Goal: Task Accomplishment & Management: Manage account settings

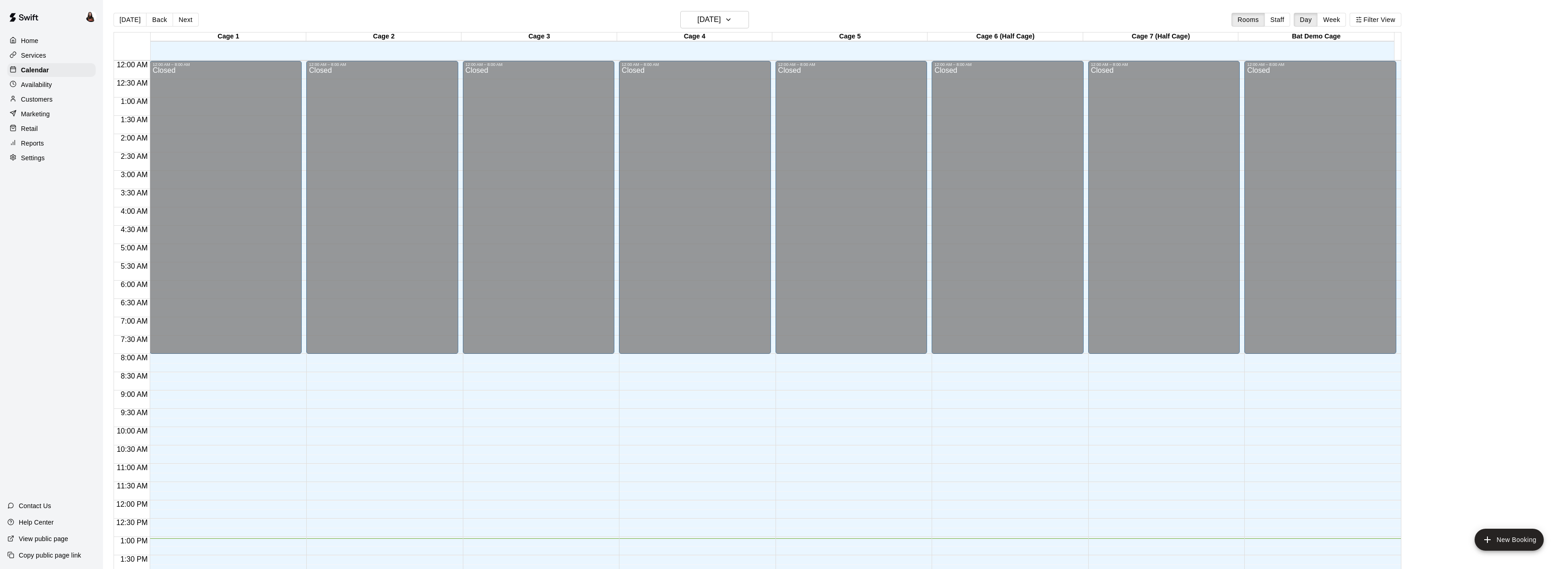
scroll to position [332, 0]
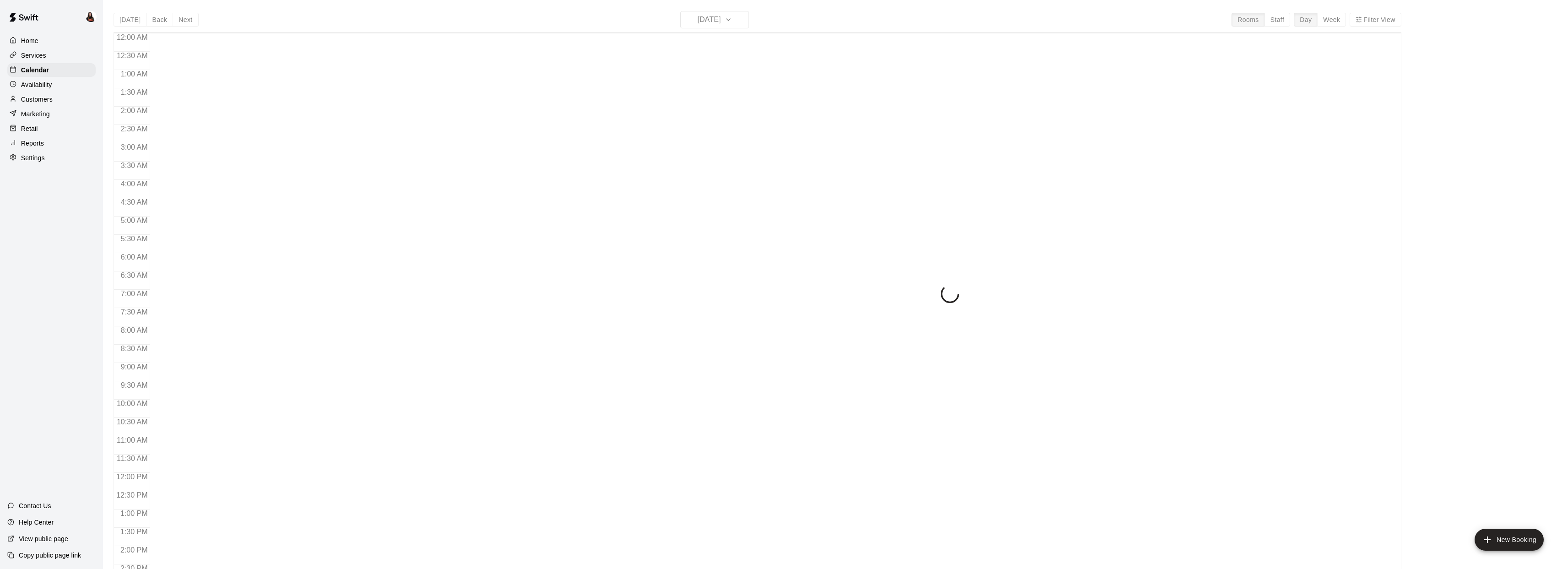
scroll to position [332, 0]
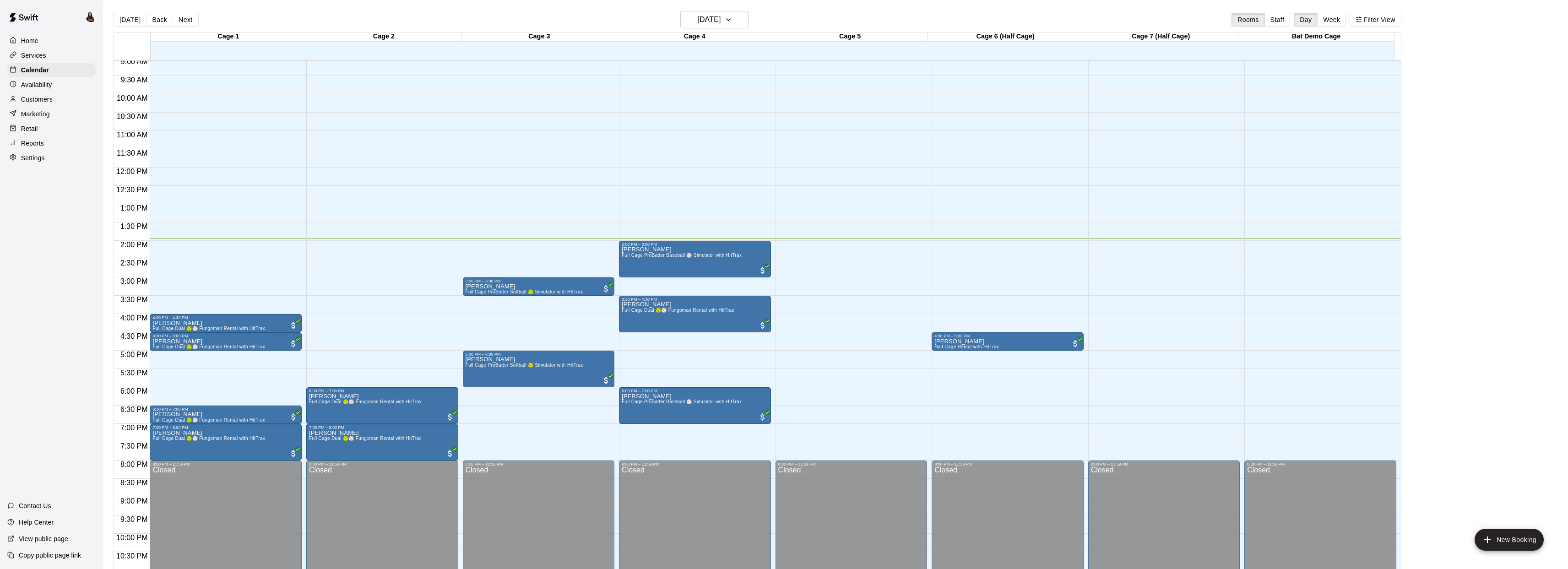
click at [52, 83] on div "Availability" at bounding box center [51, 84] width 89 height 13
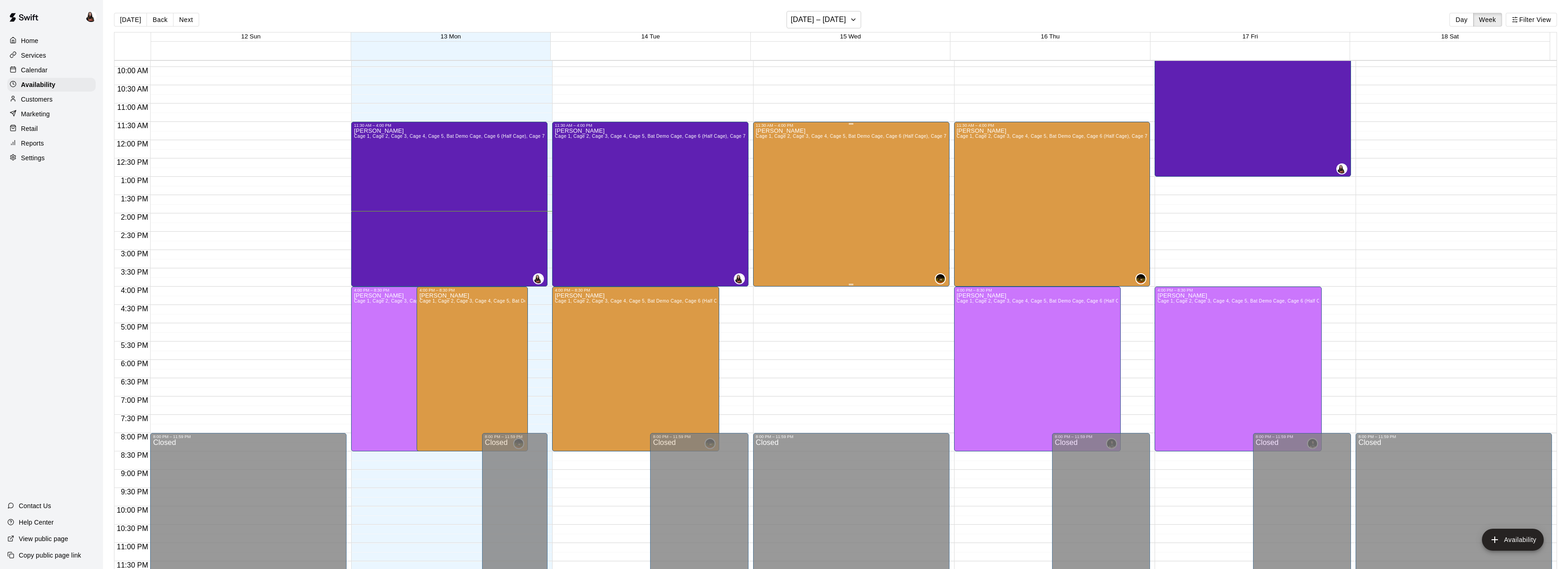
scroll to position [227, 0]
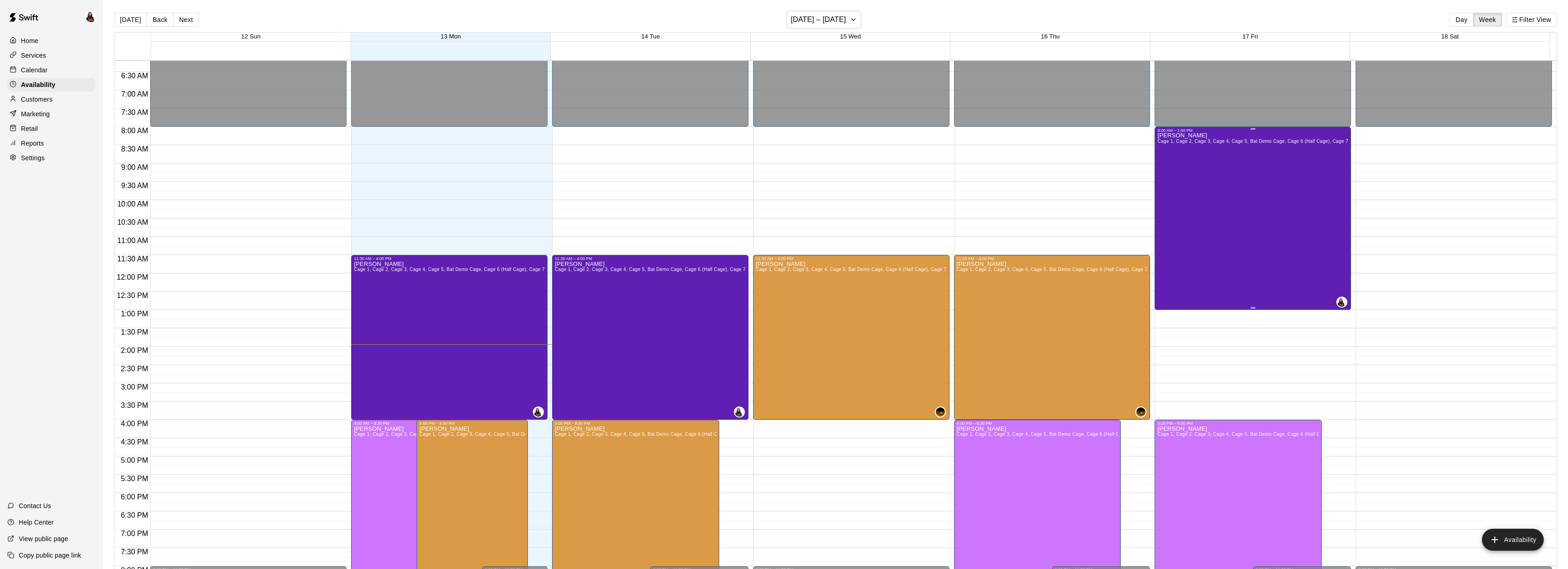
click at [1194, 265] on div "Ashton Zeiher Cage 1, Cage 2, Cage 3, Cage 4, Cage 5, Bat Demo Cage, Cage 6 (Ha…" at bounding box center [1253, 417] width 191 height 569
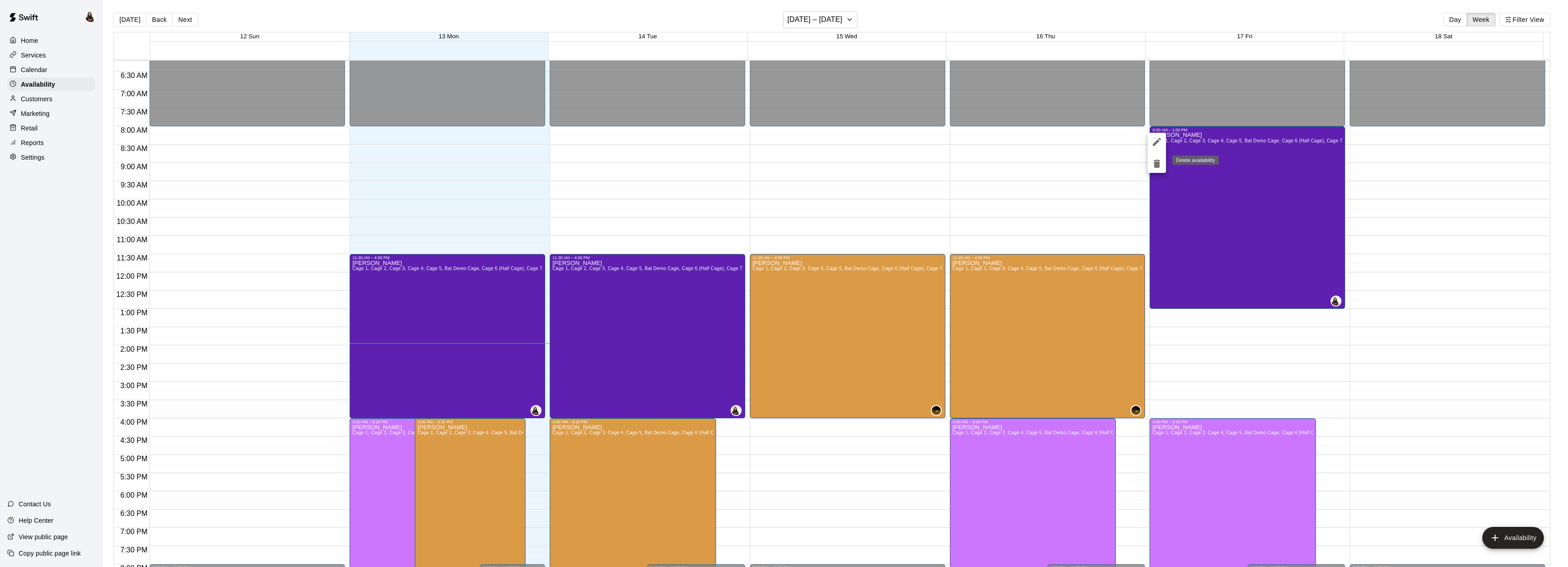
click at [1157, 161] on icon "delete" at bounding box center [1157, 163] width 6 height 8
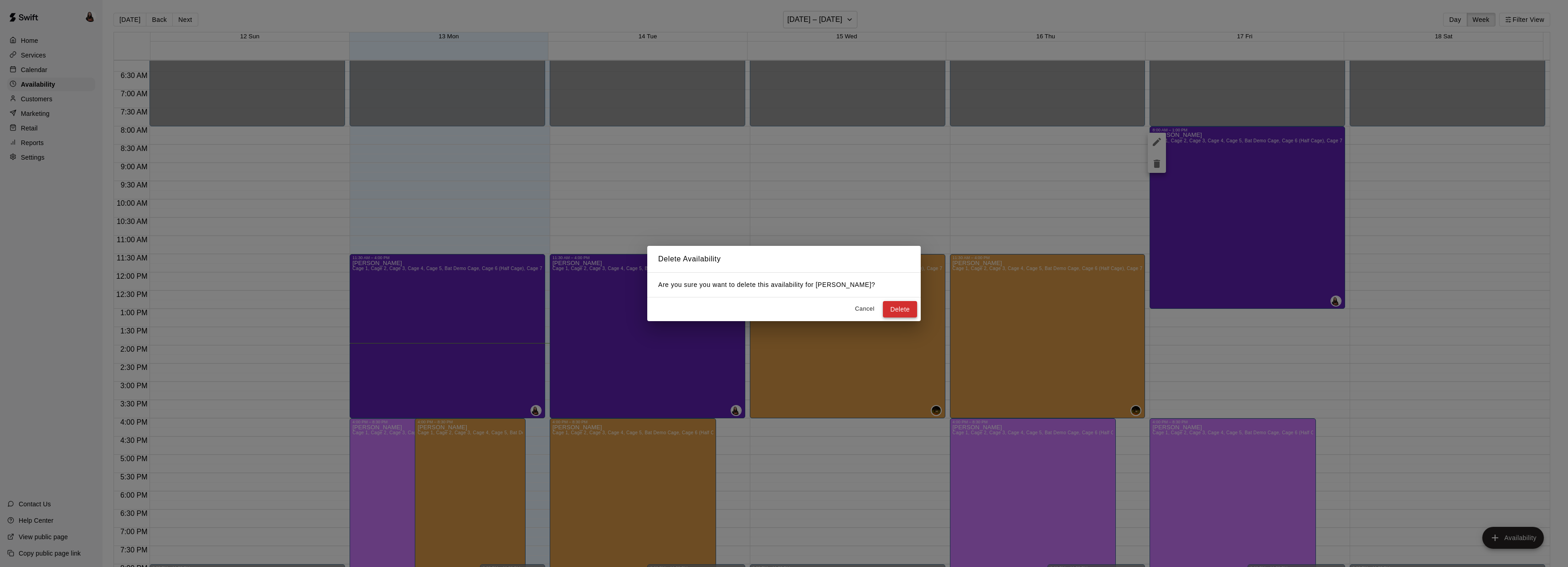
click at [906, 311] on button "Delete" at bounding box center [900, 309] width 34 height 17
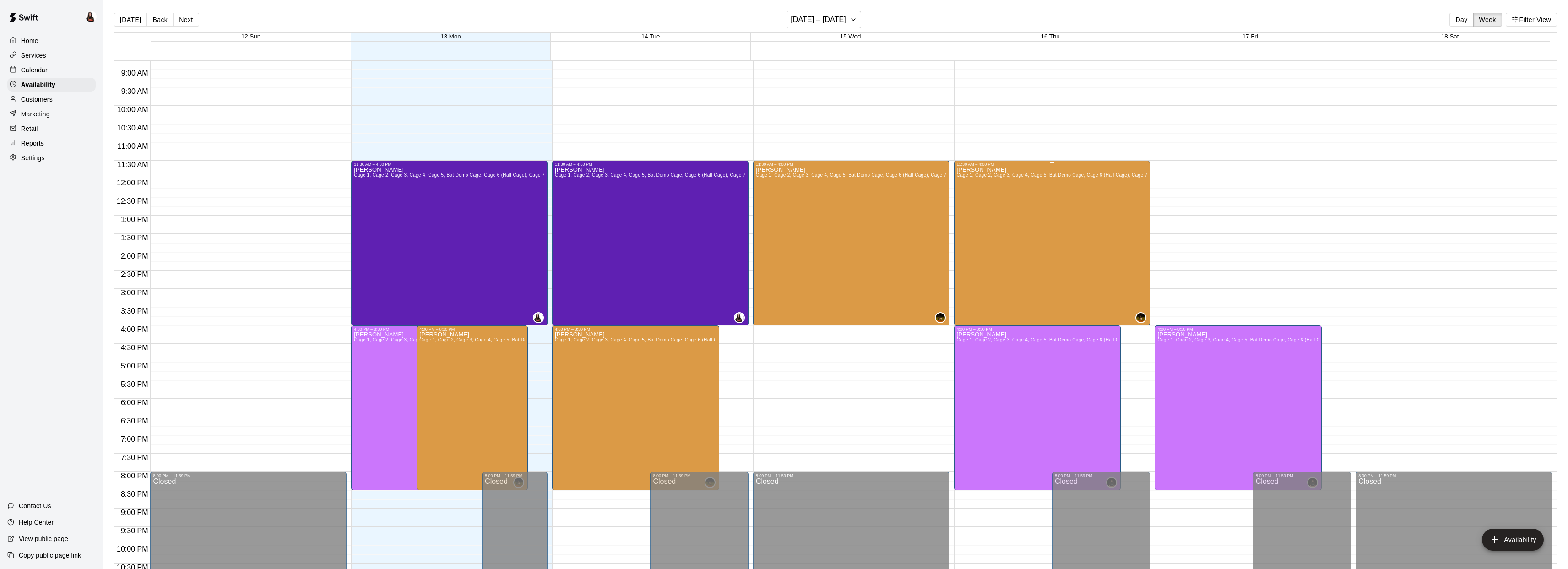
scroll to position [320, 0]
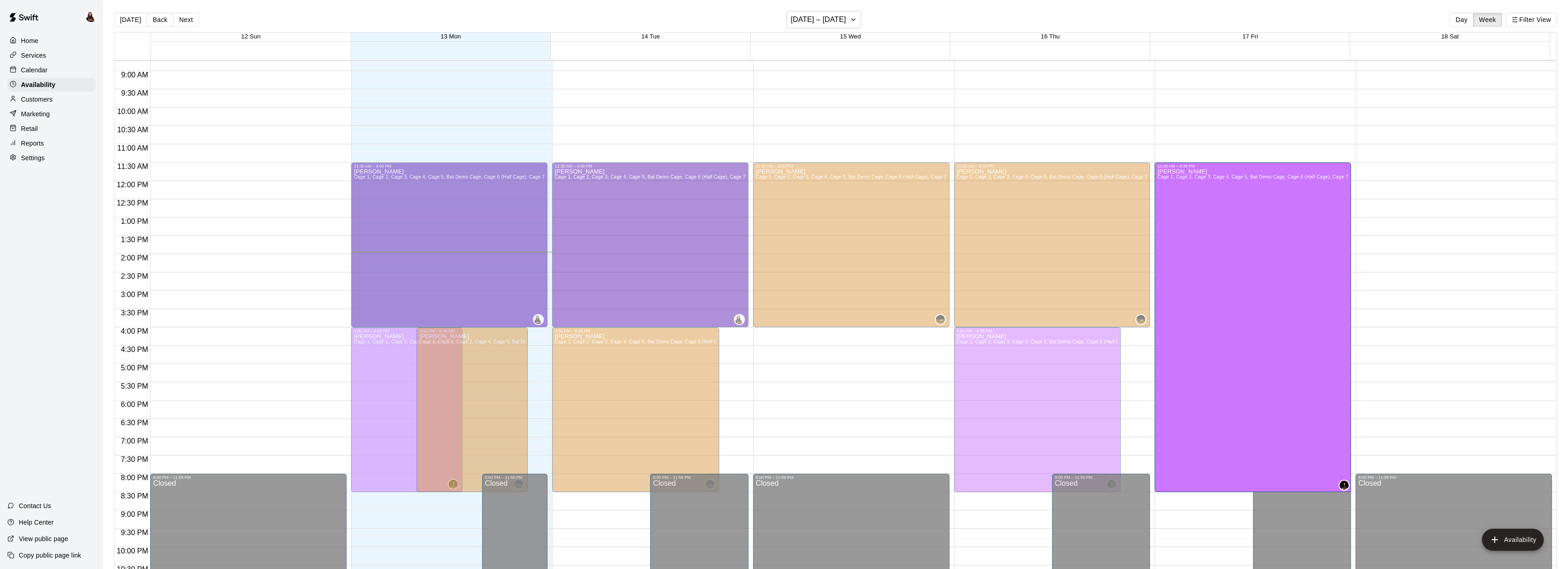
drag, startPoint x: 1232, startPoint y: 328, endPoint x: 1237, endPoint y: 163, distance: 165.1
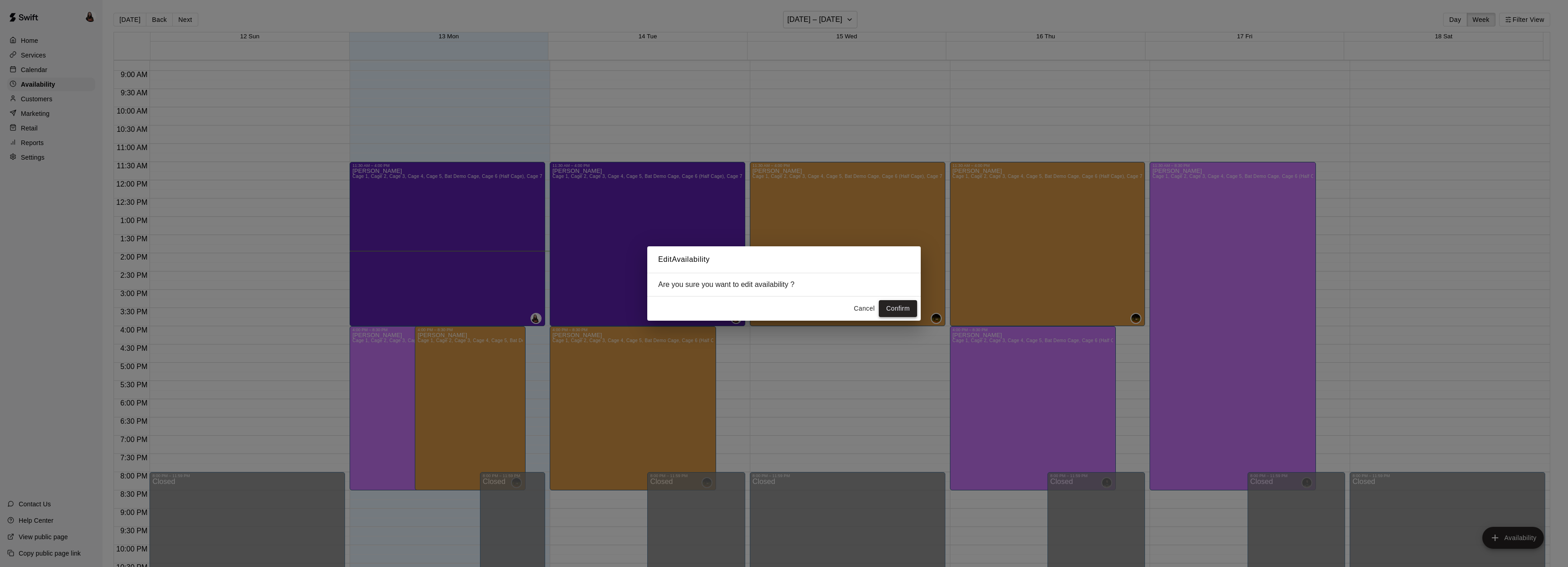
click at [901, 312] on button "Confirm" at bounding box center [898, 309] width 38 height 17
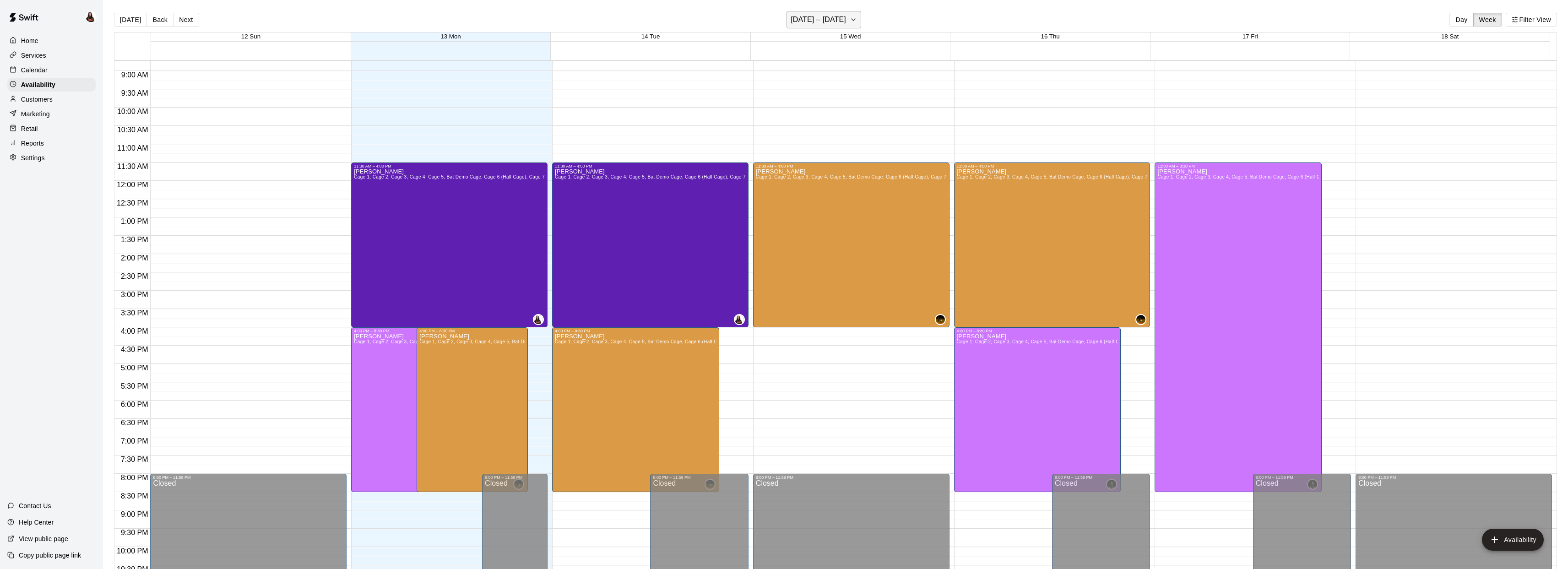
click at [850, 23] on icon "button" at bounding box center [853, 20] width 7 height 11
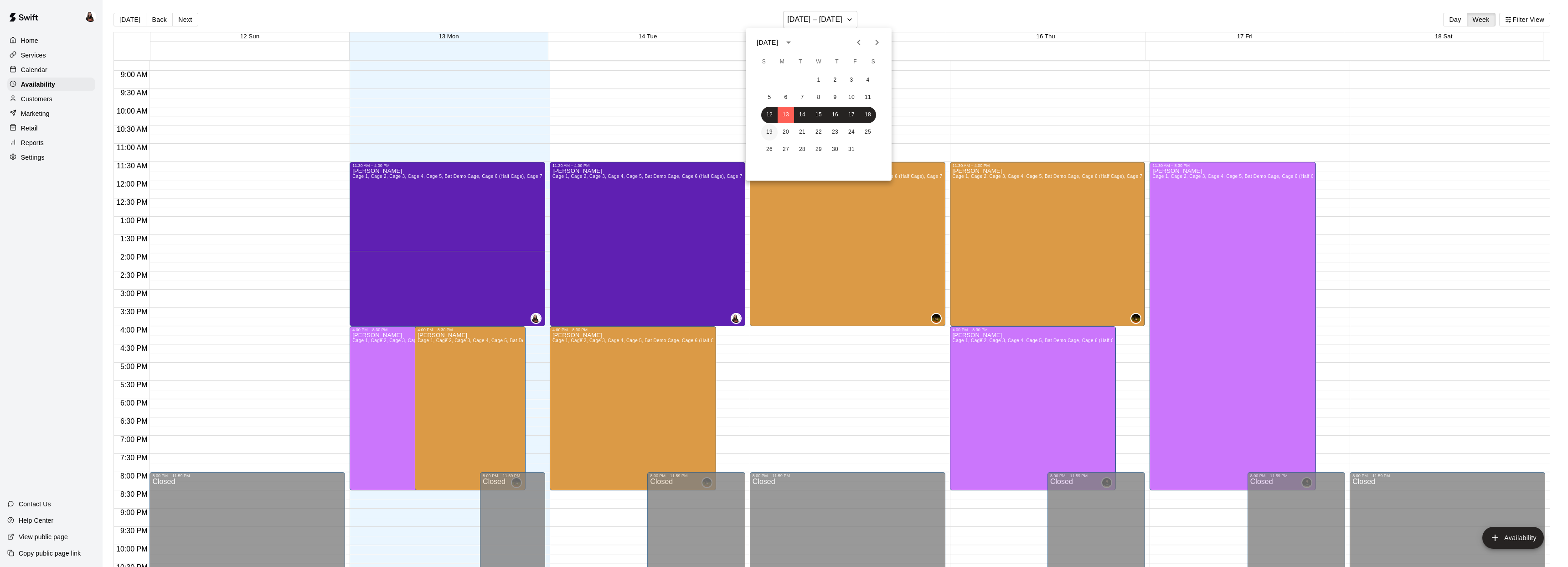
click at [772, 133] on button "19" at bounding box center [769, 132] width 16 height 16
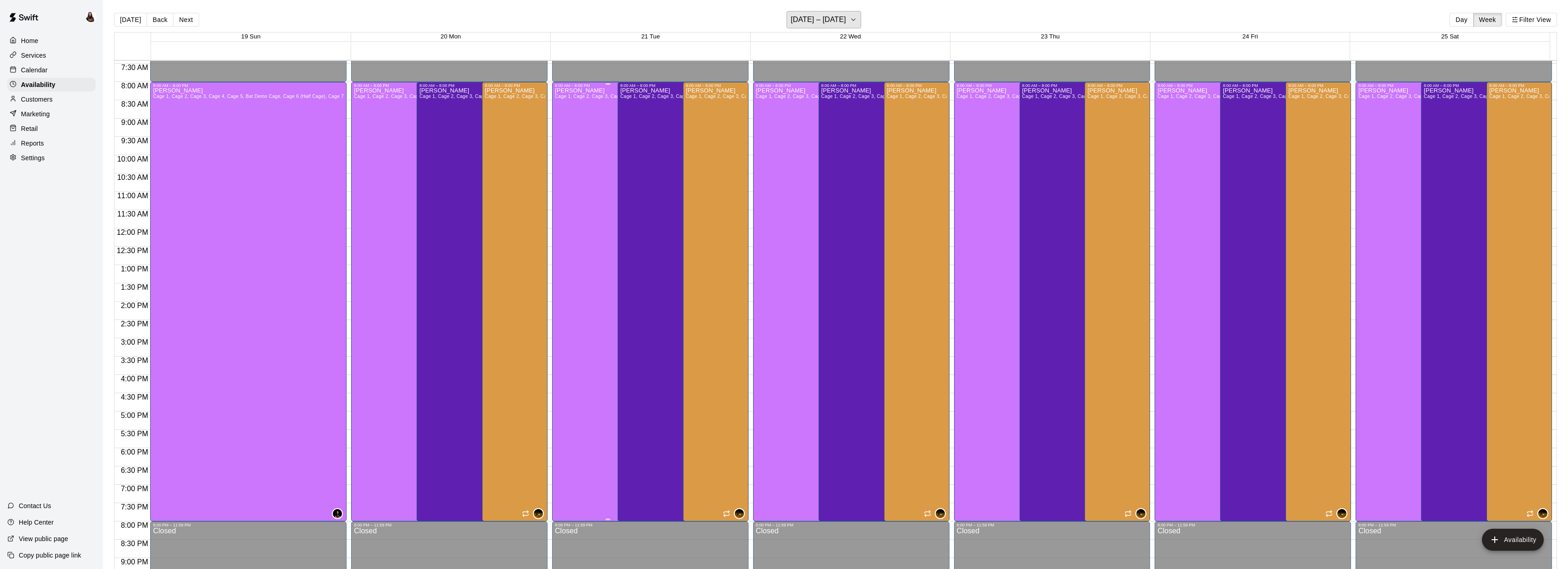
scroll to position [263, 0]
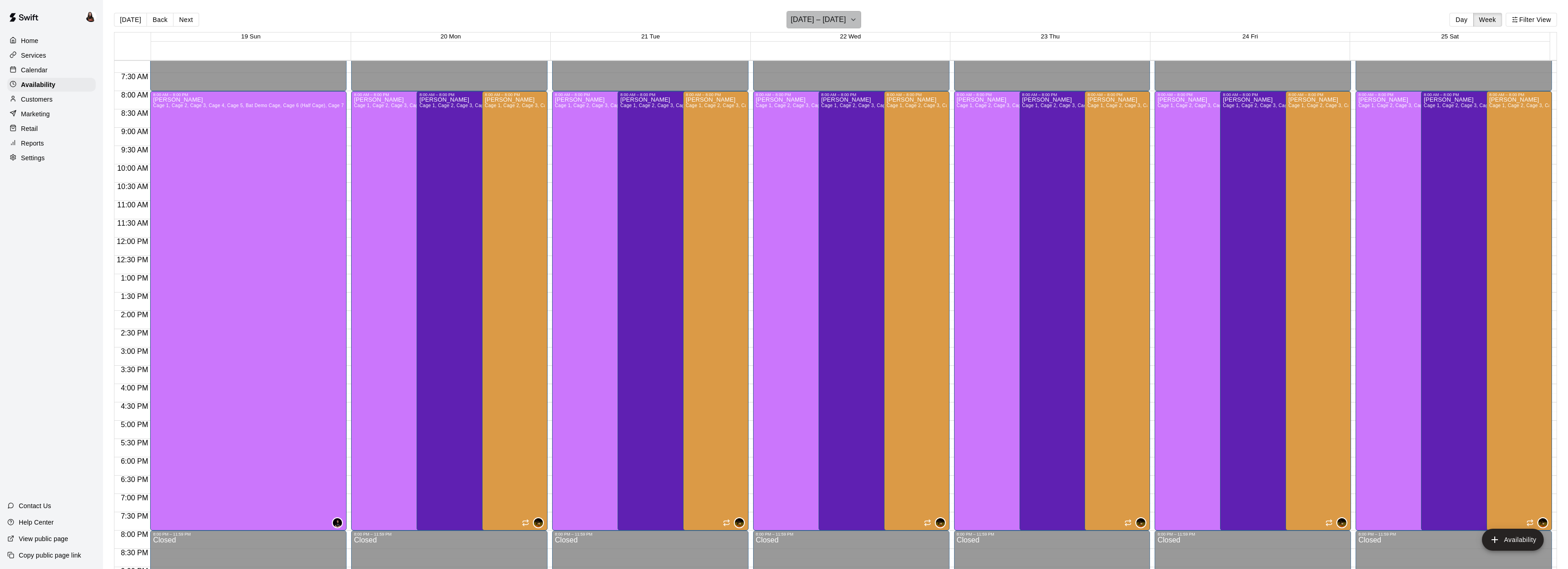
click at [852, 20] on icon "button" at bounding box center [853, 20] width 4 height 2
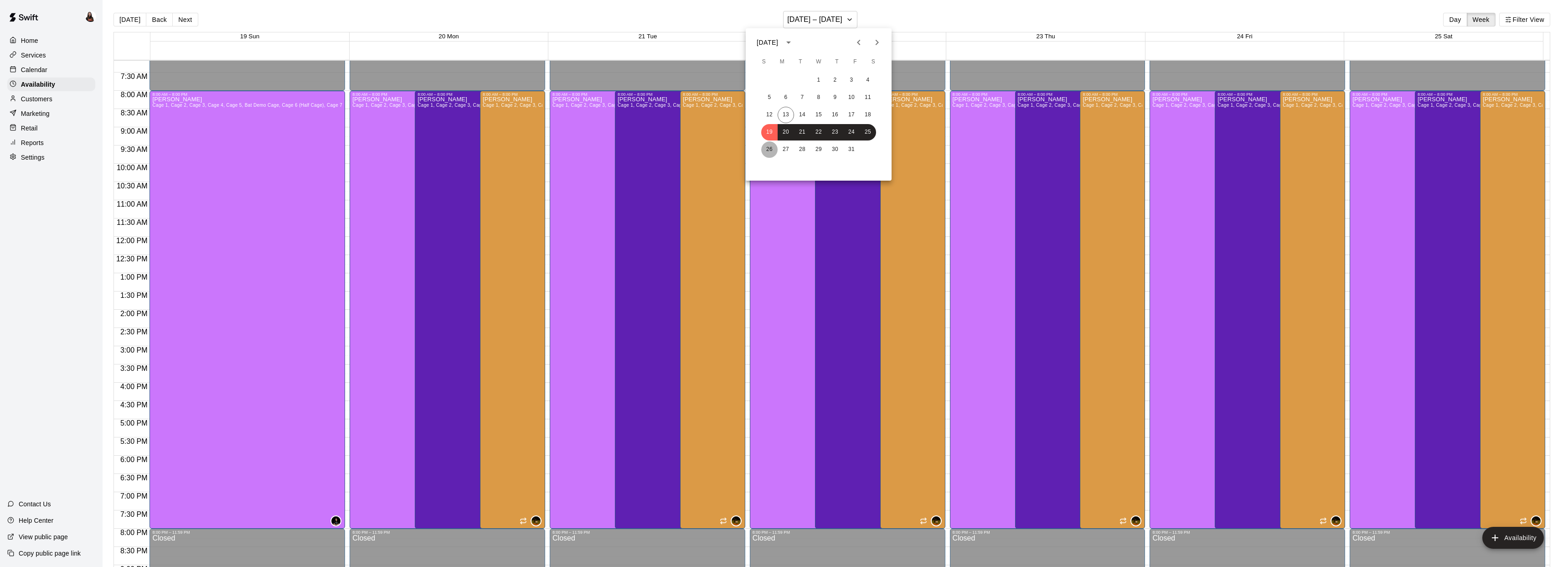
click at [769, 150] on button "26" at bounding box center [769, 149] width 16 height 16
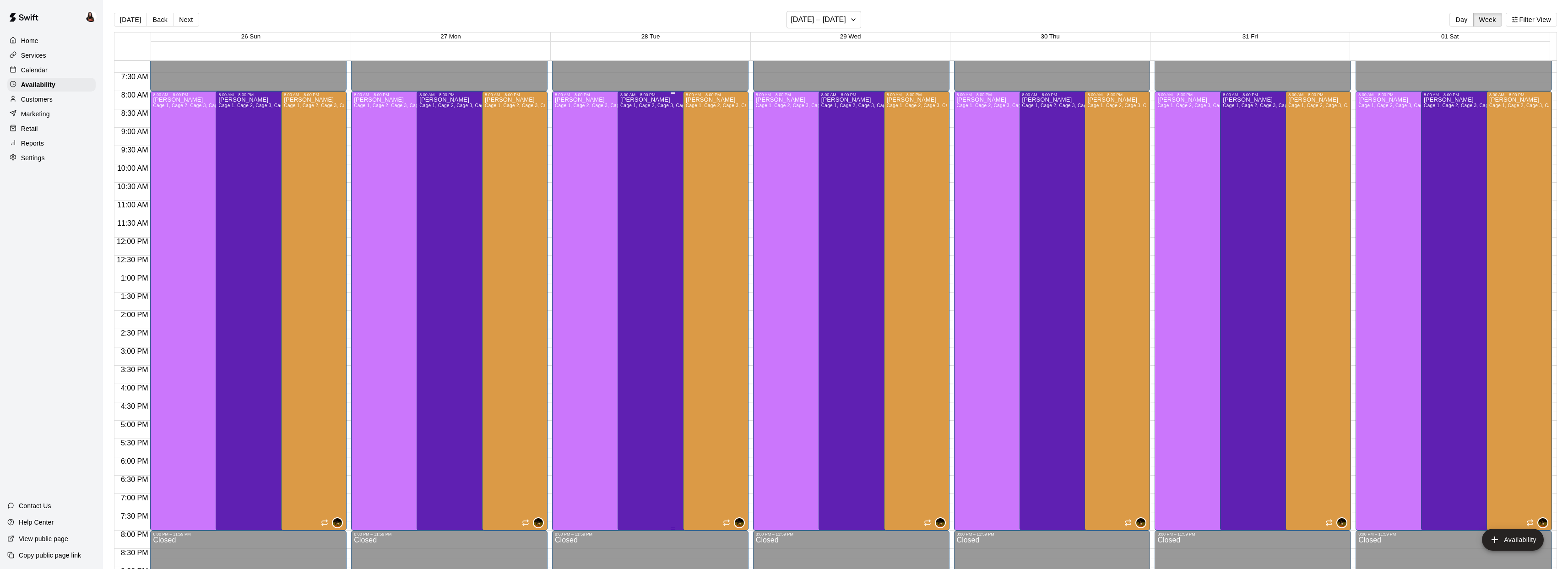
click at [643, 190] on div "Ashton Zeiher Cage 1, Cage 2, Cage 3, Cage 4, Cage 5, Bat Demo Cage, Cage 6 (Ha…" at bounding box center [673, 381] width 106 height 569
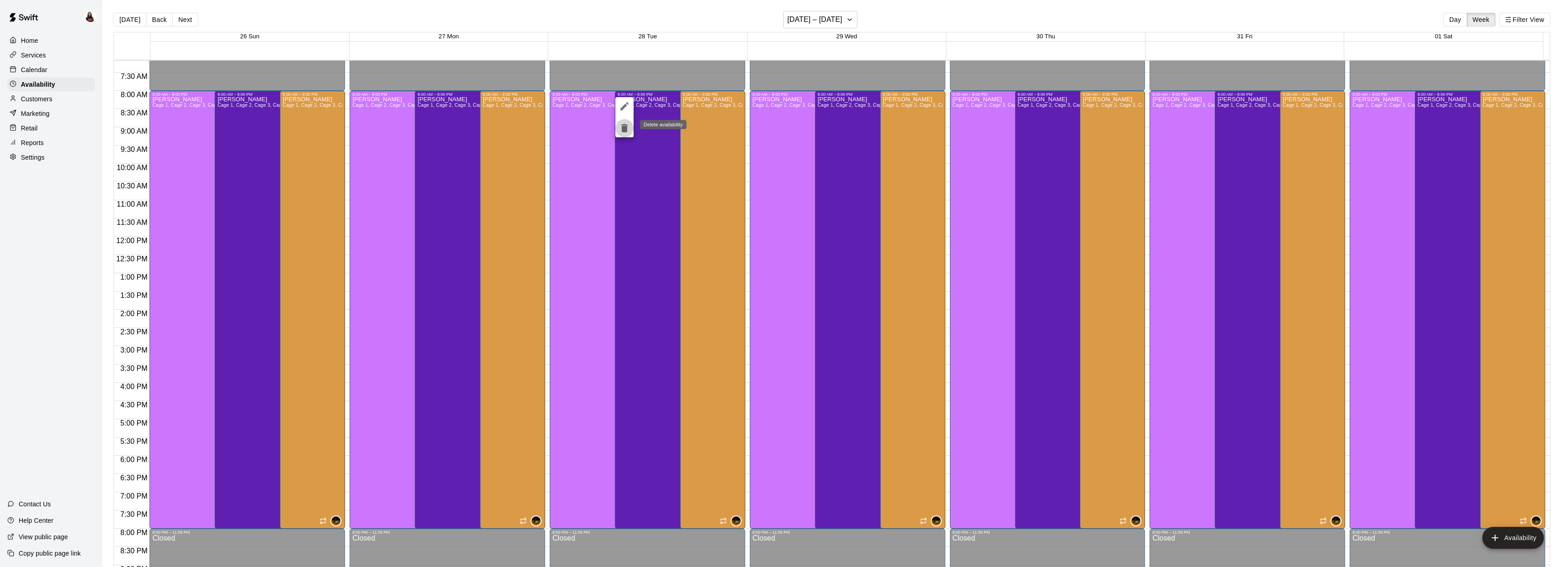
click at [625, 132] on icon "delete" at bounding box center [625, 128] width 6 height 8
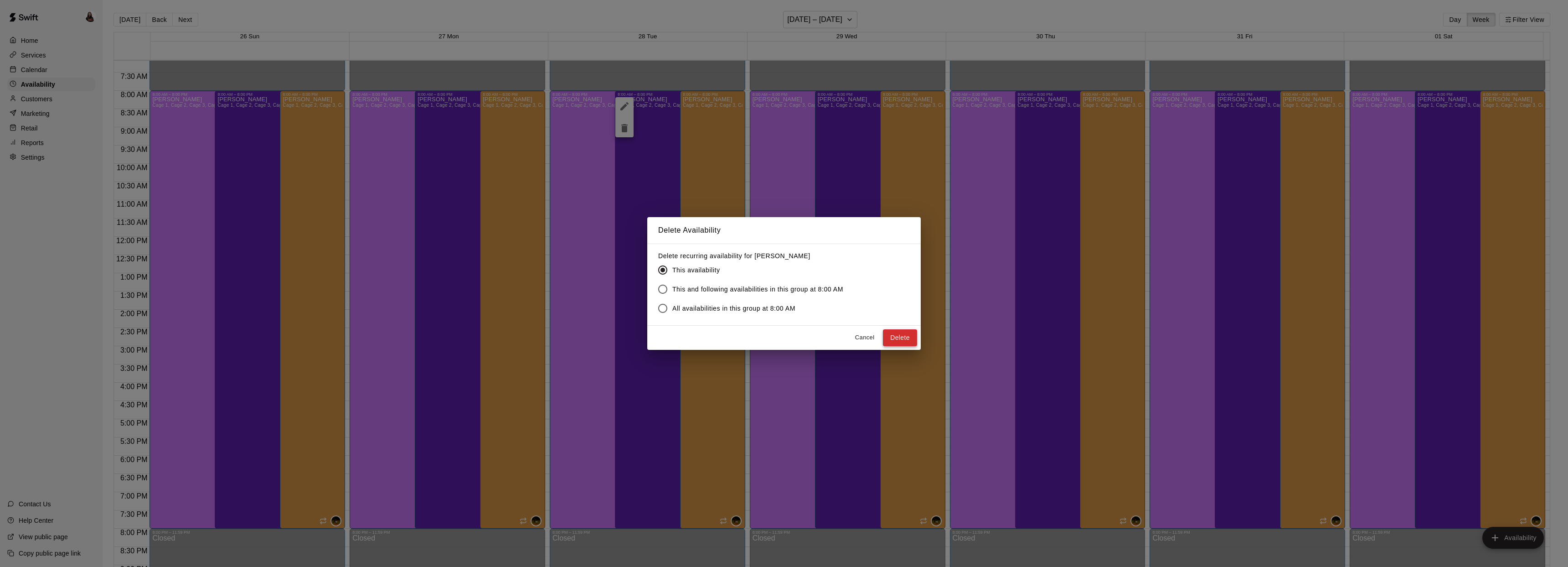
click at [895, 340] on button "Delete" at bounding box center [900, 338] width 34 height 17
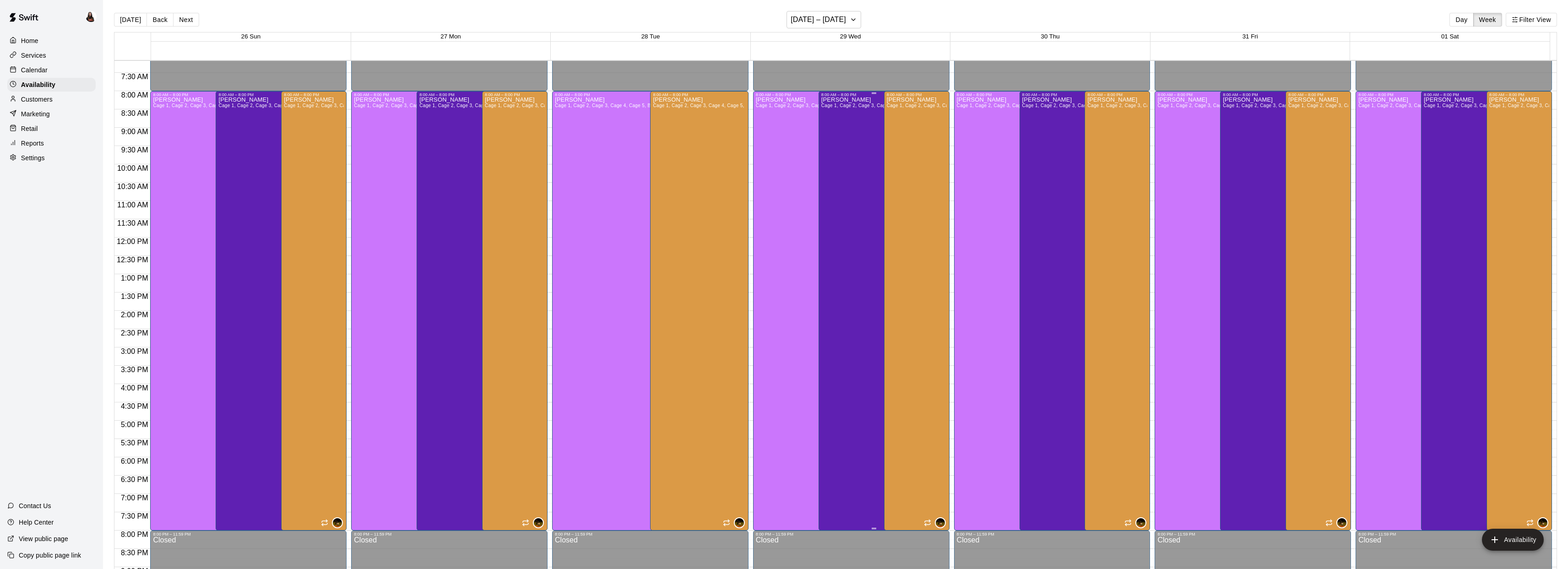
click at [852, 238] on div "Ashton Zeiher Cage 1, Cage 2, Cage 3, Cage 4, Cage 5, Bat Demo Cage, Cage 6 (Ha…" at bounding box center [874, 381] width 106 height 569
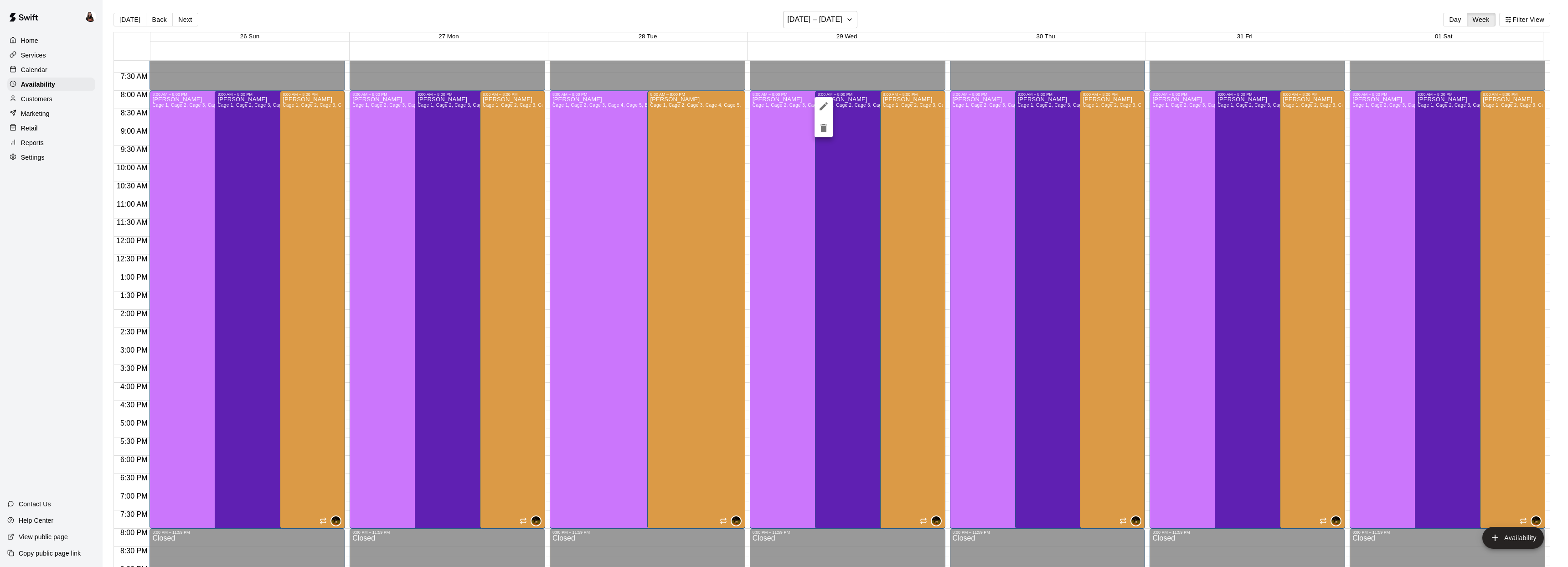
click at [823, 131] on icon "delete" at bounding box center [824, 128] width 6 height 8
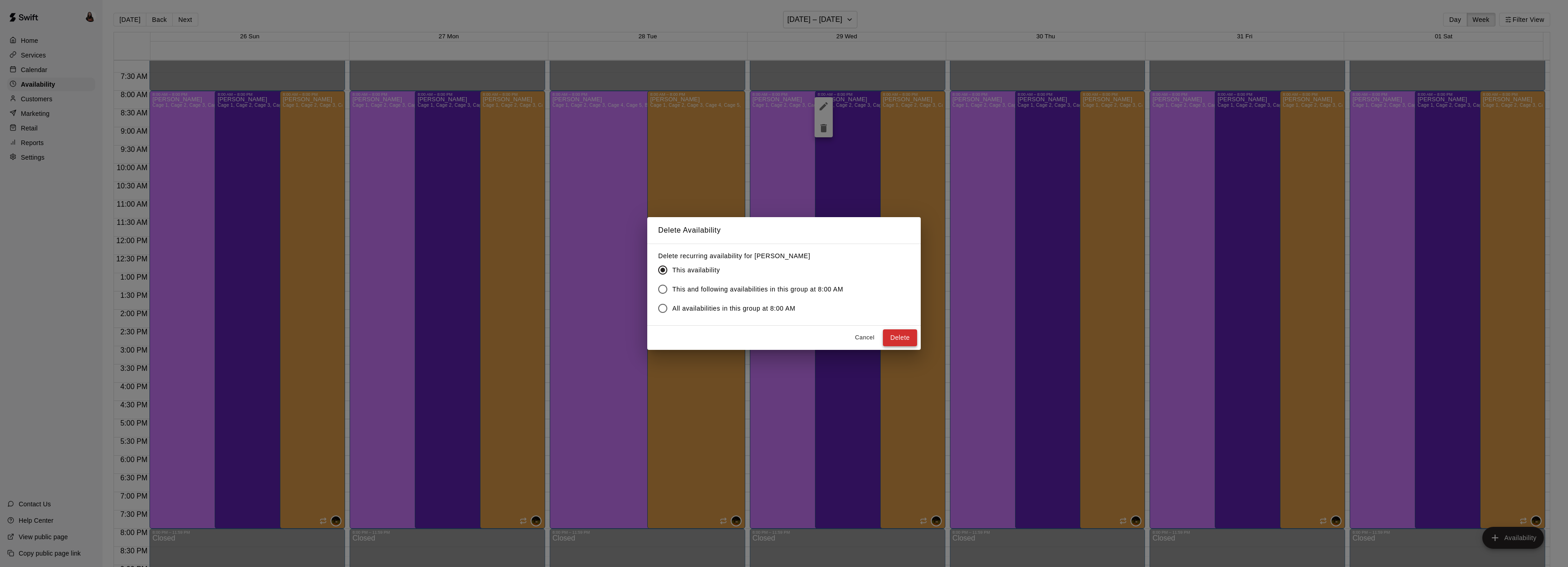
click at [897, 340] on button "Delete" at bounding box center [900, 338] width 34 height 17
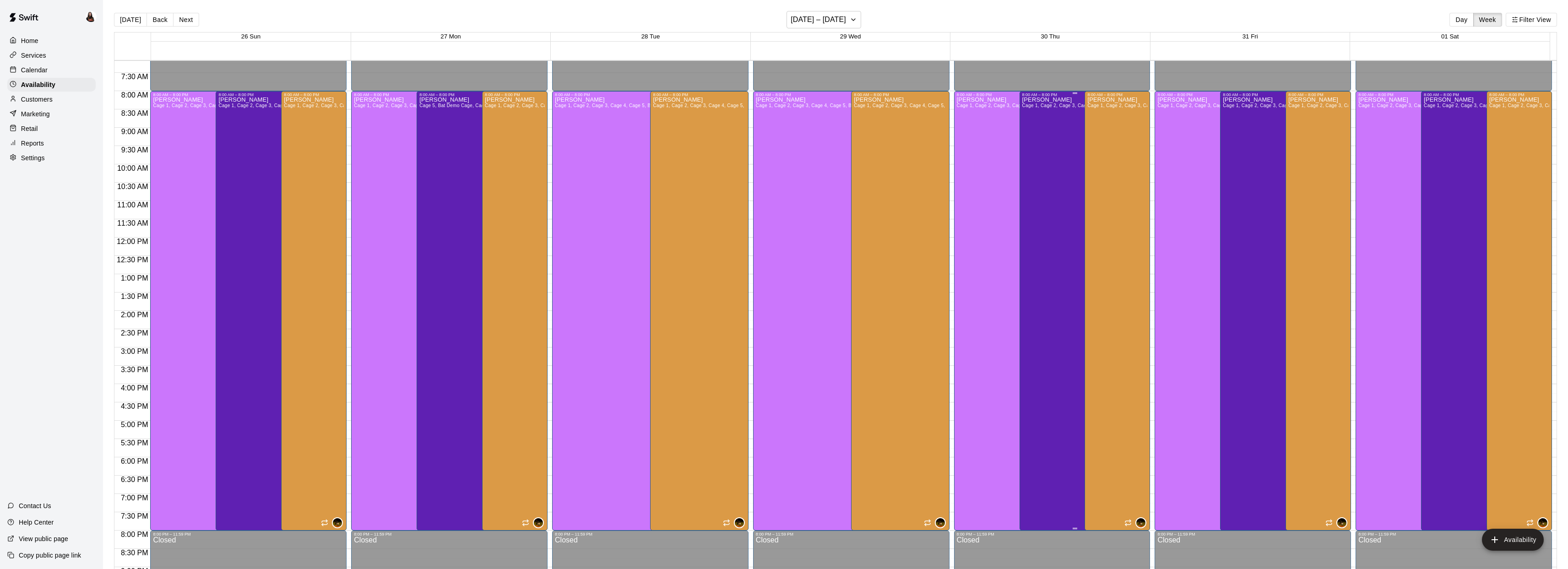
click at [1056, 233] on div "Ashton Zeiher Cage 1, Cage 2, Cage 3, Cage 4, Cage 5, Bat Demo Cage, Cage 6 (Ha…" at bounding box center [1075, 381] width 106 height 569
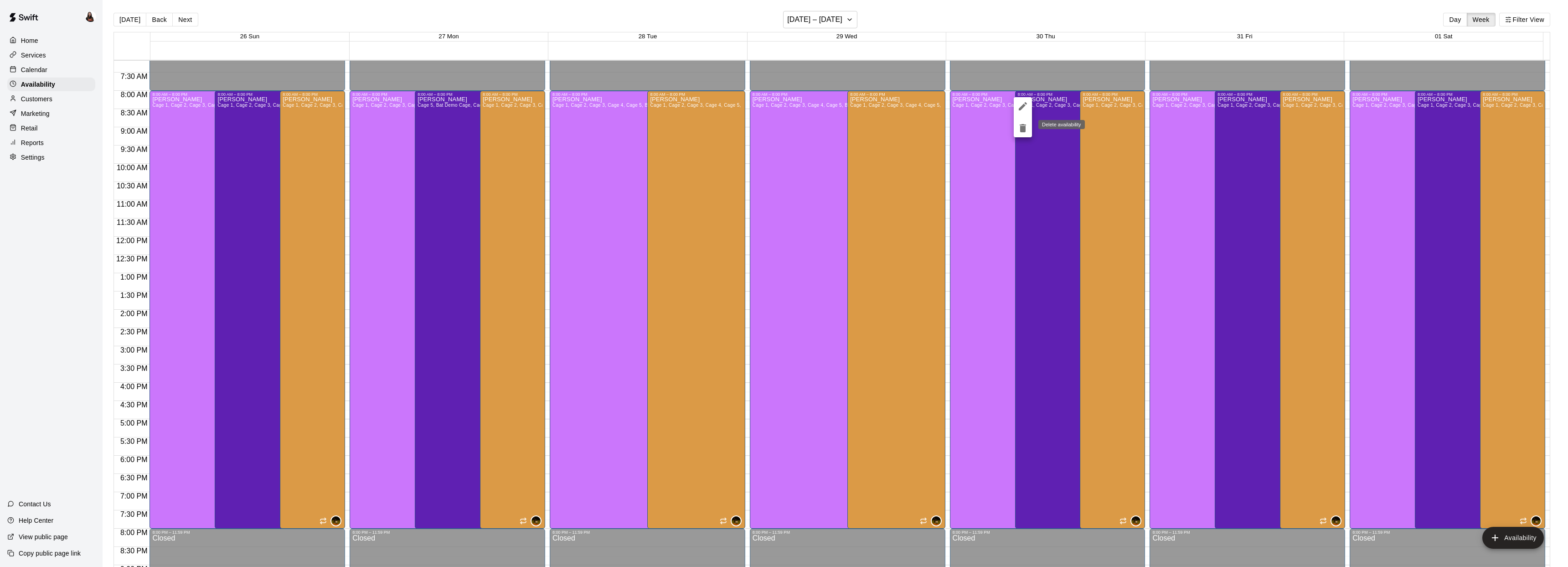
click at [1020, 133] on icon "delete" at bounding box center [1023, 128] width 11 height 11
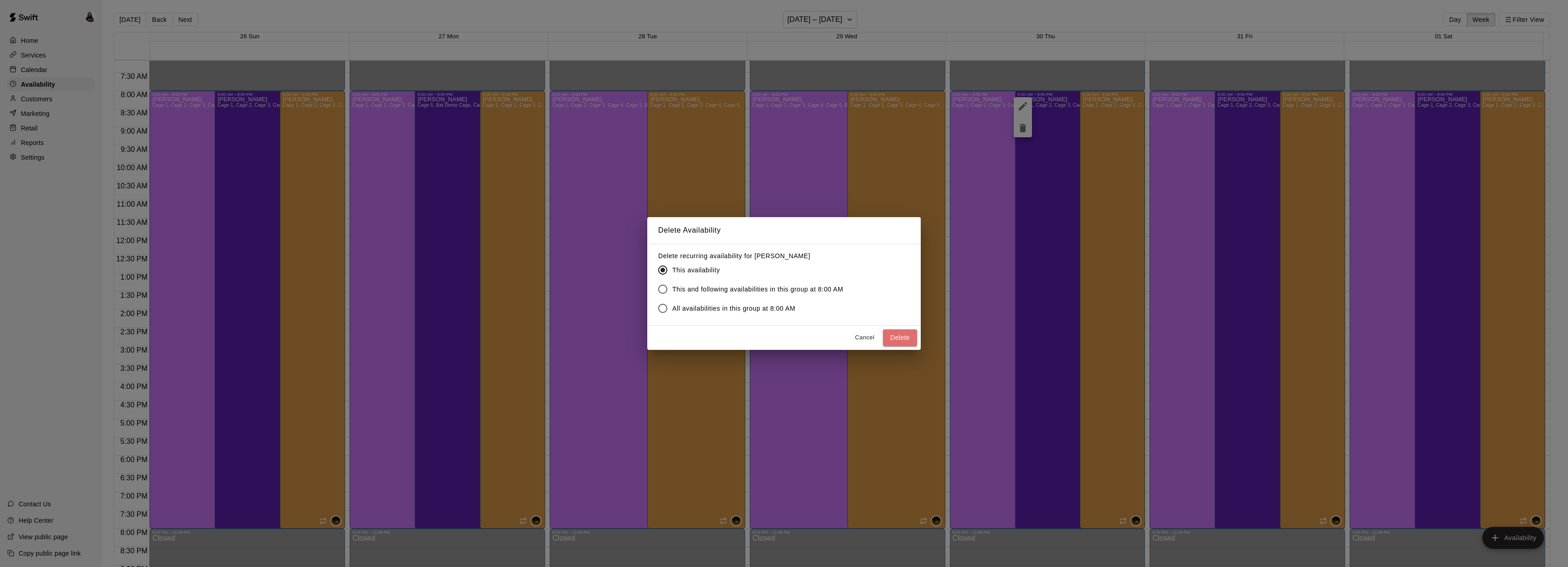
click at [906, 342] on button "Delete" at bounding box center [900, 338] width 34 height 17
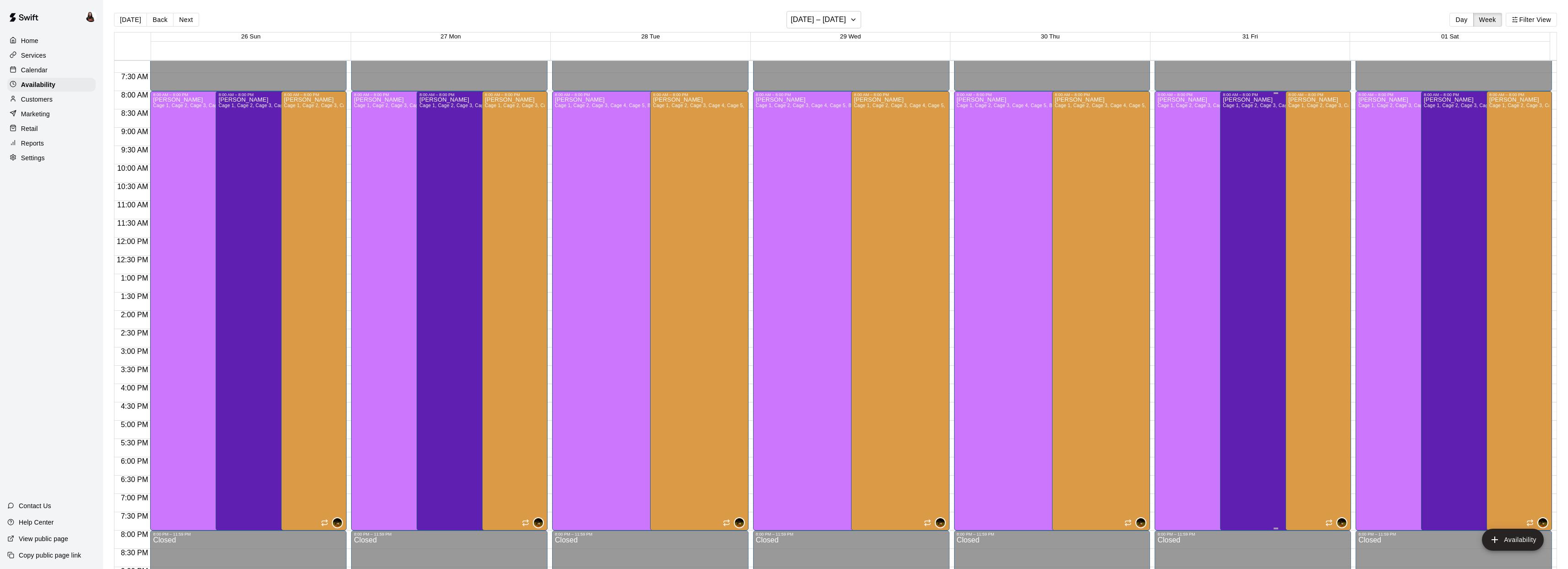
click at [1248, 234] on div "Ashton Zeiher Cage 1, Cage 2, Cage 3, Cage 4, Cage 5, Bat Demo Cage, Cage 6 (Ha…" at bounding box center [1275, 381] width 106 height 569
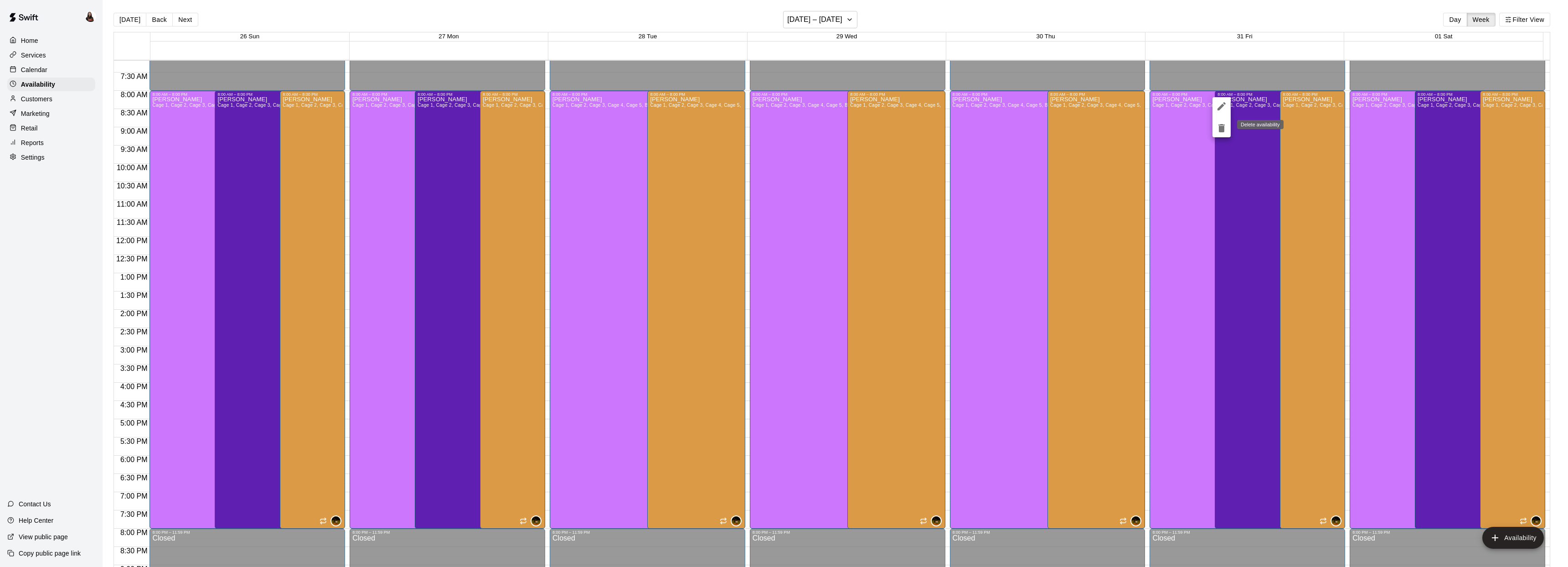
click at [1226, 130] on icon "delete" at bounding box center [1222, 128] width 11 height 11
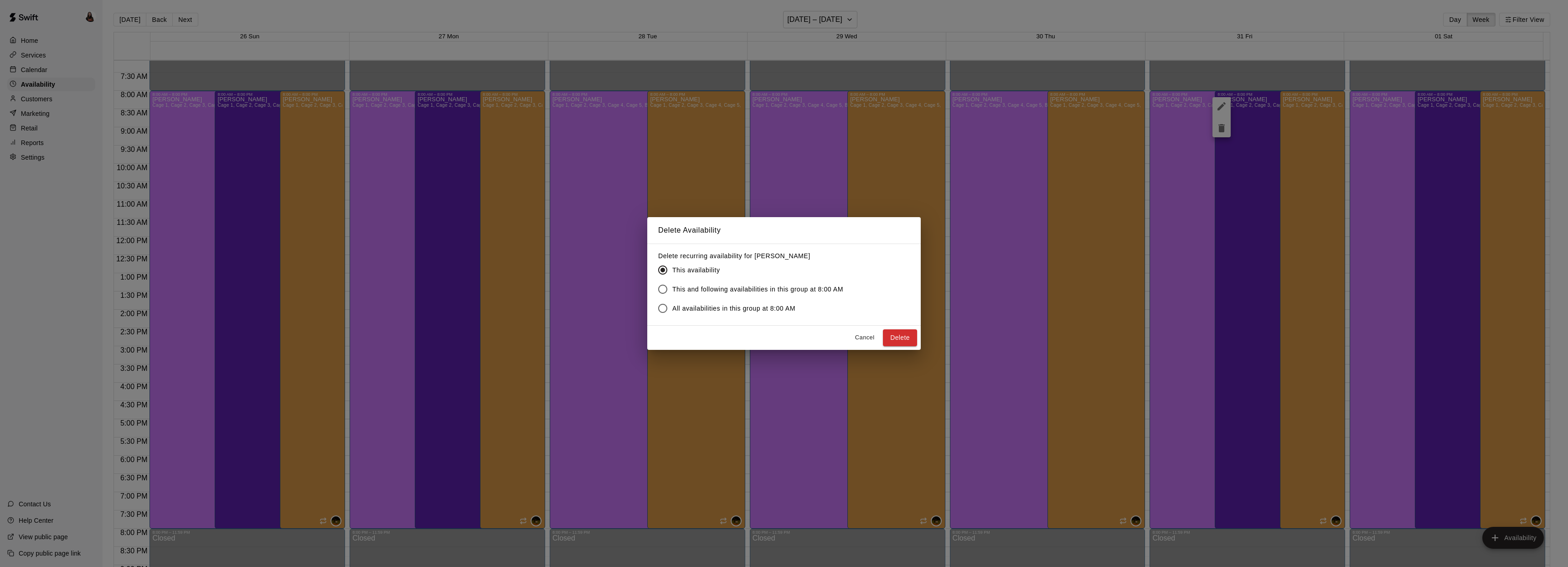
click at [910, 337] on button "Delete" at bounding box center [900, 338] width 34 height 17
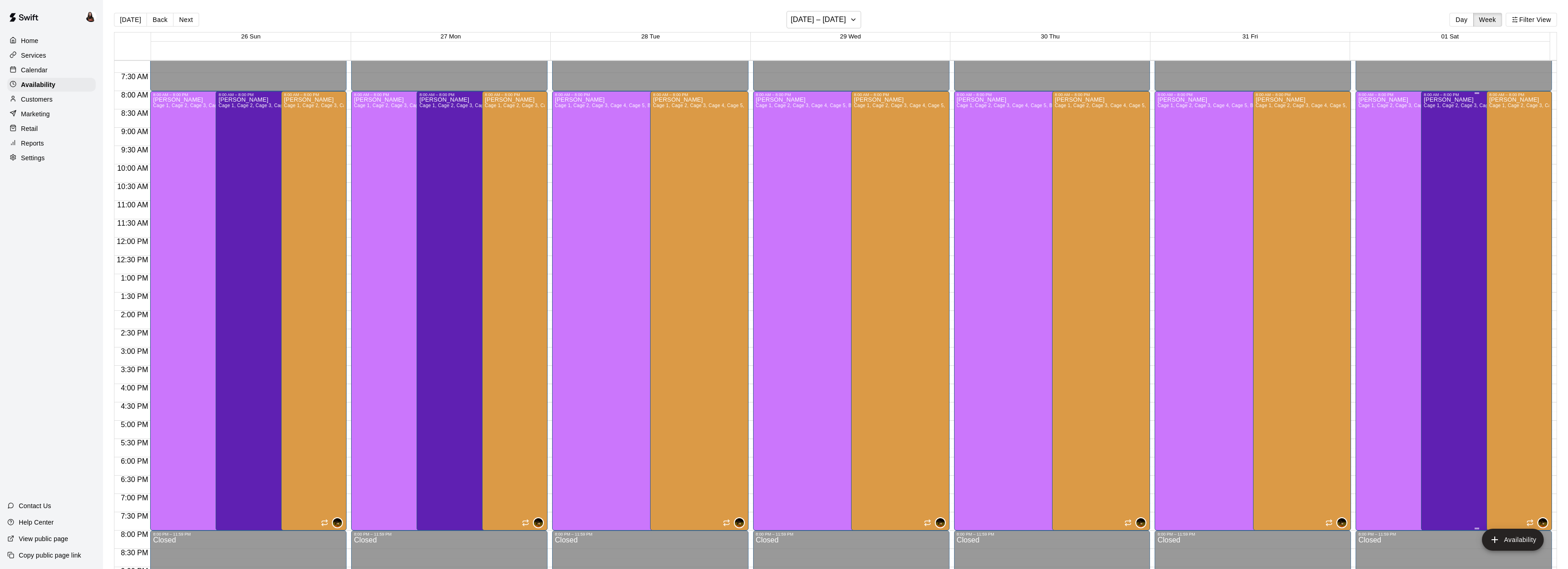
click at [1454, 218] on div "Ashton Zeiher Cage 1, Cage 2, Cage 3, Cage 4, Cage 5, Bat Demo Cage, Cage 6 (Ha…" at bounding box center [1476, 381] width 106 height 569
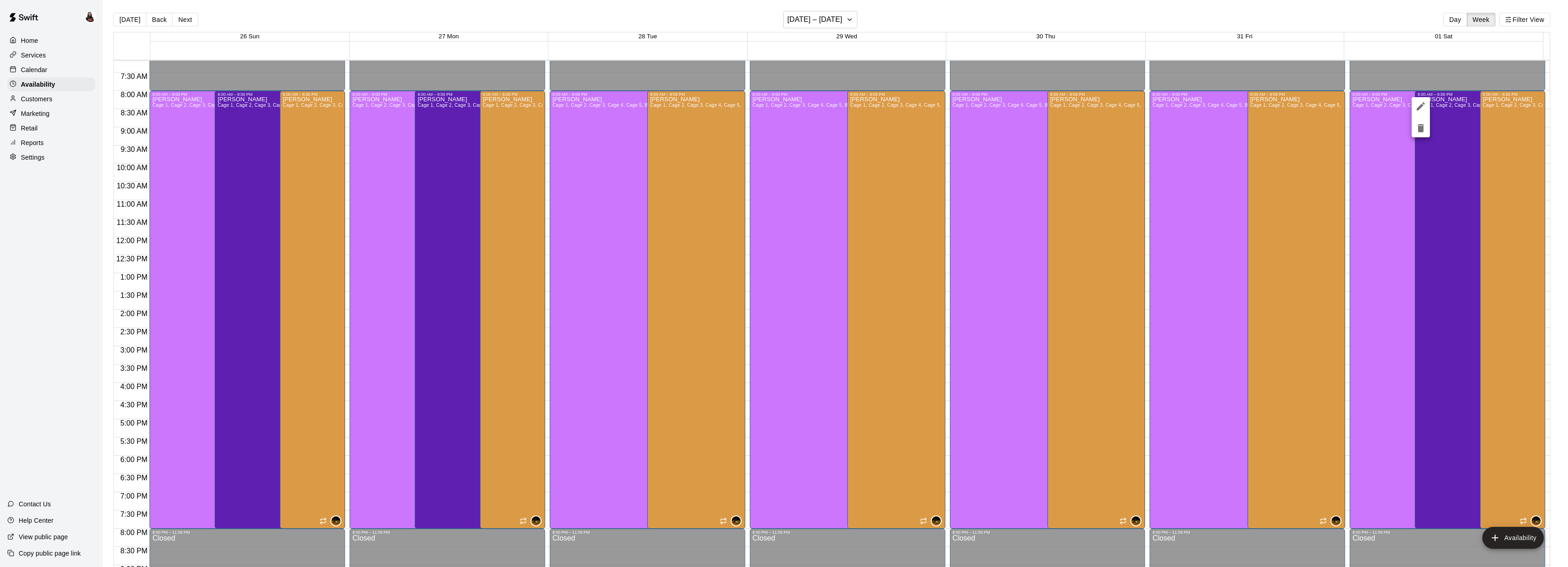
click at [1421, 129] on icon "delete" at bounding box center [1421, 128] width 6 height 8
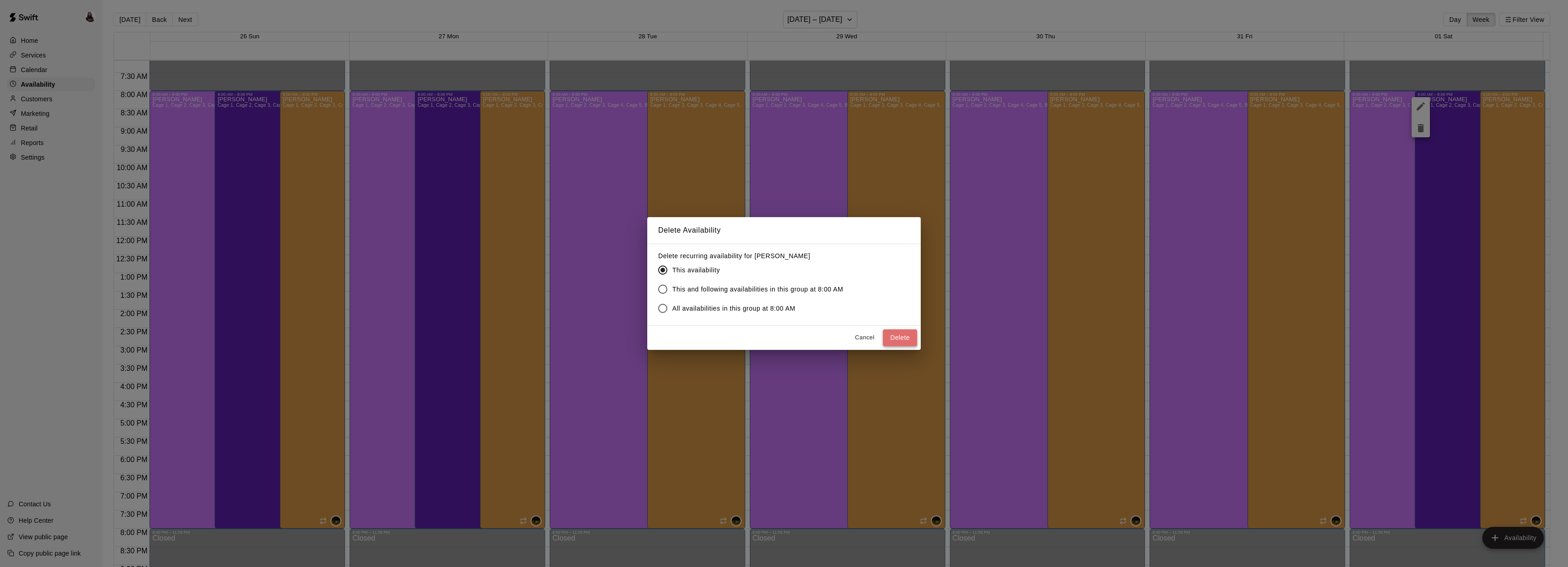
click at [909, 339] on button "Delete" at bounding box center [900, 338] width 34 height 17
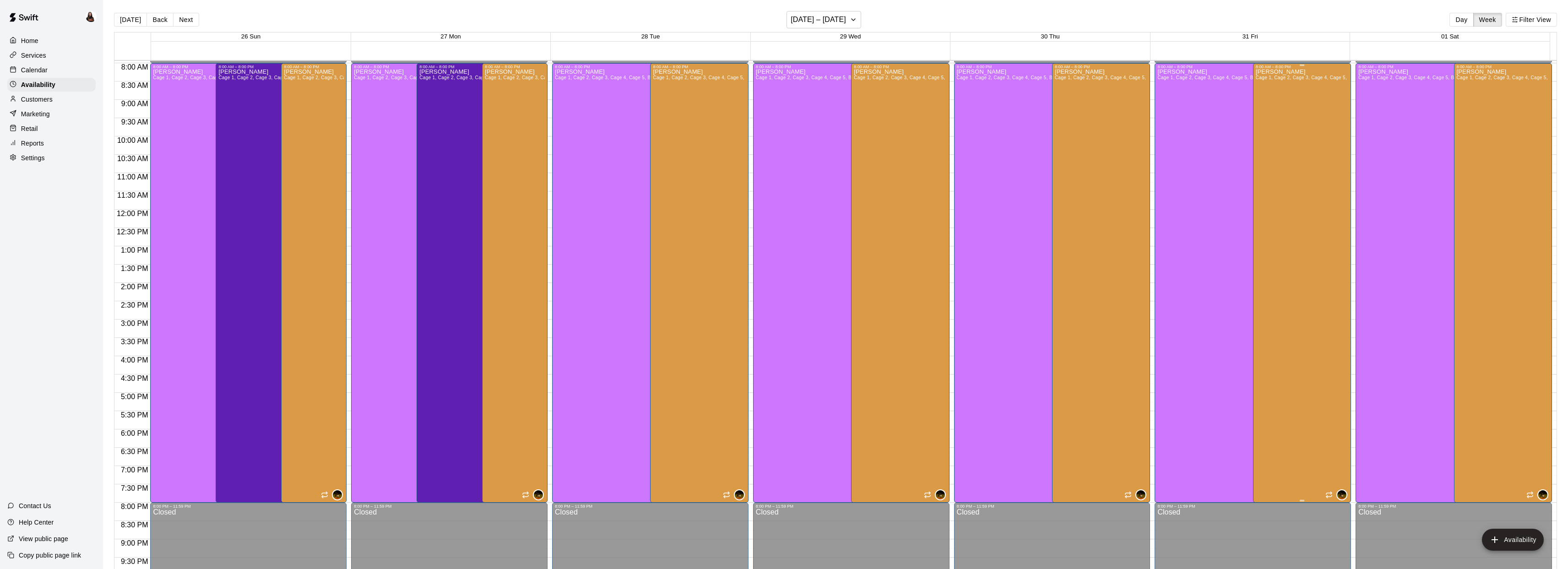
scroll to position [360, 0]
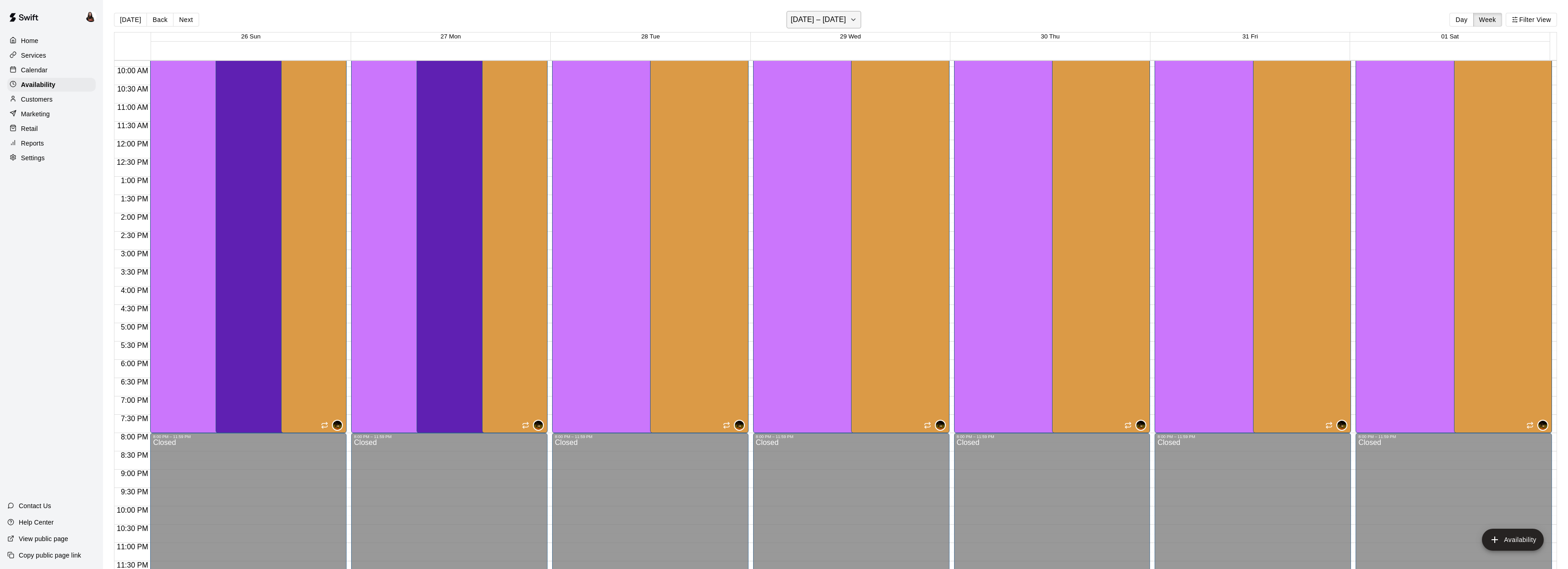
click at [857, 15] on icon "button" at bounding box center [853, 20] width 7 height 11
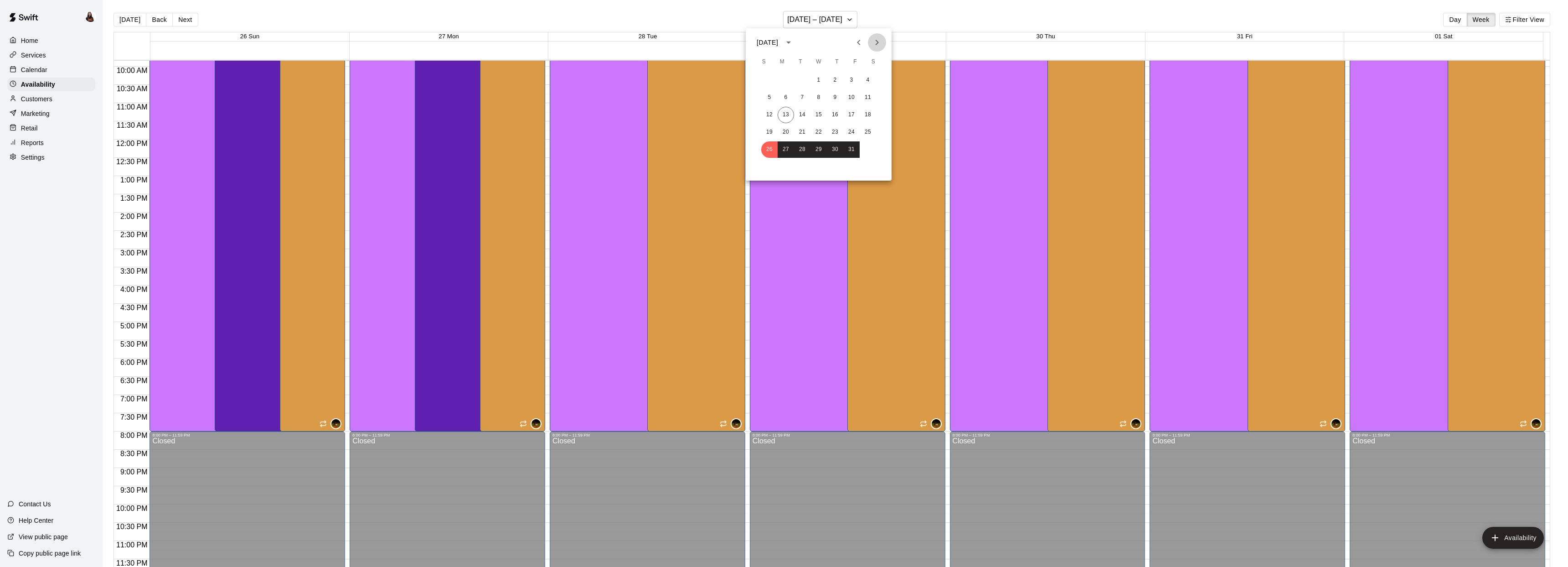
click at [880, 42] on icon "Next month" at bounding box center [877, 43] width 11 height 11
click at [775, 98] on button "2" at bounding box center [769, 97] width 16 height 16
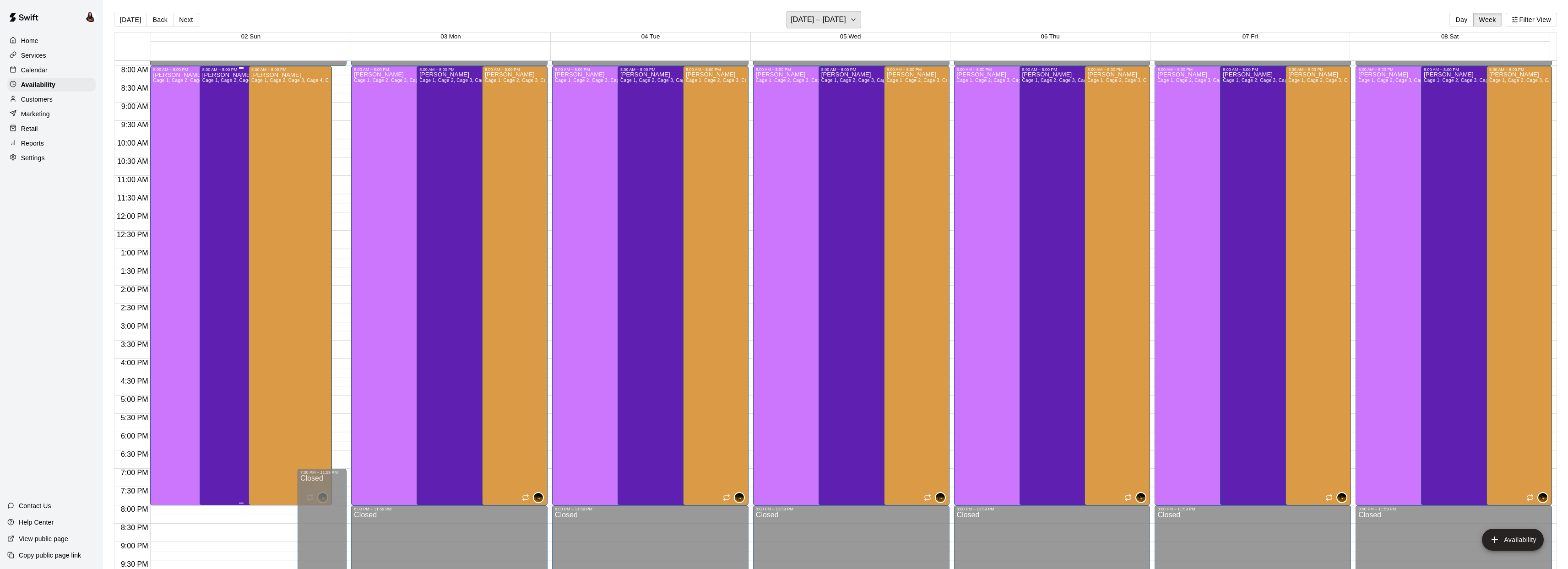
scroll to position [0, 0]
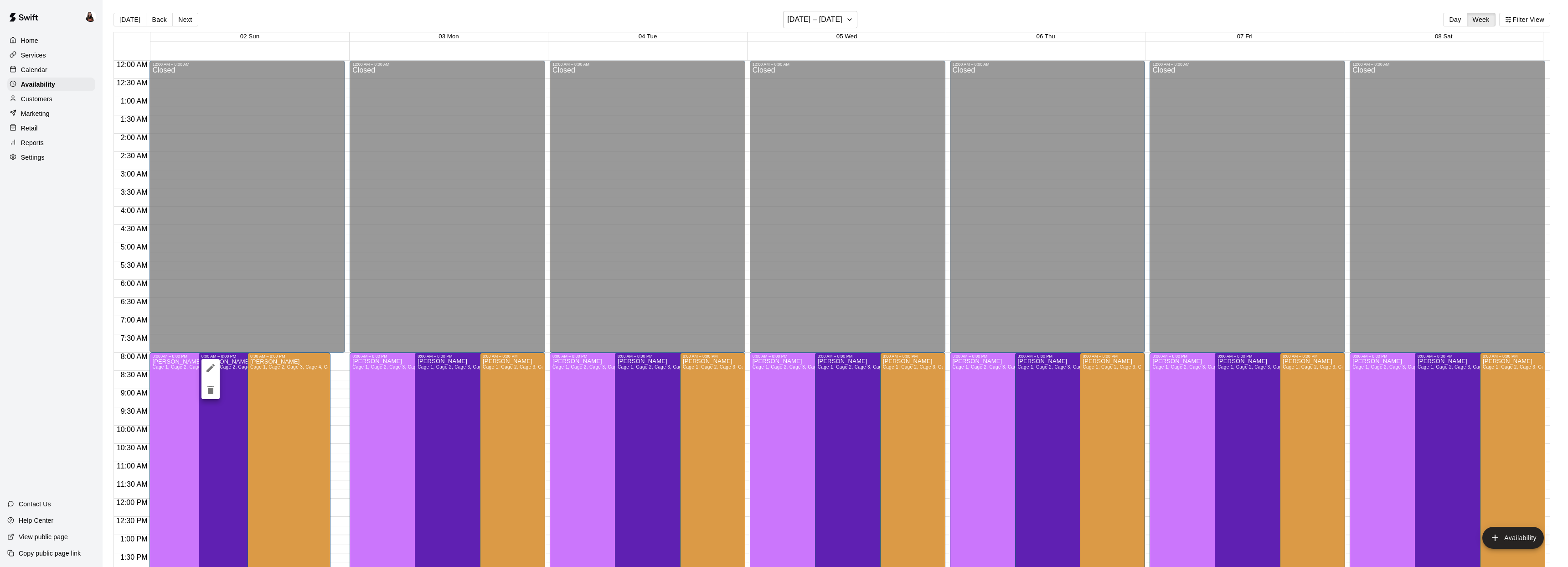
click at [211, 393] on icon "delete" at bounding box center [211, 390] width 6 height 8
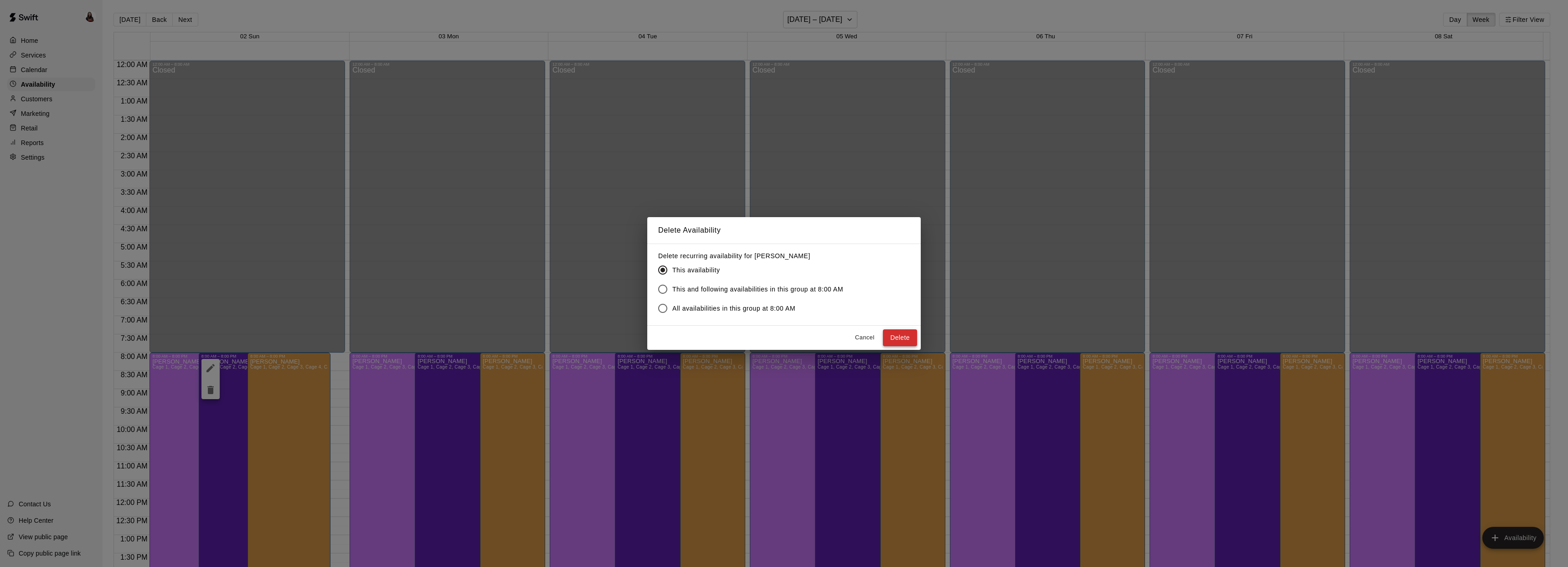
click at [912, 339] on button "Delete" at bounding box center [900, 338] width 34 height 17
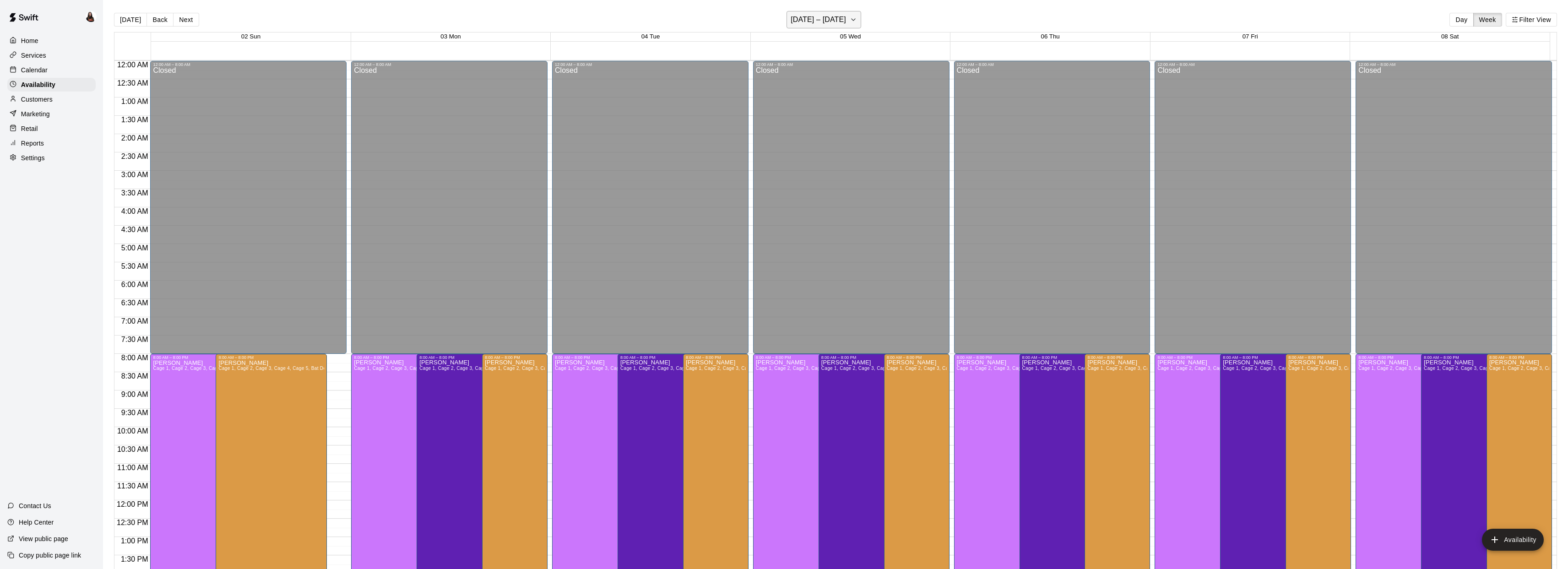
click at [839, 19] on h6 "November 02 – 08" at bounding box center [818, 20] width 56 height 13
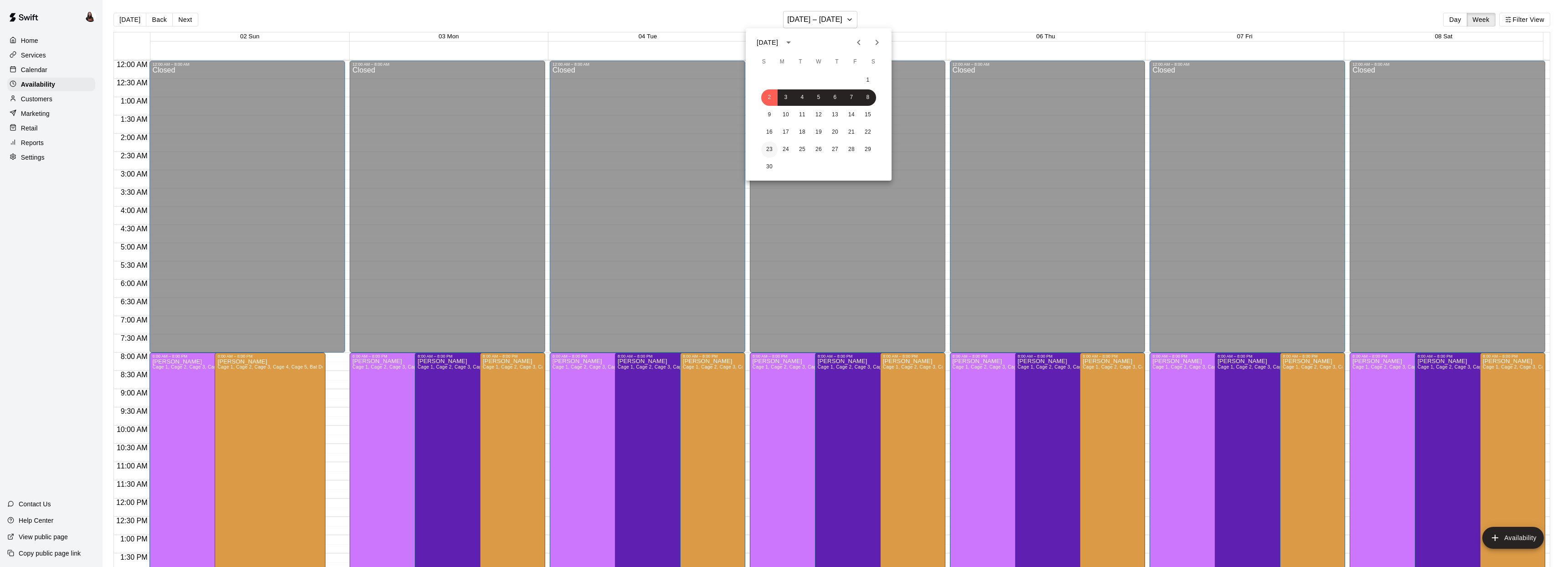
click at [774, 148] on button "23" at bounding box center [769, 149] width 16 height 16
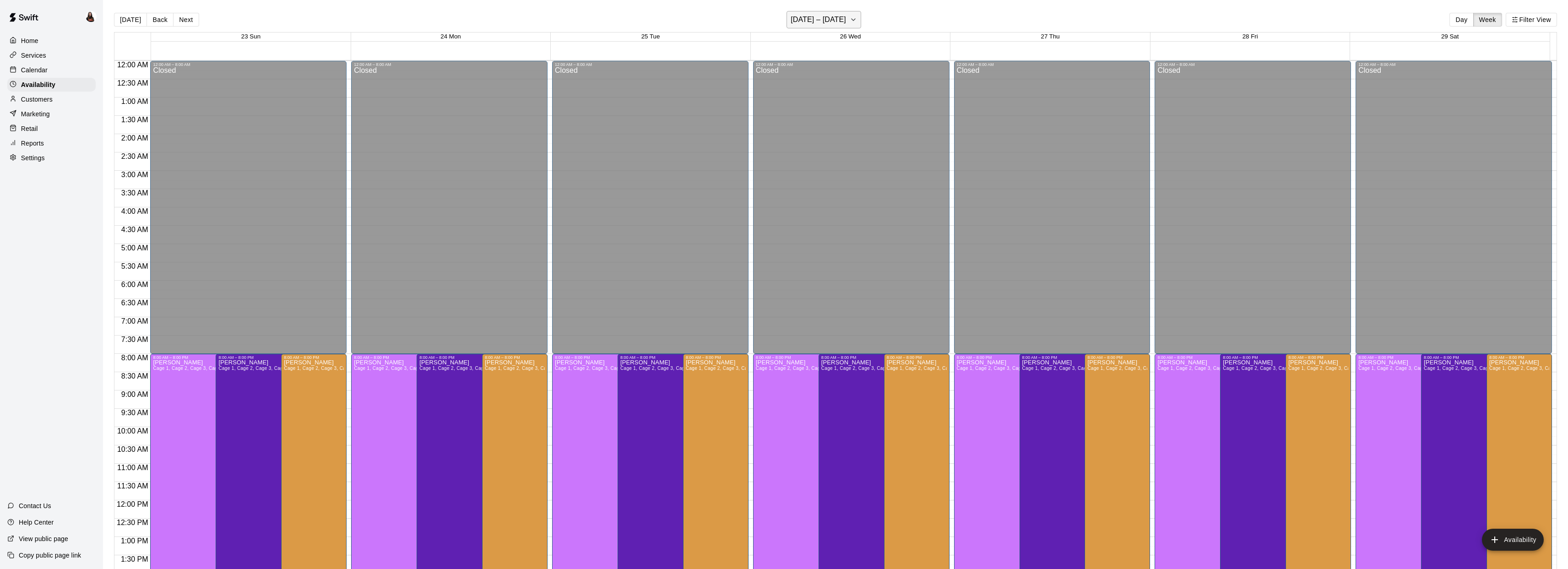
click at [846, 24] on h6 "November 23 – 29" at bounding box center [818, 20] width 56 height 13
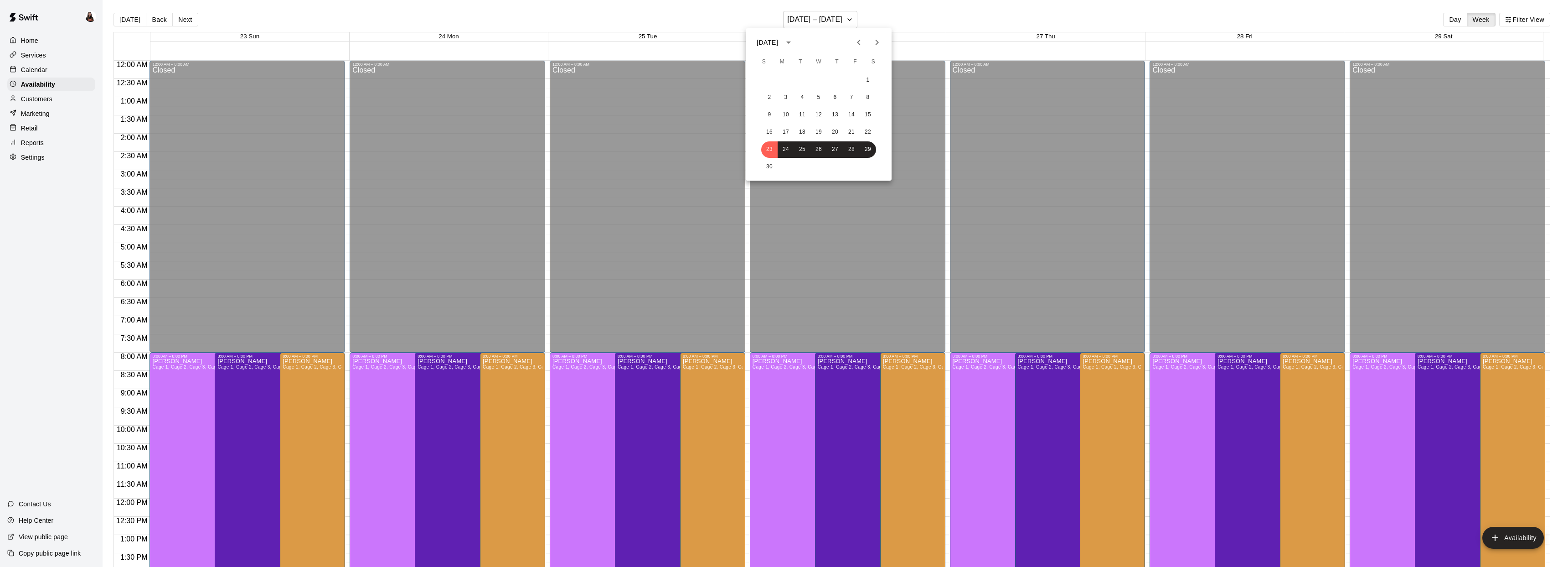
click at [857, 46] on icon "Previous month" at bounding box center [859, 43] width 11 height 11
click at [771, 115] on button "12" at bounding box center [769, 114] width 16 height 16
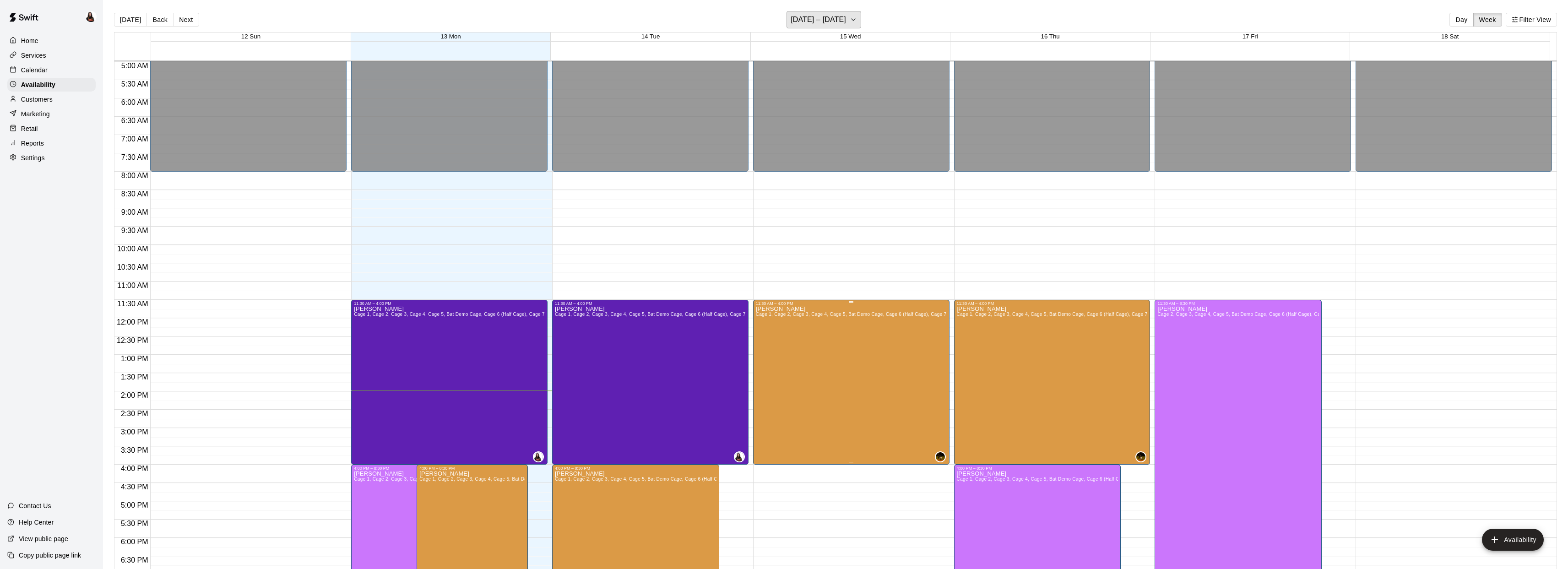
scroll to position [277, 0]
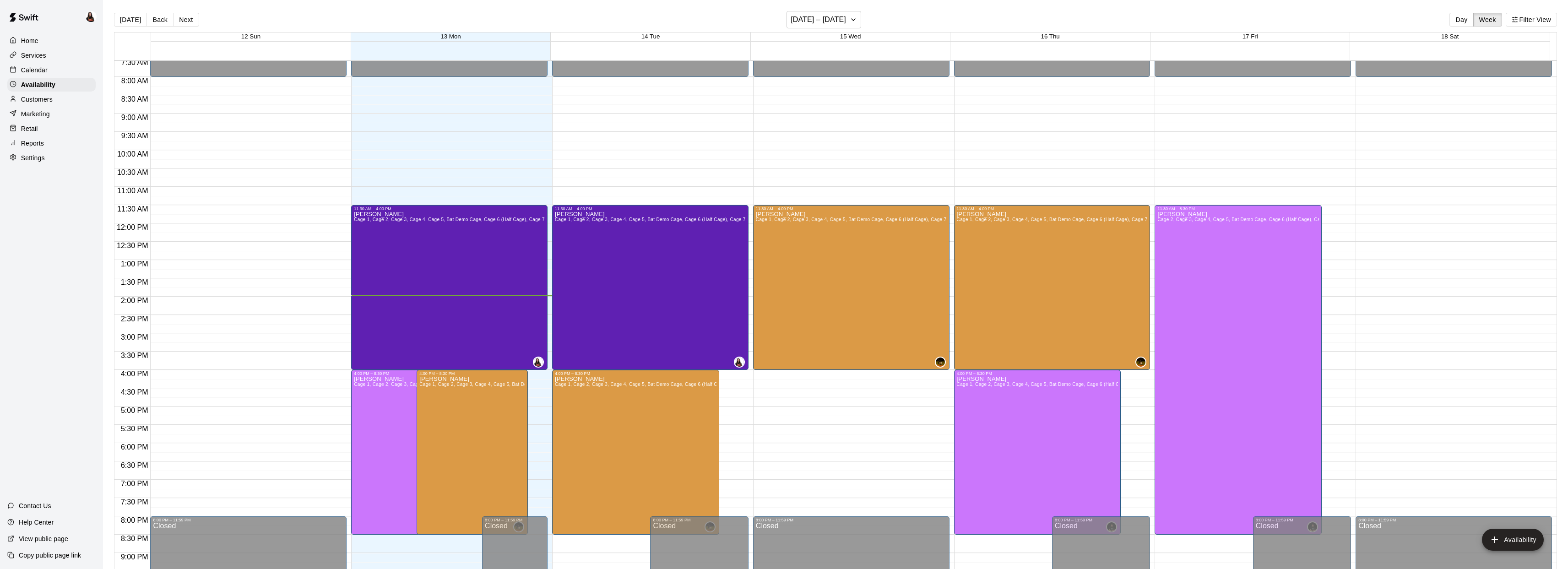
click at [46, 73] on p "Calendar" at bounding box center [34, 70] width 26 height 9
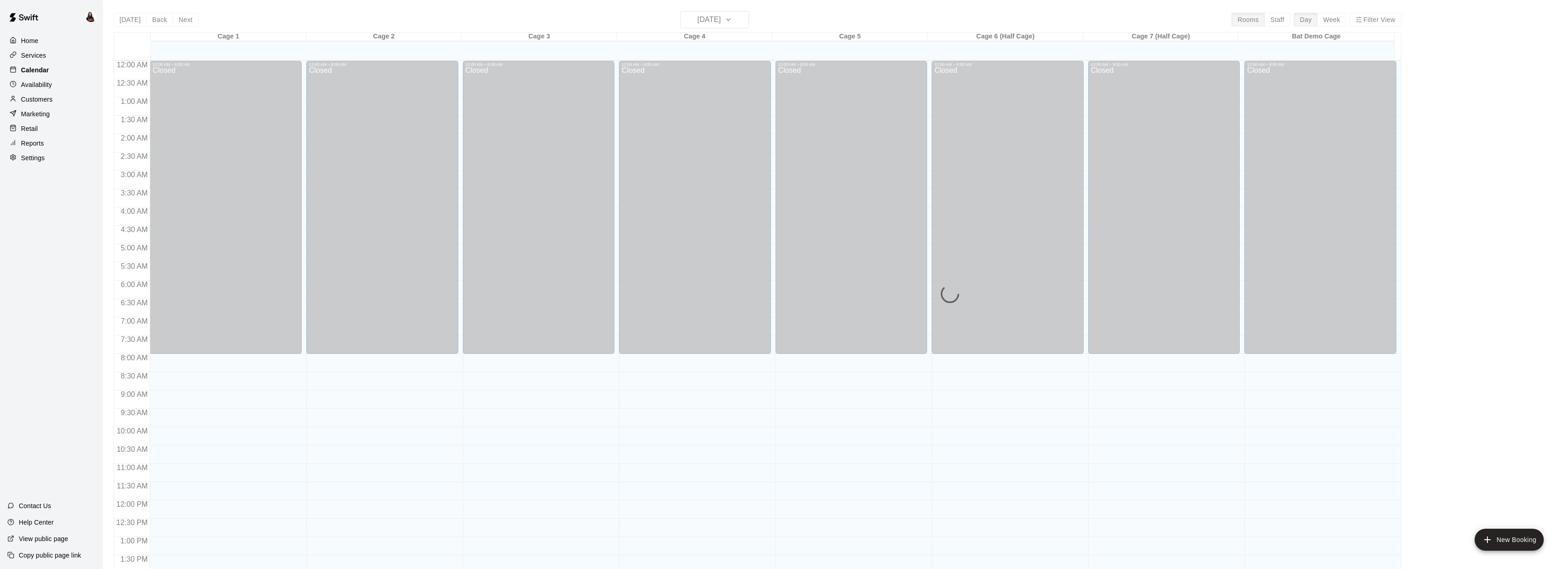
scroll to position [332, 0]
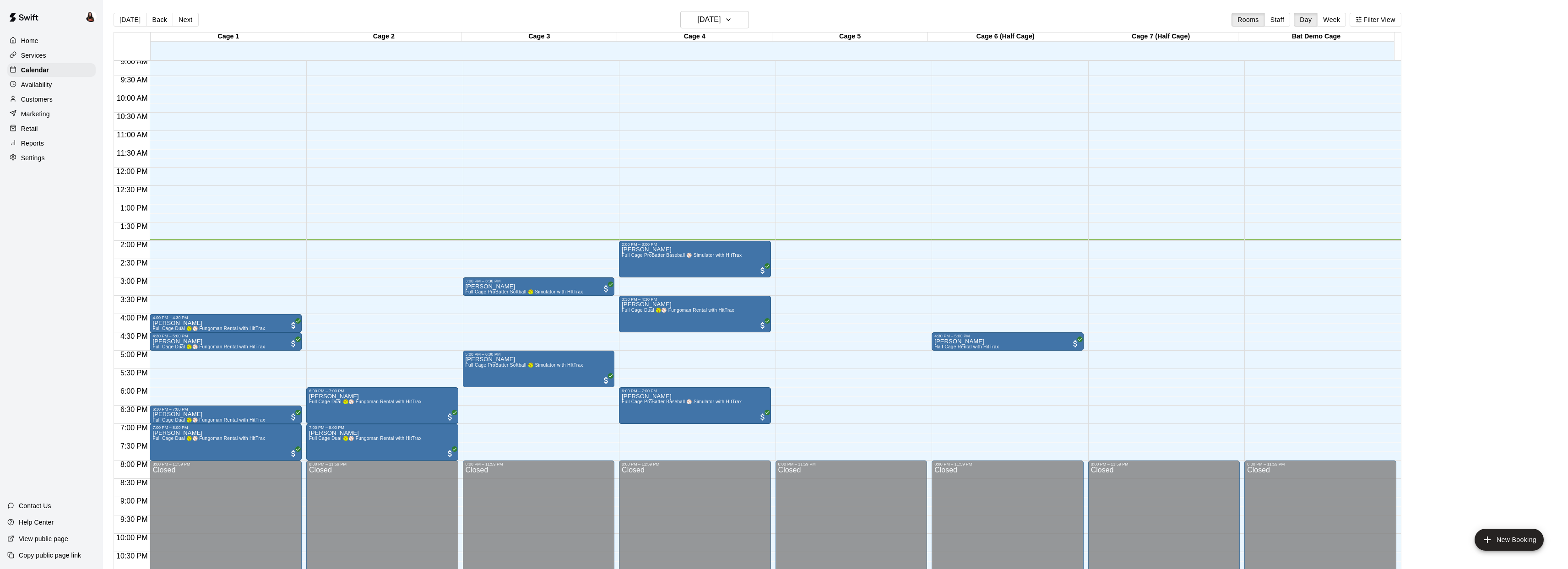
click at [44, 87] on p "Availability" at bounding box center [36, 84] width 31 height 9
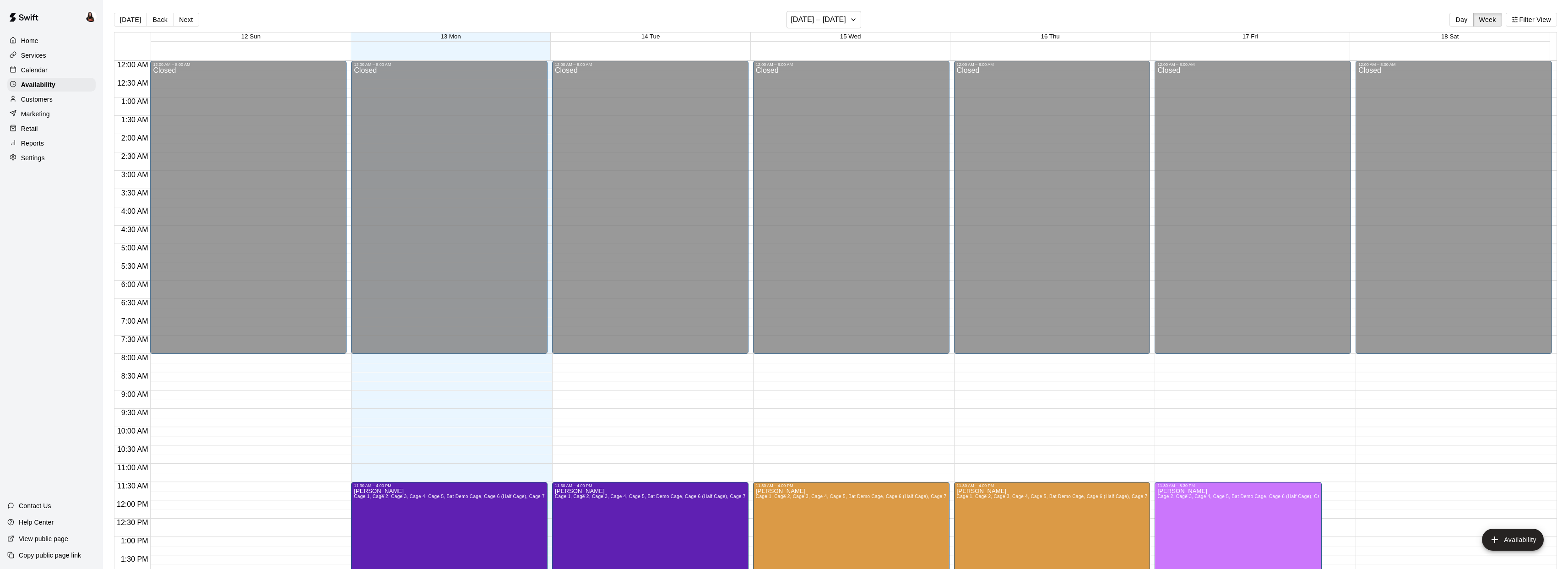
scroll to position [360, 0]
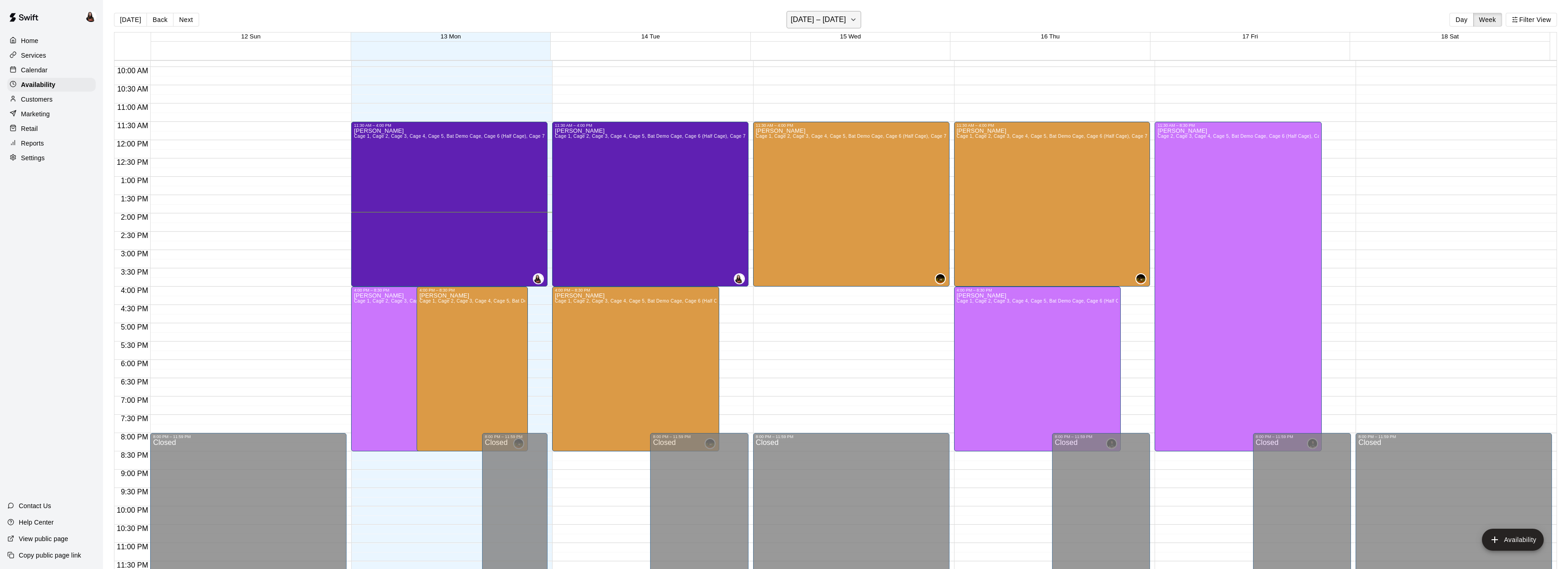
click at [840, 18] on h6 "October 12 – 18" at bounding box center [818, 20] width 56 height 13
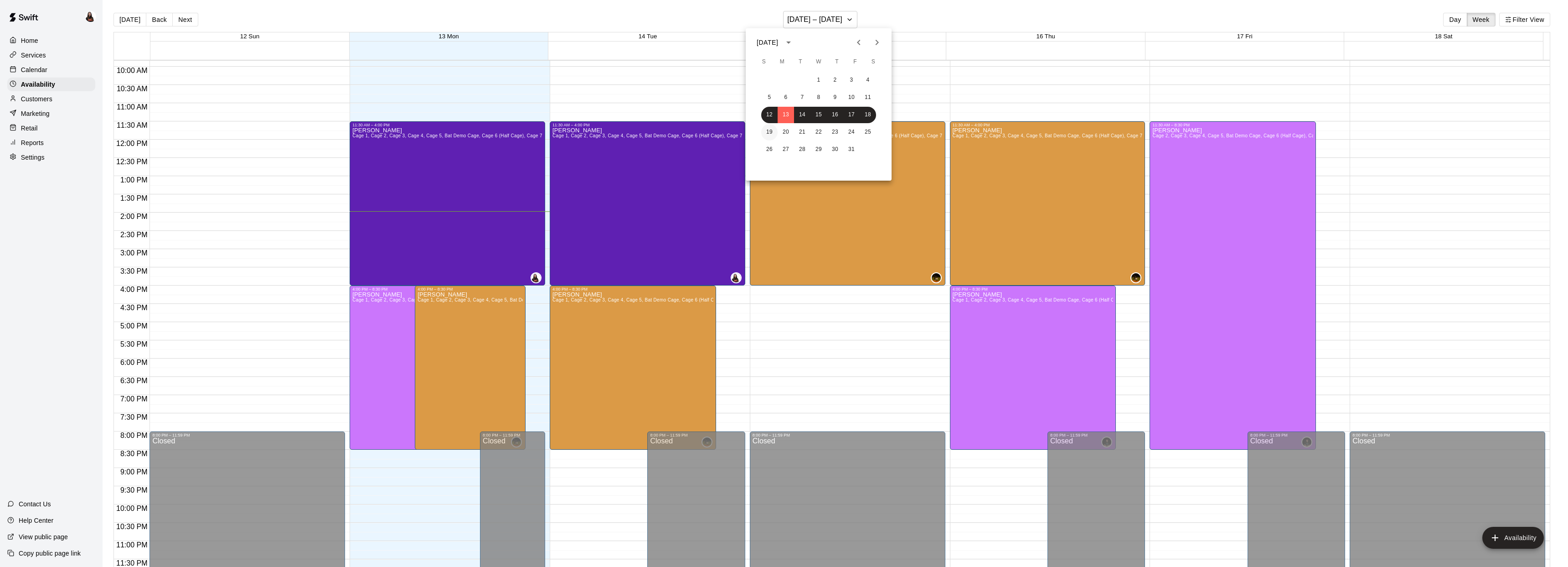
click at [769, 132] on button "19" at bounding box center [769, 132] width 16 height 16
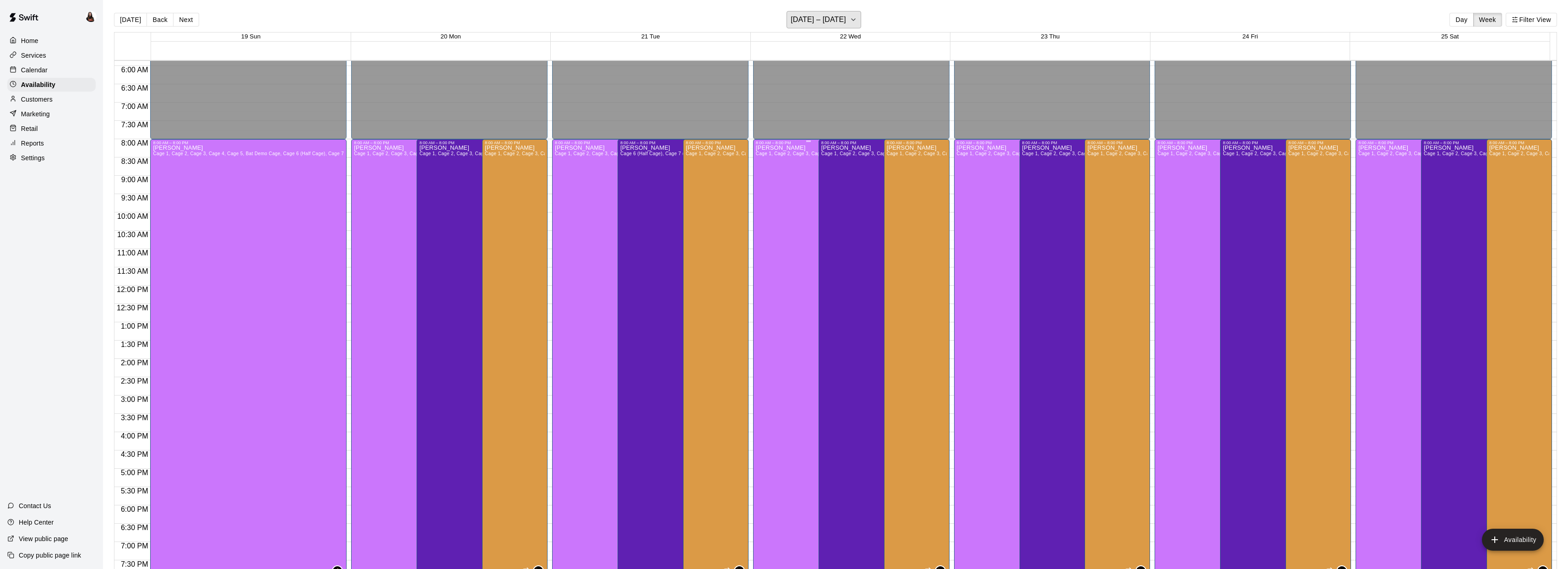
scroll to position [215, 0]
click at [836, 21] on h6 "October 19 – 25" at bounding box center [818, 20] width 56 height 13
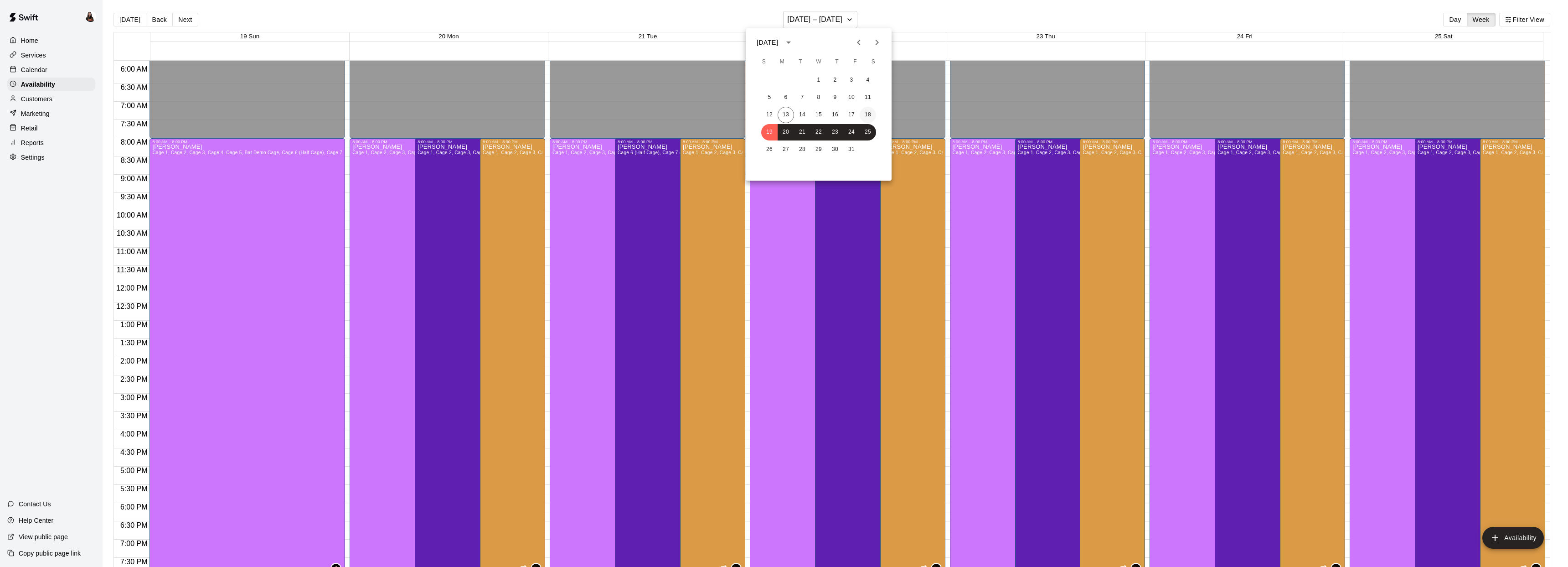
click at [865, 117] on button "18" at bounding box center [867, 114] width 16 height 16
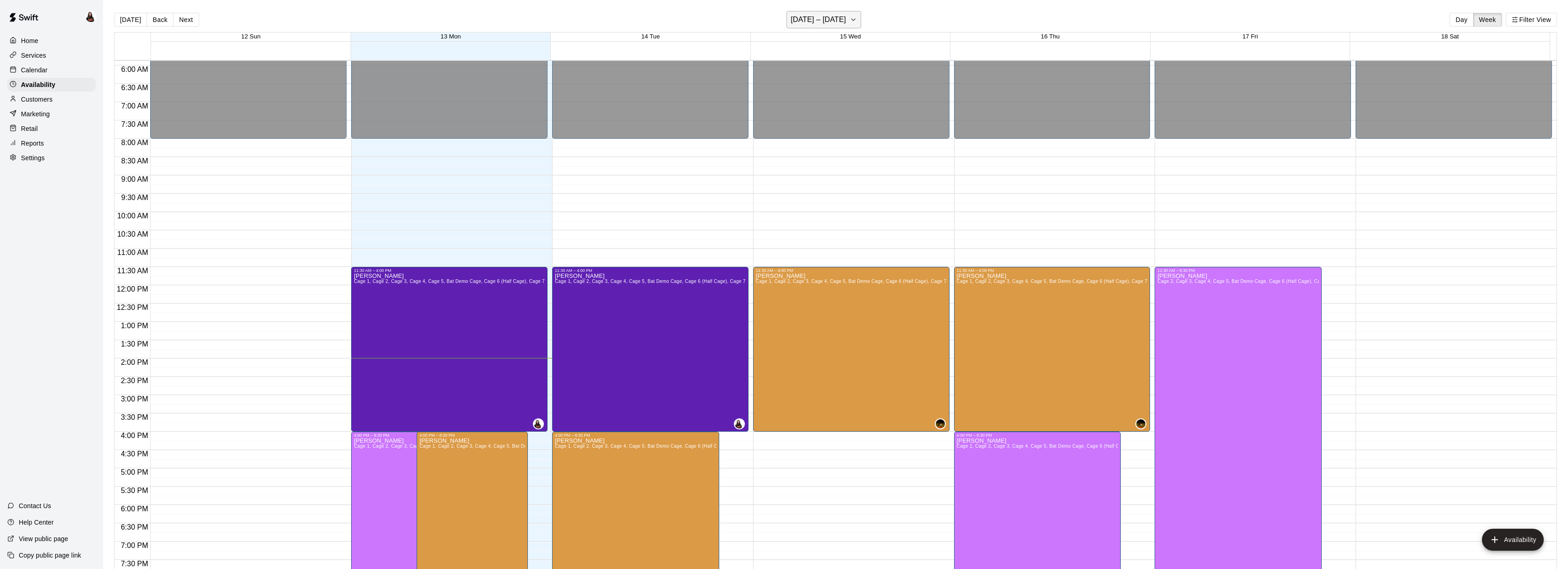
click at [837, 26] on h6 "October 12 – 18" at bounding box center [818, 20] width 56 height 13
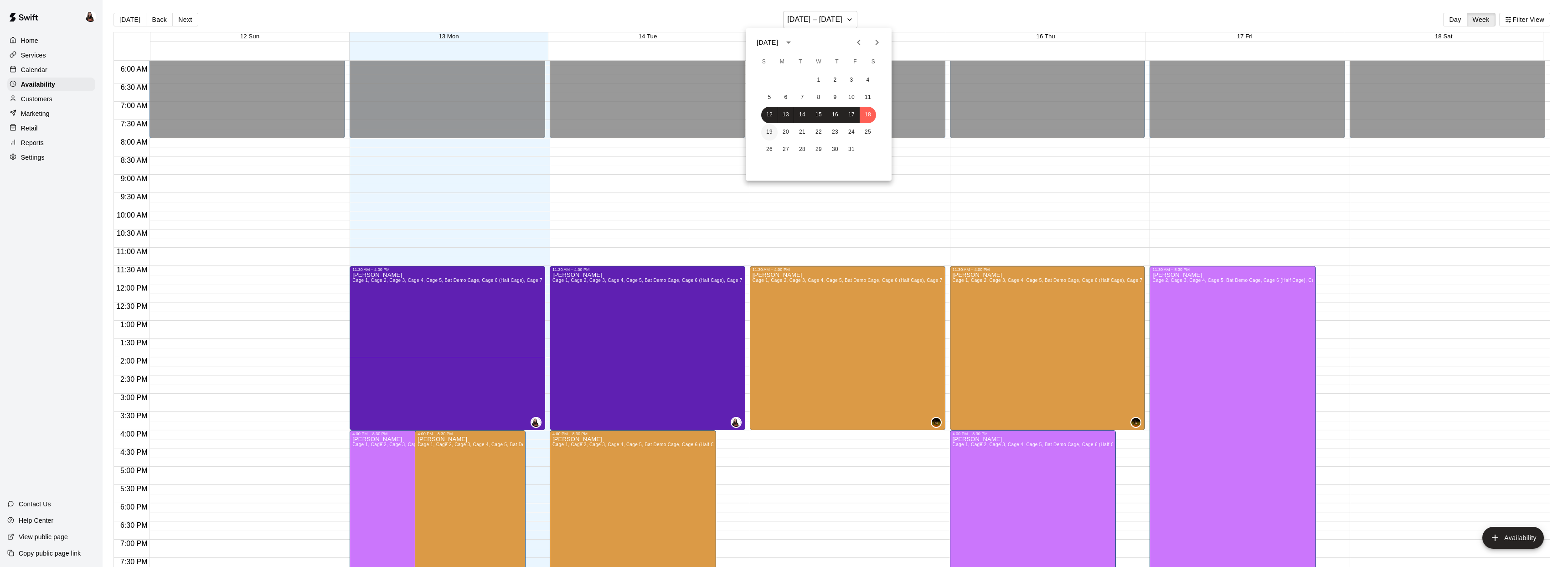
click at [772, 132] on button "19" at bounding box center [769, 132] width 16 height 16
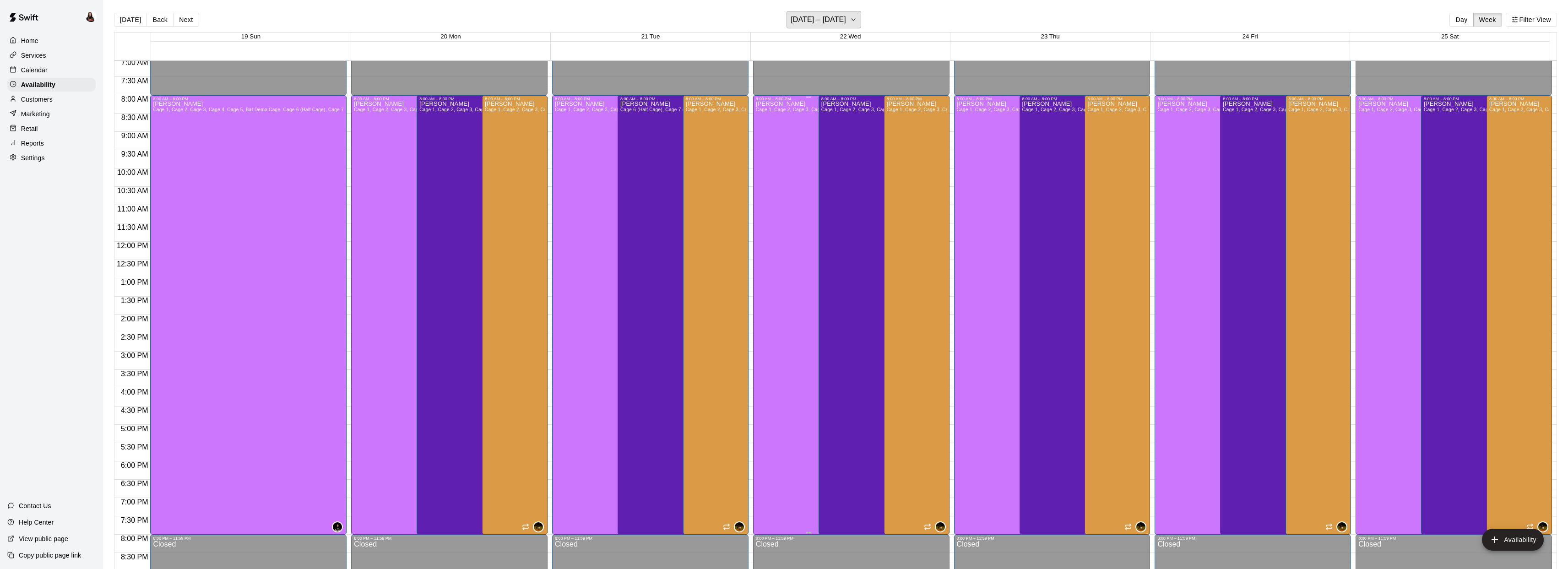
scroll to position [262, 0]
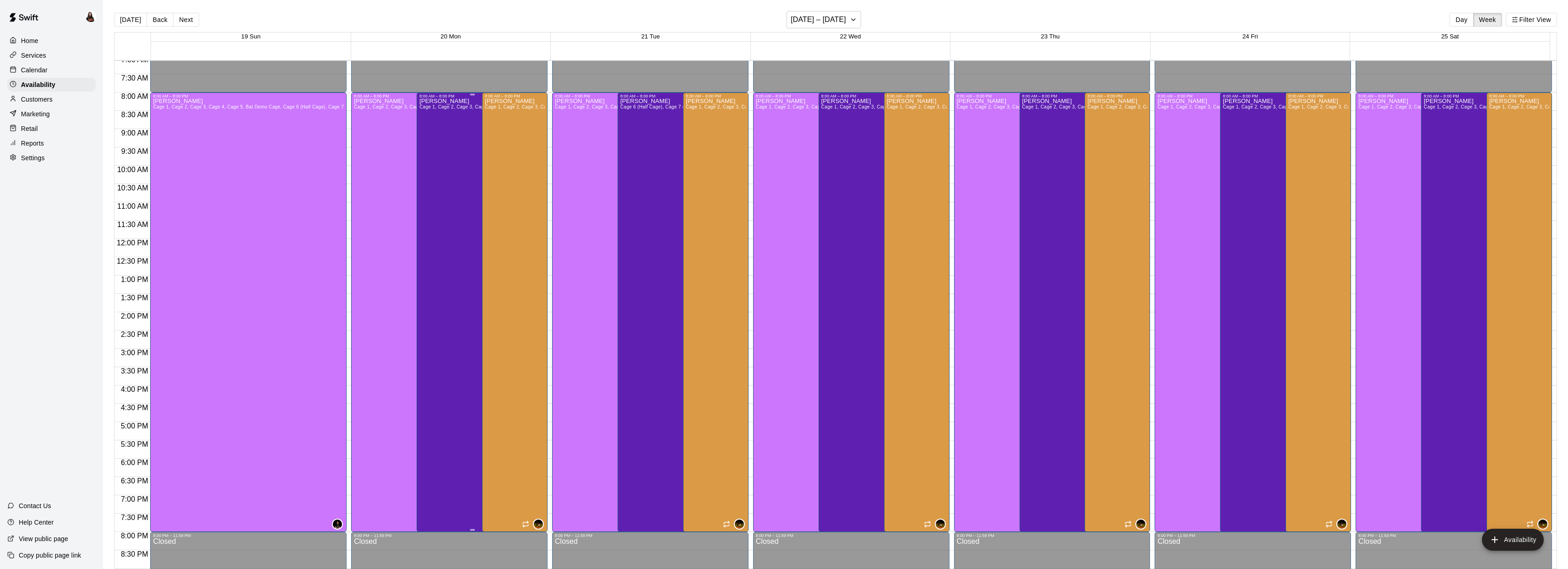
click at [456, 150] on div "Ashton Zeiher Cage 1, Cage 2, Cage 3, Cage 4, Cage 5, Bat Demo Cage, Cage 6 (Ha…" at bounding box center [472, 383] width 106 height 569
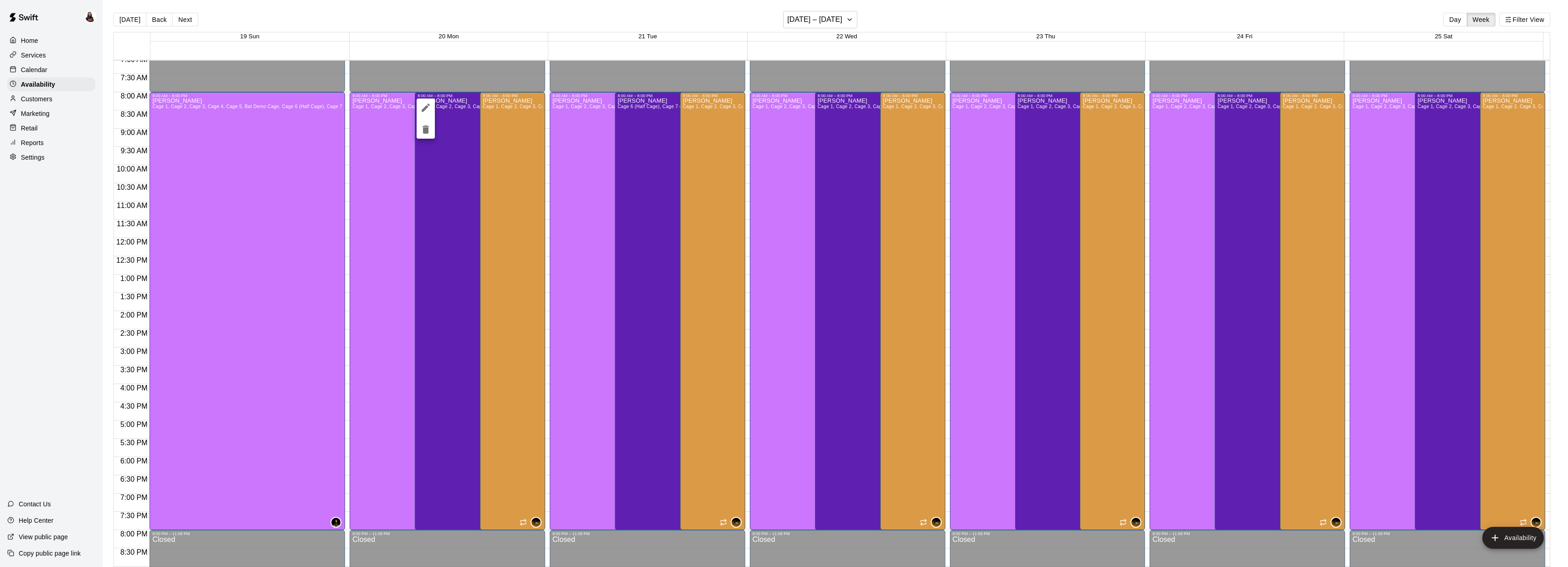
click at [459, 135] on div at bounding box center [784, 283] width 1568 height 567
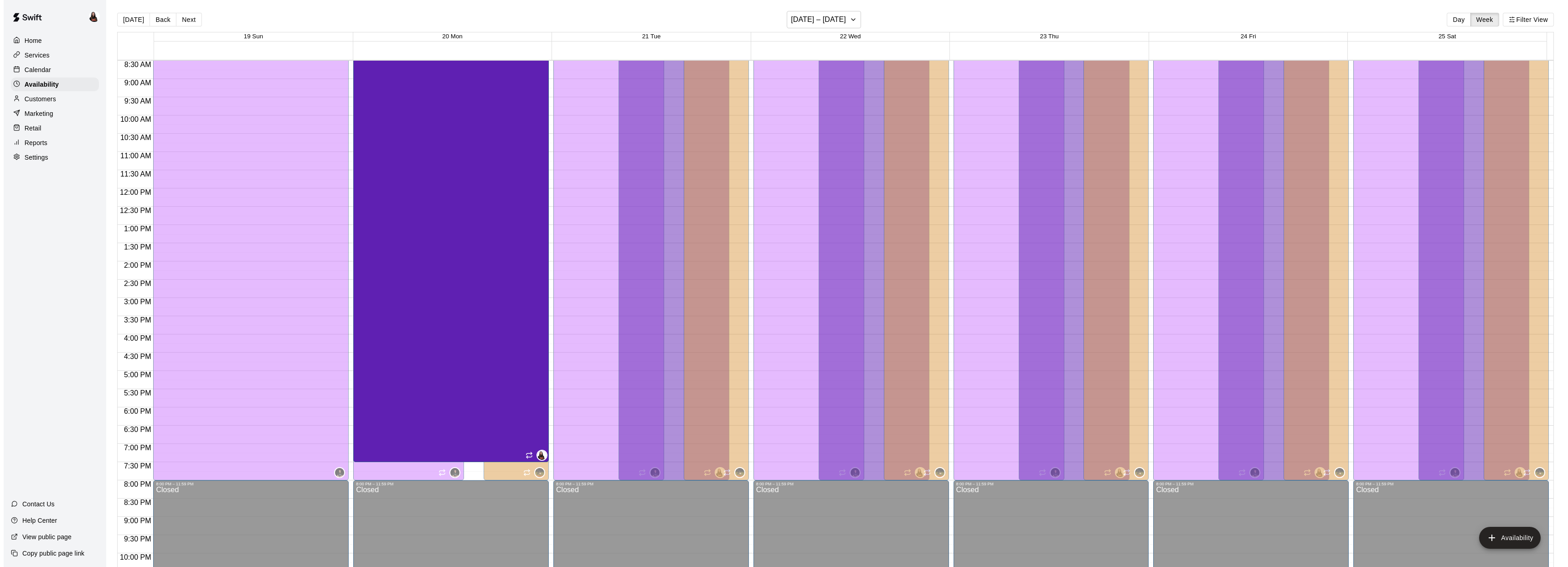
scroll to position [273, 0]
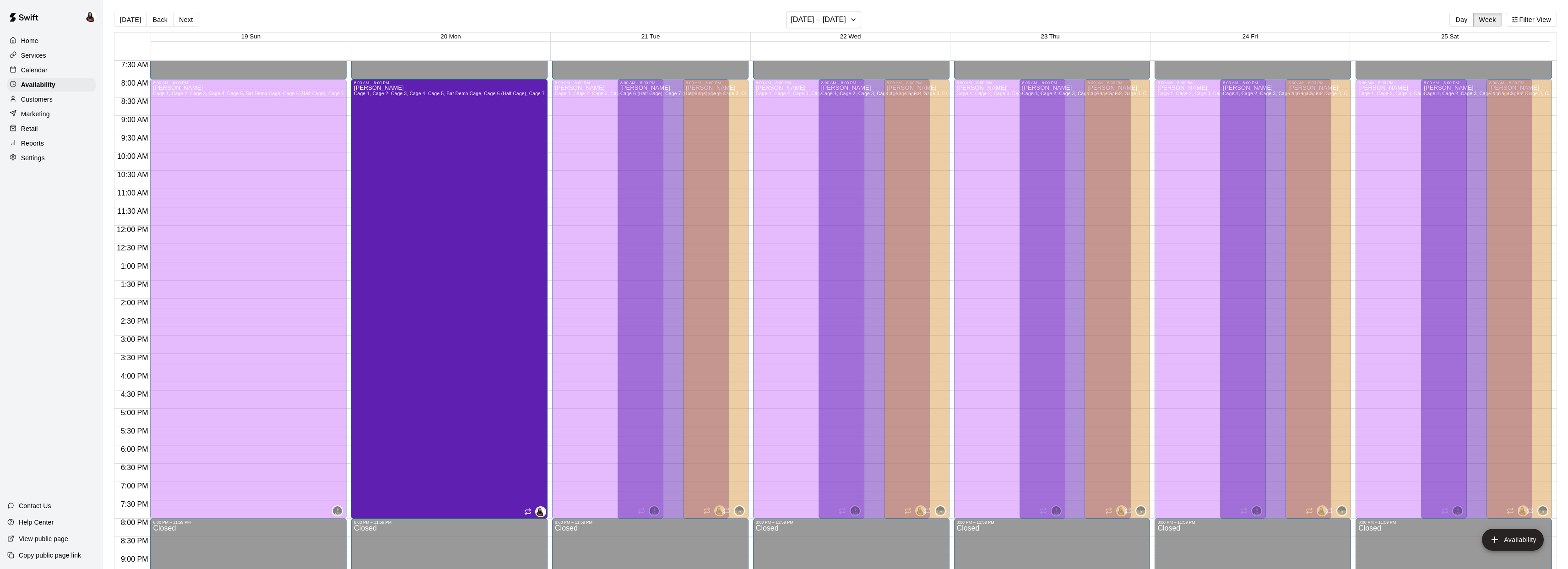
drag, startPoint x: 471, startPoint y: 92, endPoint x: 488, endPoint y: 82, distance: 19.7
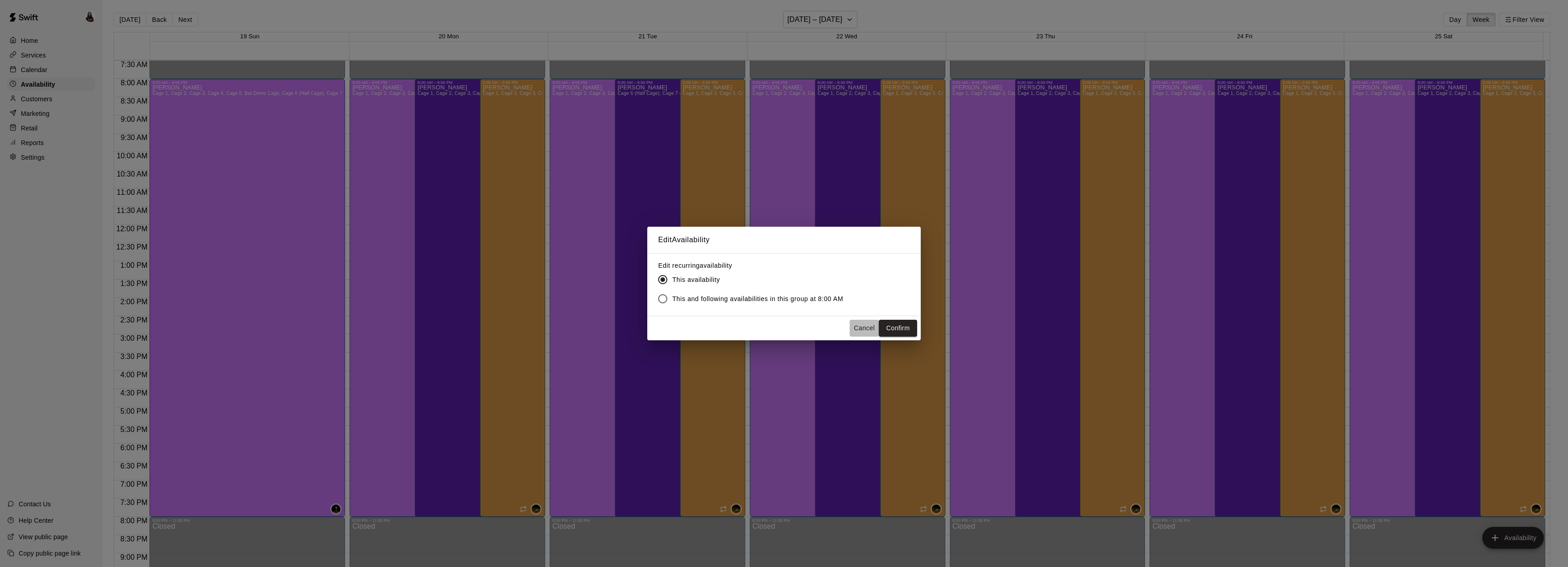
click at [859, 327] on button "Cancel" at bounding box center [864, 328] width 29 height 17
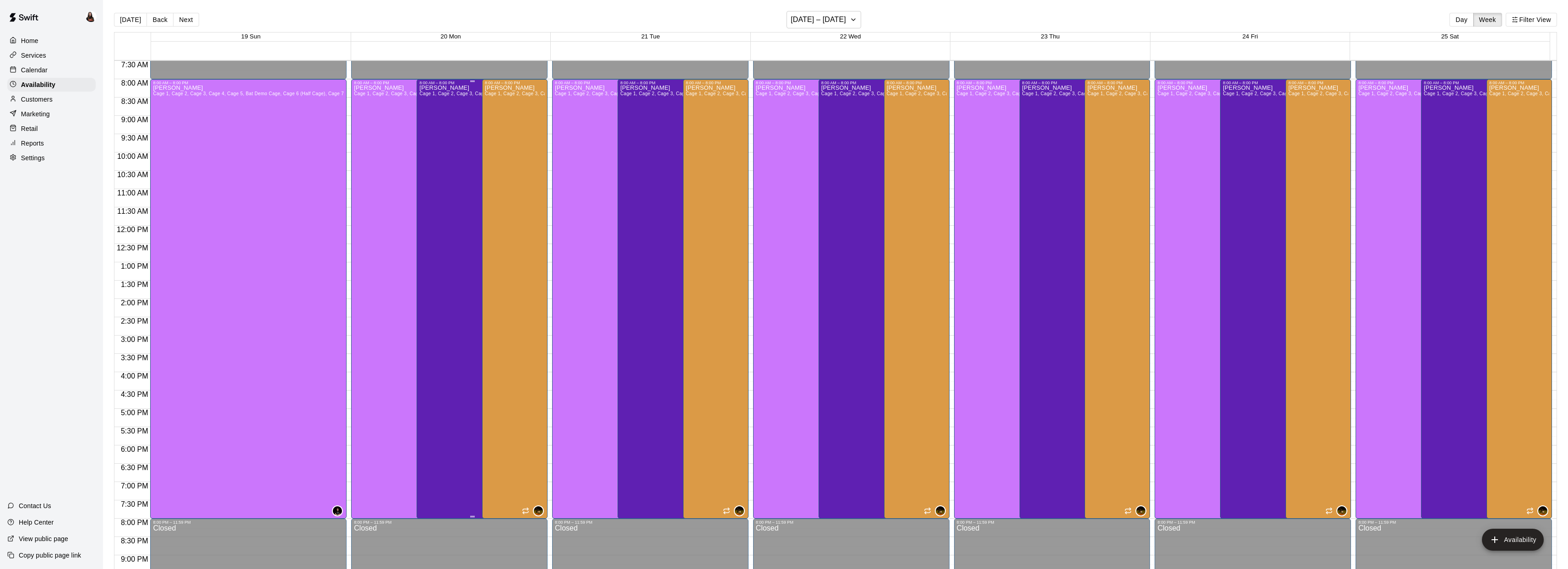
click at [452, 134] on div "Ashton Zeiher Cage 1, Cage 2, Cage 3, Cage 4, Cage 5, Bat Demo Cage, Cage 6 (Ha…" at bounding box center [472, 369] width 106 height 569
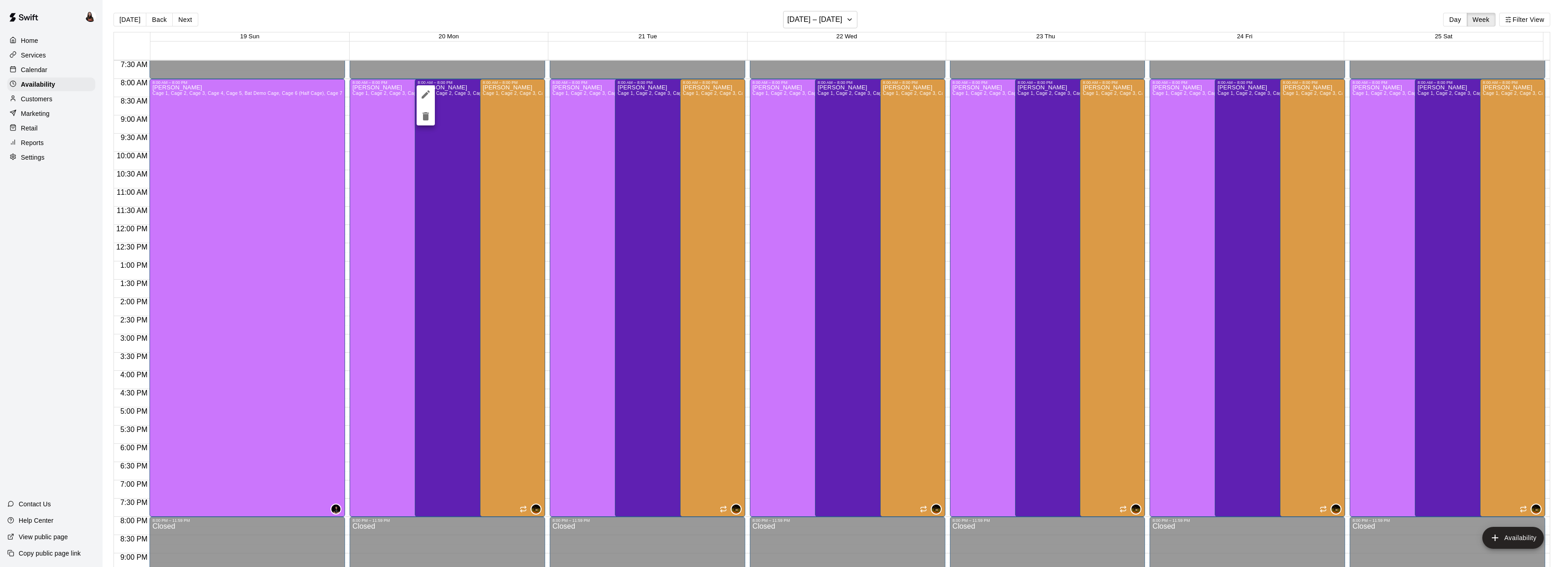
click at [427, 90] on icon "edit" at bounding box center [425, 94] width 11 height 11
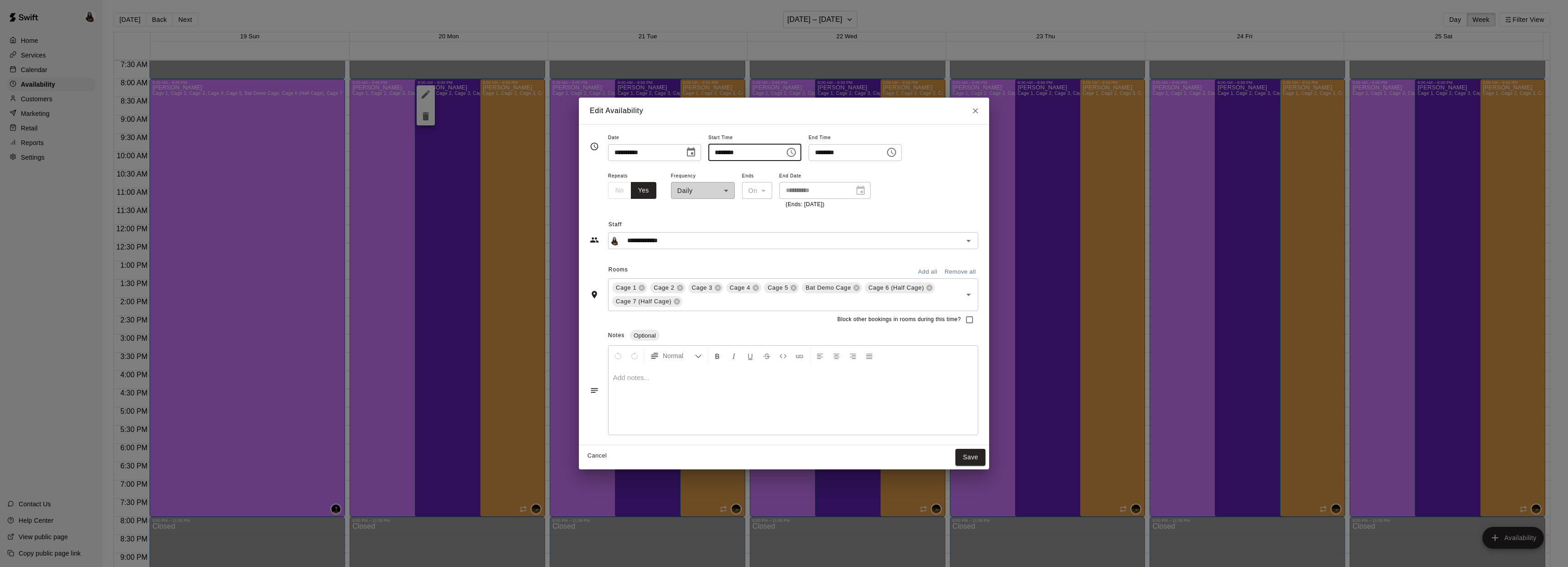
click at [758, 154] on input "********" at bounding box center [743, 153] width 70 height 17
click at [735, 152] on input "********" at bounding box center [743, 153] width 70 height 17
click at [761, 152] on input "********" at bounding box center [743, 153] width 70 height 17
click at [797, 153] on icon "Choose time, selected time is 8:00 AM" at bounding box center [791, 152] width 11 height 11
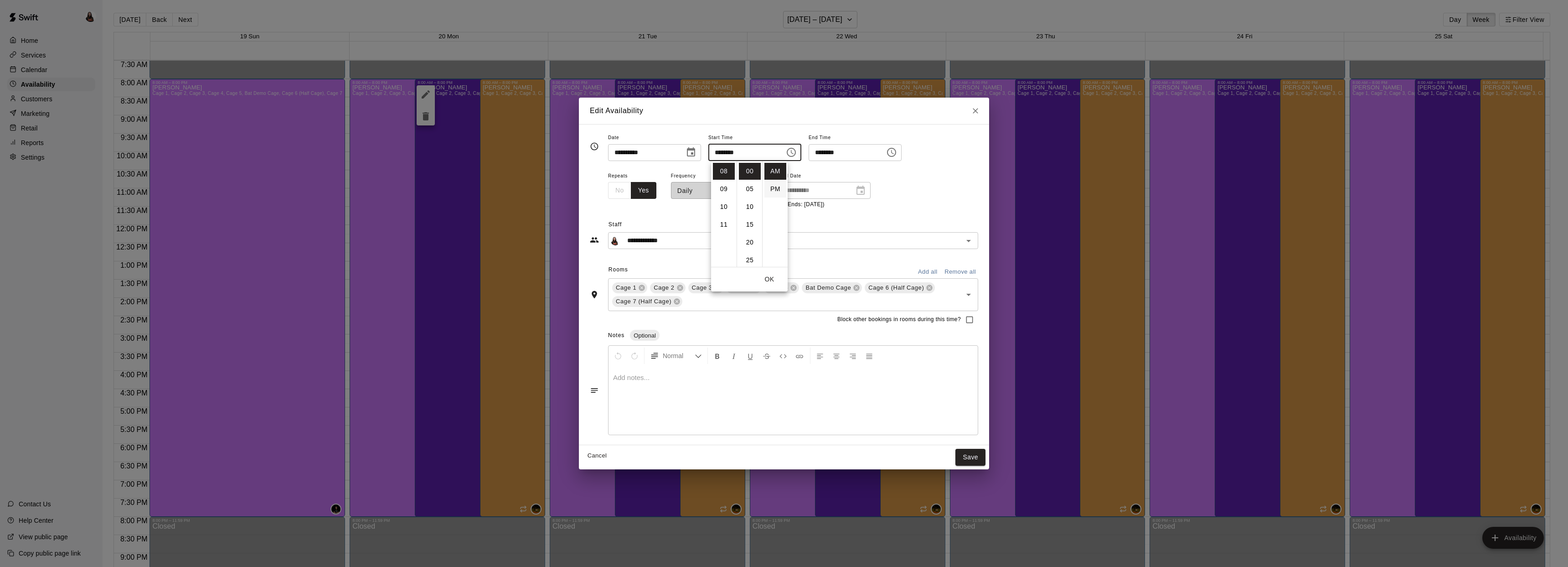
click at [771, 185] on li "PM" at bounding box center [775, 189] width 22 height 17
click at [752, 160] on input "********" at bounding box center [743, 153] width 70 height 17
drag, startPoint x: 759, startPoint y: 146, endPoint x: 794, endPoint y: 154, distance: 35.9
click at [759, 146] on input "********" at bounding box center [743, 153] width 70 height 17
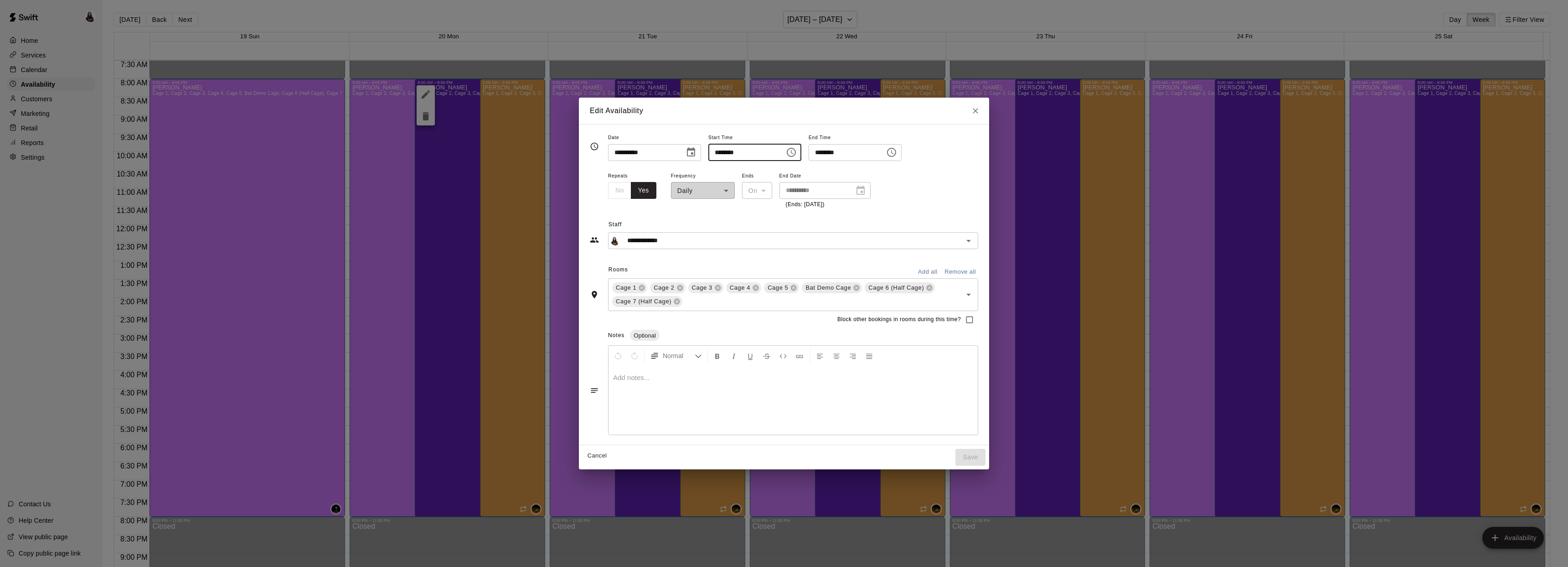
click at [797, 153] on icon "Choose time, selected time is 8:00 PM" at bounding box center [791, 152] width 11 height 11
click at [721, 230] on li "04" at bounding box center [724, 230] width 22 height 17
click at [725, 189] on li "05" at bounding box center [724, 189] width 22 height 17
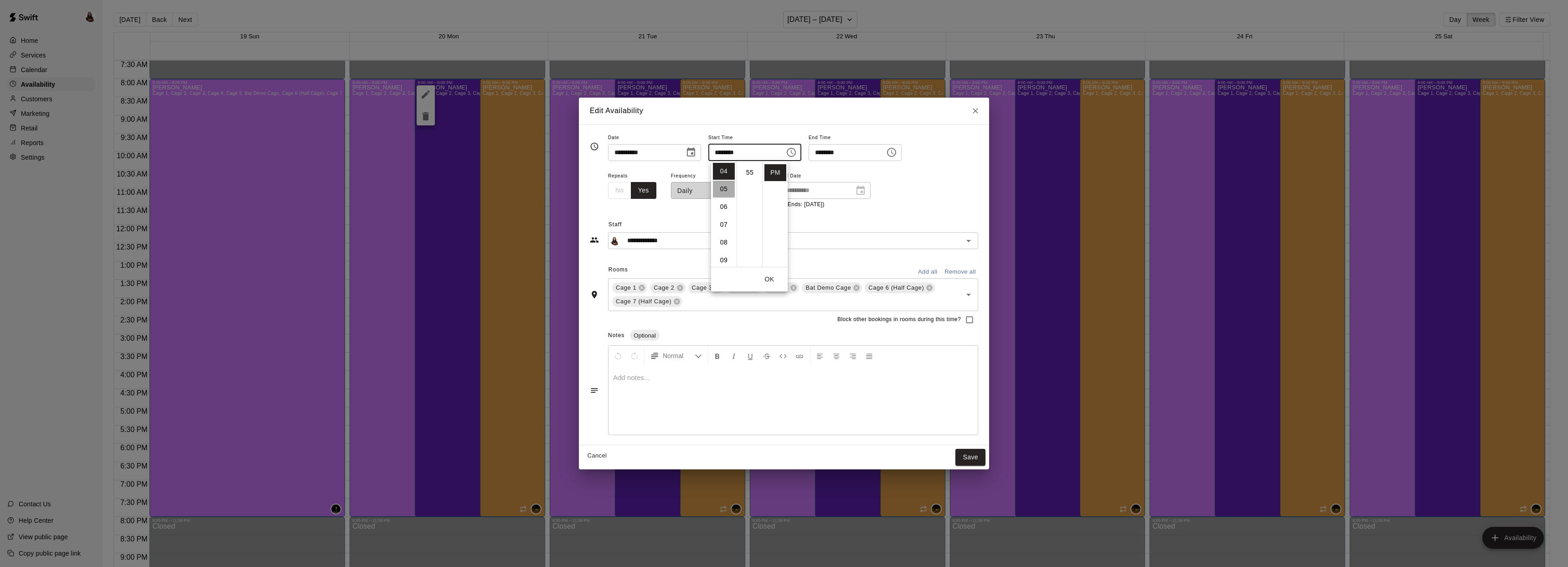
type input "********"
click at [768, 274] on button "OK" at bounding box center [769, 280] width 29 height 17
click at [970, 454] on button "Save" at bounding box center [970, 457] width 30 height 17
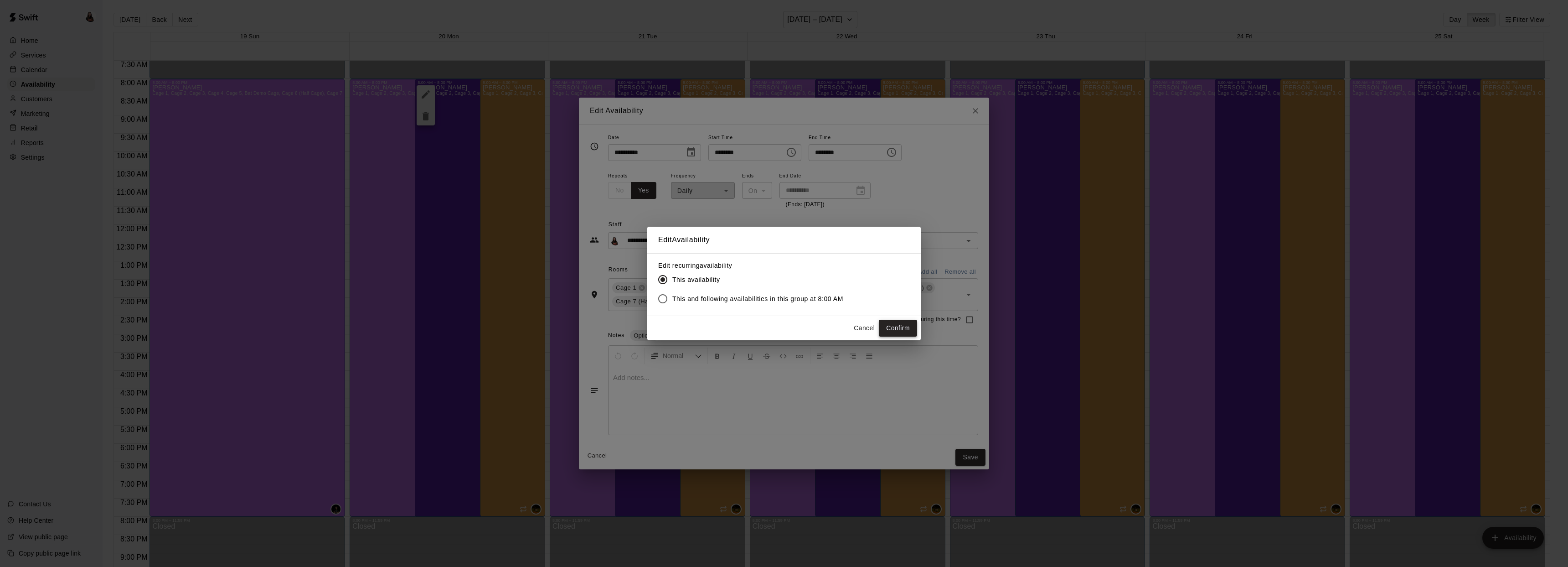
click at [894, 329] on button "Confirm" at bounding box center [898, 328] width 38 height 17
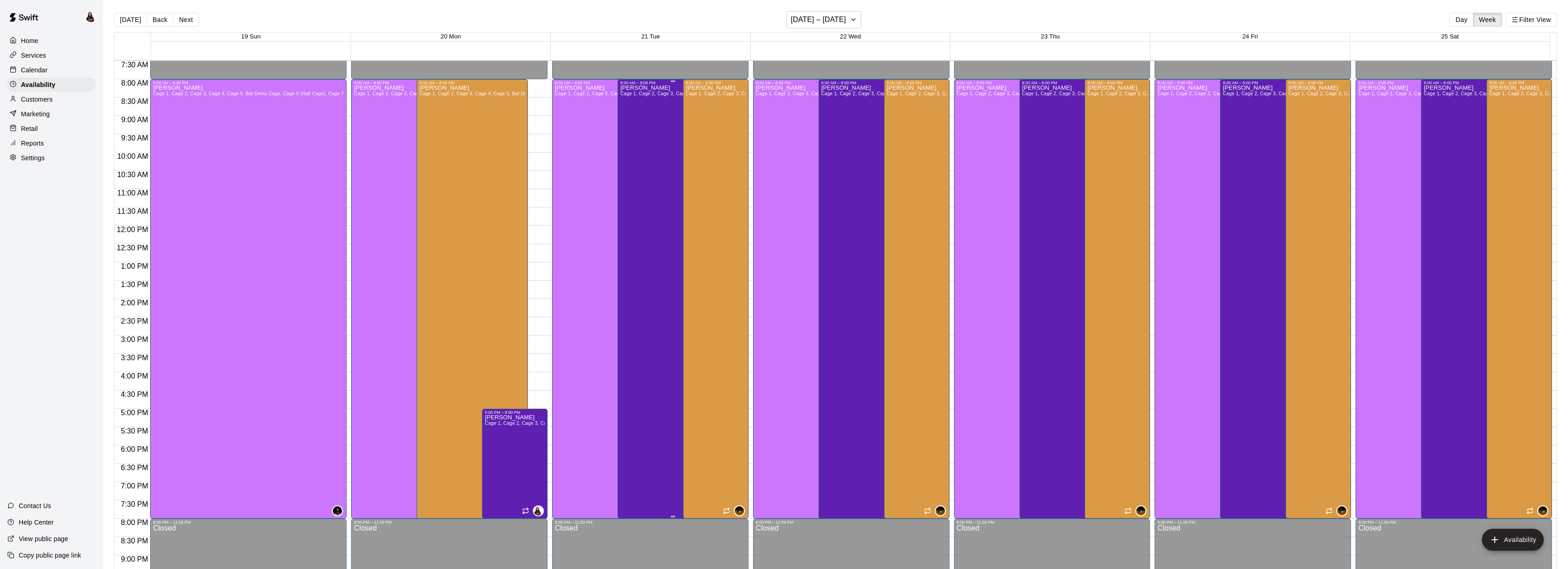
click at [659, 138] on div "Ashton Zeiher Cage 1, Cage 2, Cage 3, Cage 4, Cage 5, Bat Demo Cage, Cage 6 (Ha…" at bounding box center [673, 369] width 106 height 569
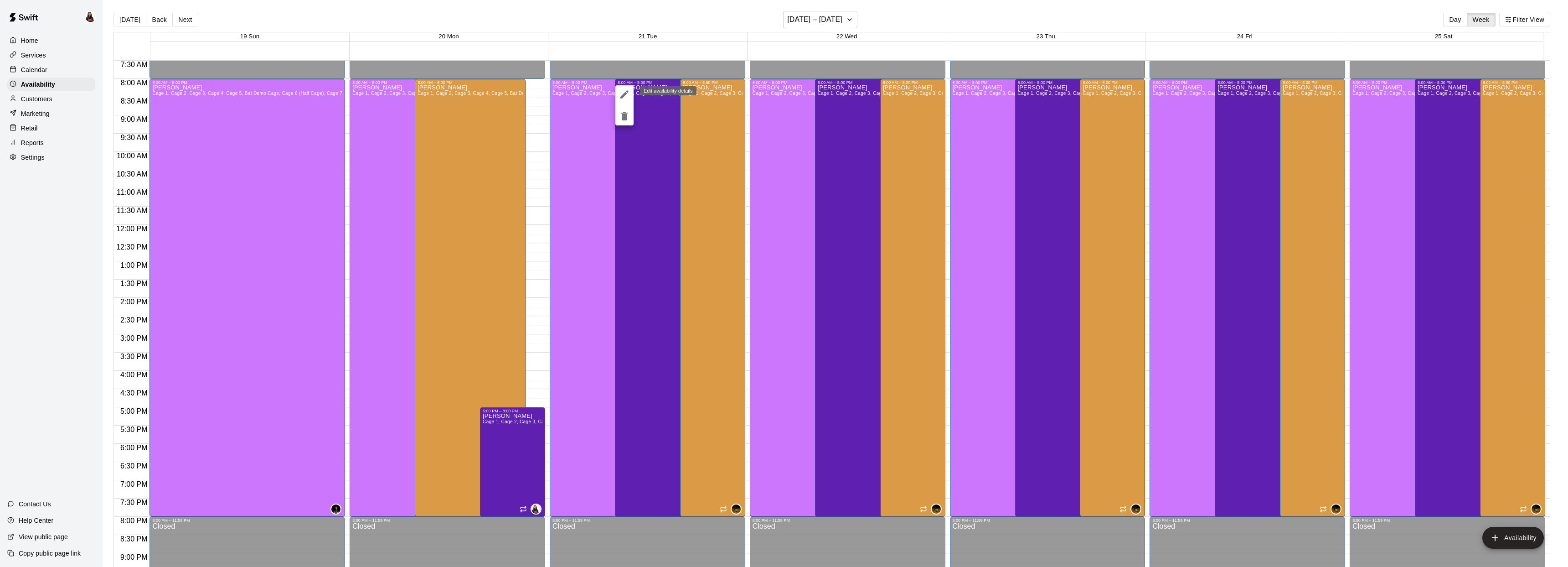
click at [626, 99] on icon "edit" at bounding box center [625, 94] width 11 height 11
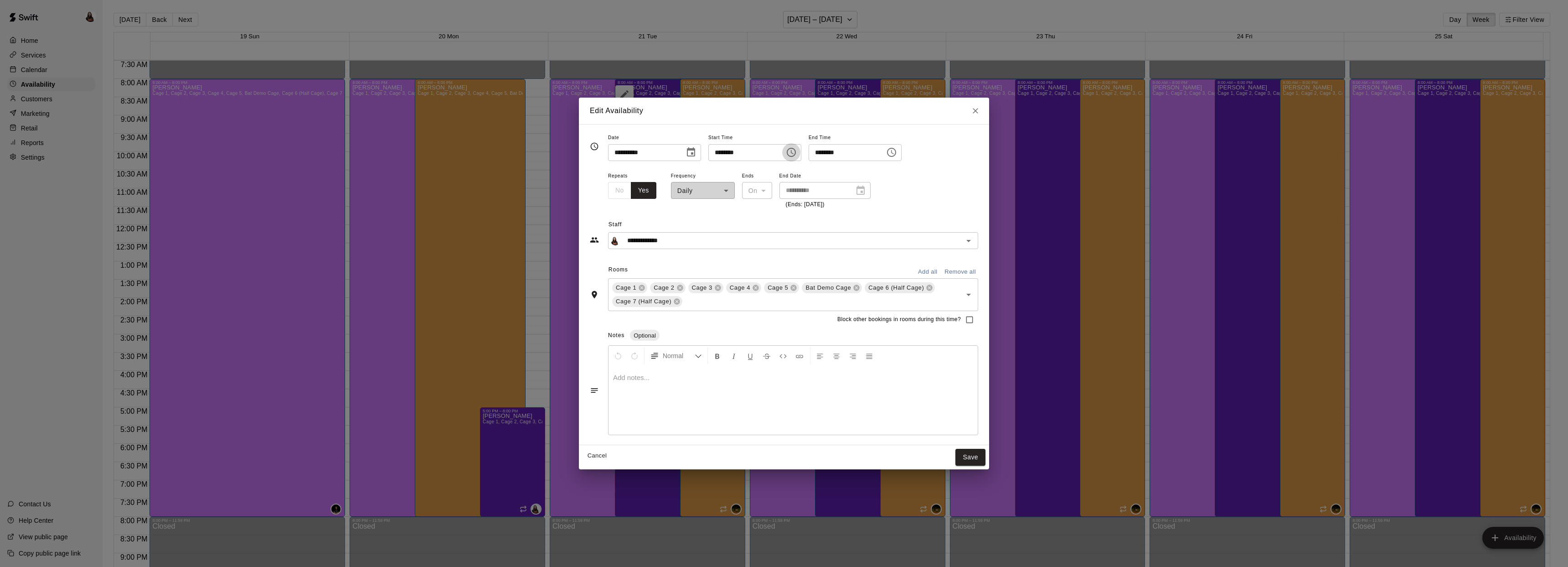
click at [797, 153] on icon "Choose time, selected time is 8:00 AM" at bounding box center [791, 152] width 11 height 11
click at [775, 192] on li "PM" at bounding box center [775, 189] width 22 height 17
click at [796, 156] on icon "Choose time, selected time is 8:00 PM" at bounding box center [791, 152] width 9 height 9
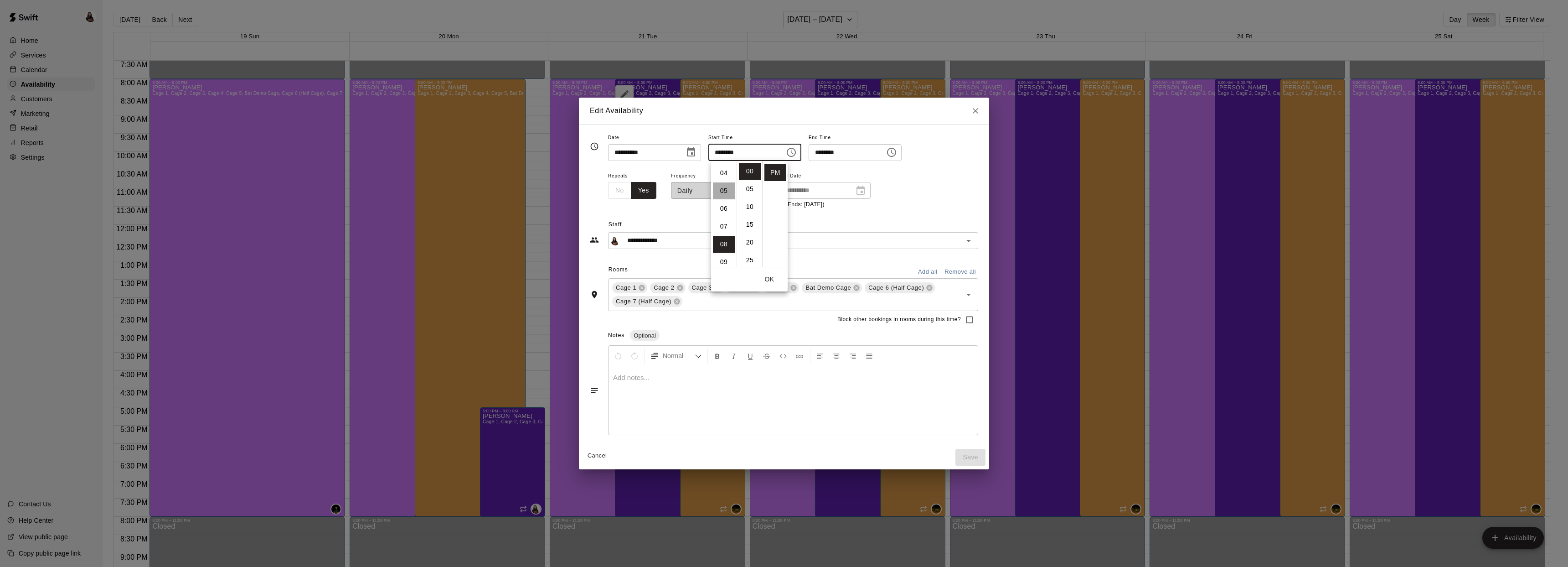
click at [720, 192] on li "05" at bounding box center [724, 191] width 22 height 17
type input "********"
click at [772, 277] on button "OK" at bounding box center [769, 280] width 29 height 17
click at [967, 462] on button "Save" at bounding box center [970, 457] width 30 height 17
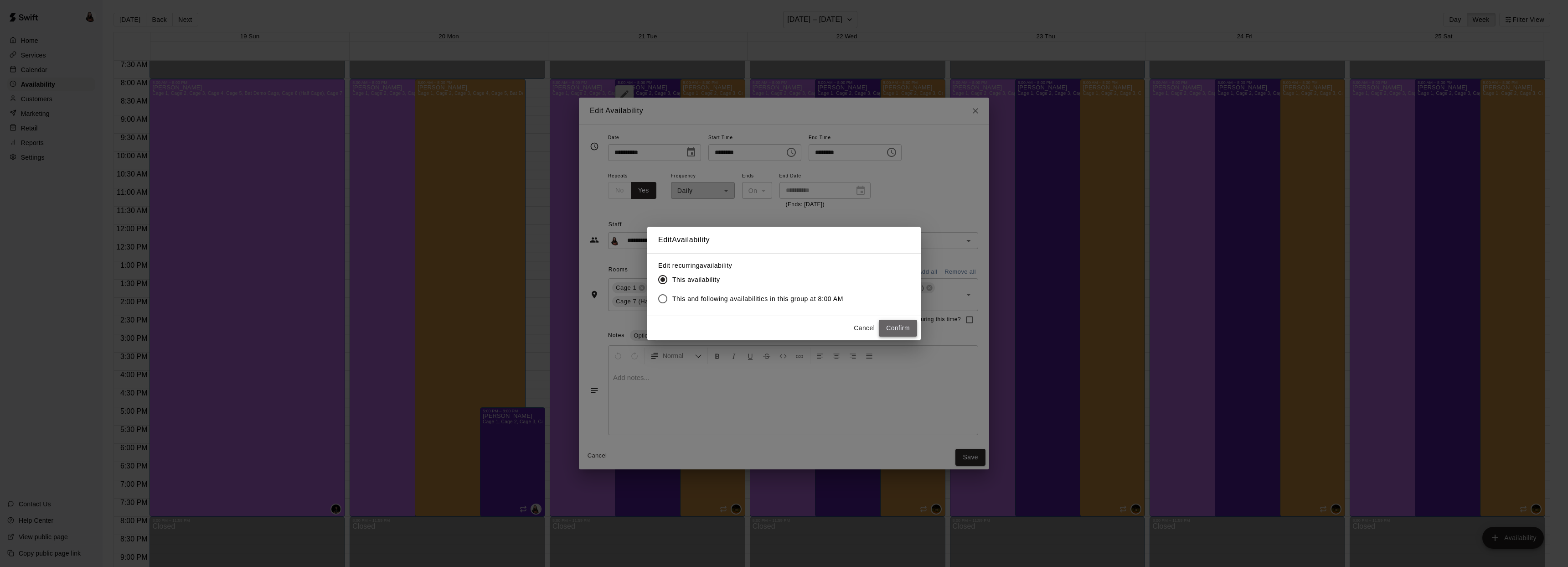
click at [888, 330] on button "Confirm" at bounding box center [898, 328] width 38 height 17
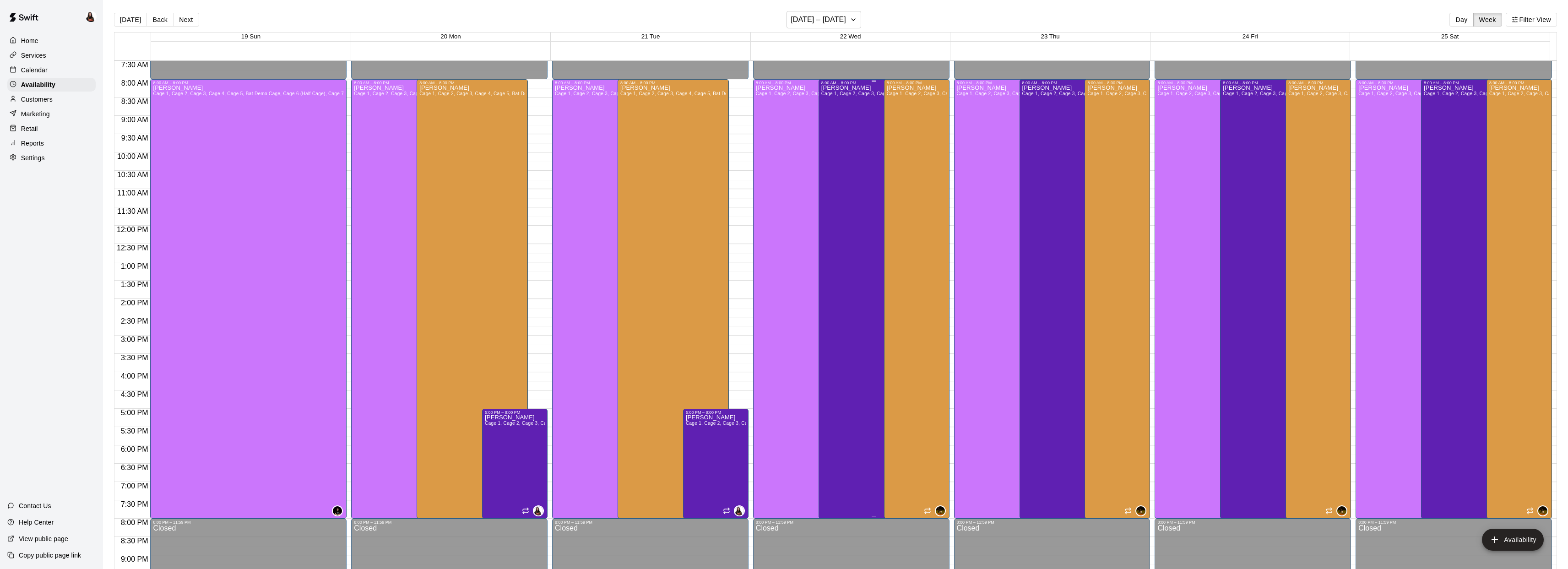
click at [842, 178] on div "Ashton Zeiher Cage 1, Cage 2, Cage 3, Cage 4, Cage 5, Bat Demo Cage, Cage 6 (Ha…" at bounding box center [874, 369] width 106 height 569
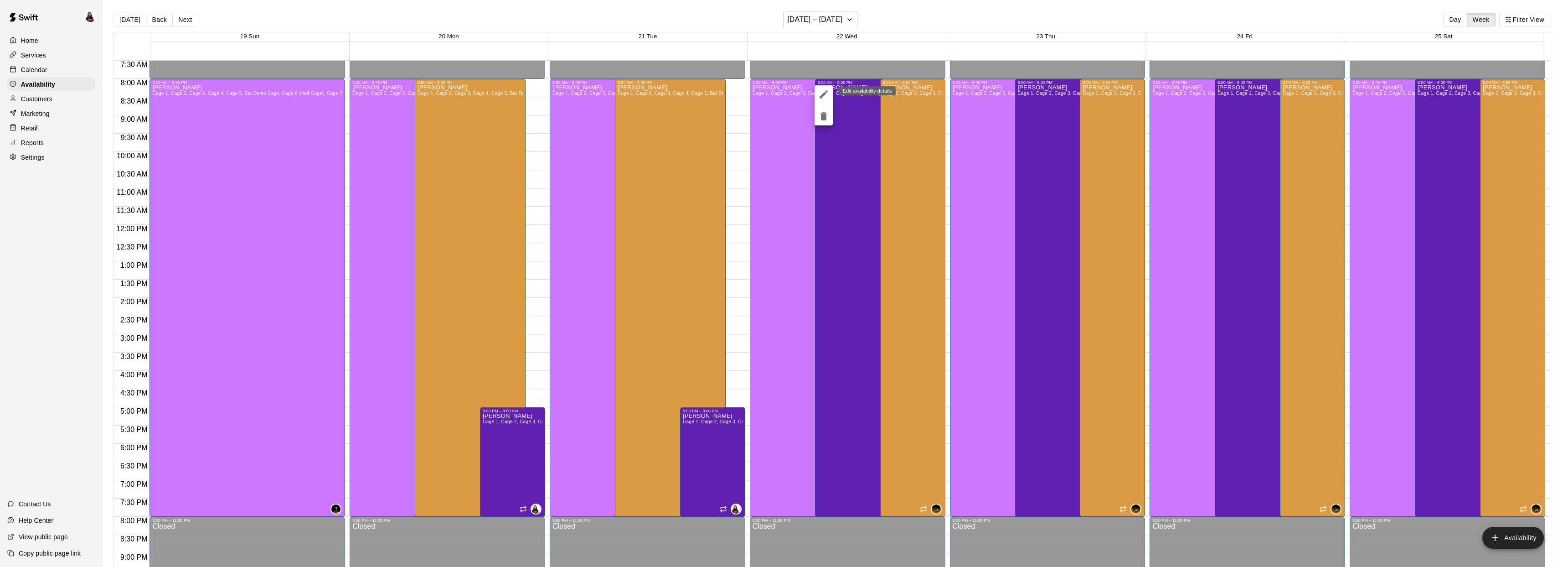
click at [824, 93] on icon "edit" at bounding box center [823, 94] width 8 height 8
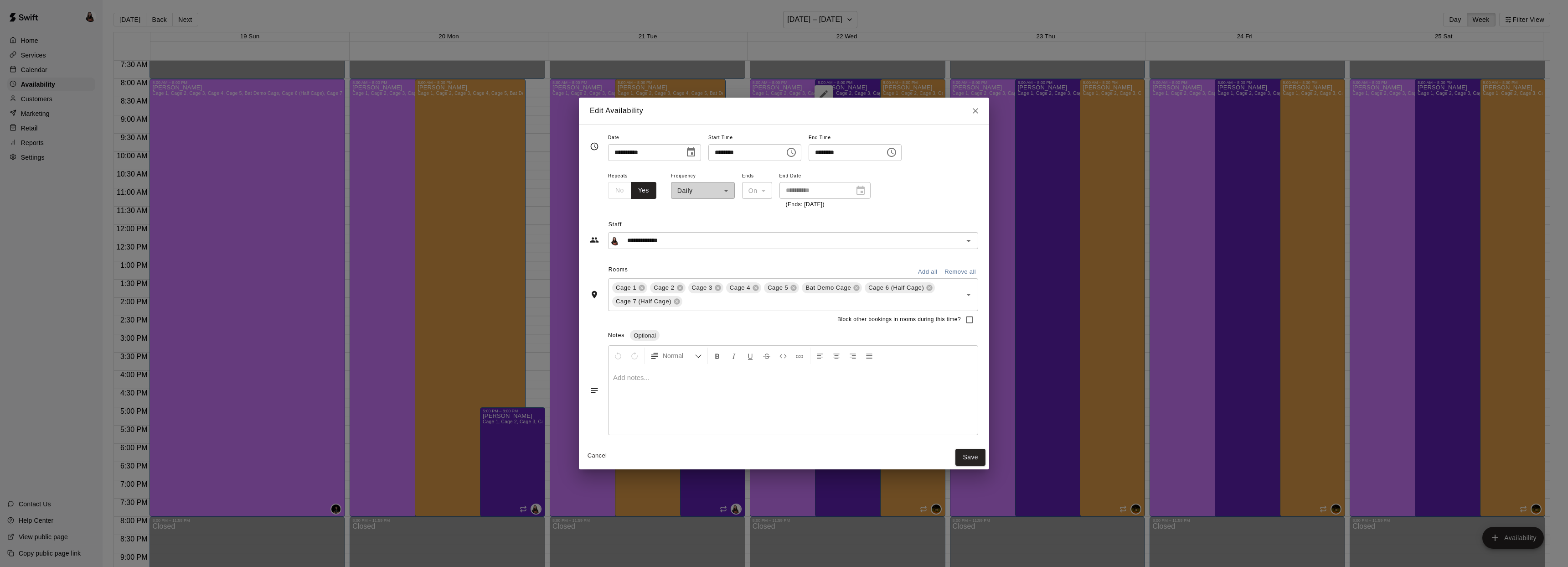
click at [760, 148] on input "********" at bounding box center [743, 153] width 70 height 17
click at [797, 152] on icon "Choose time, selected time is 8:00 AM" at bounding box center [791, 152] width 11 height 11
click at [721, 221] on li "11" at bounding box center [724, 225] width 22 height 17
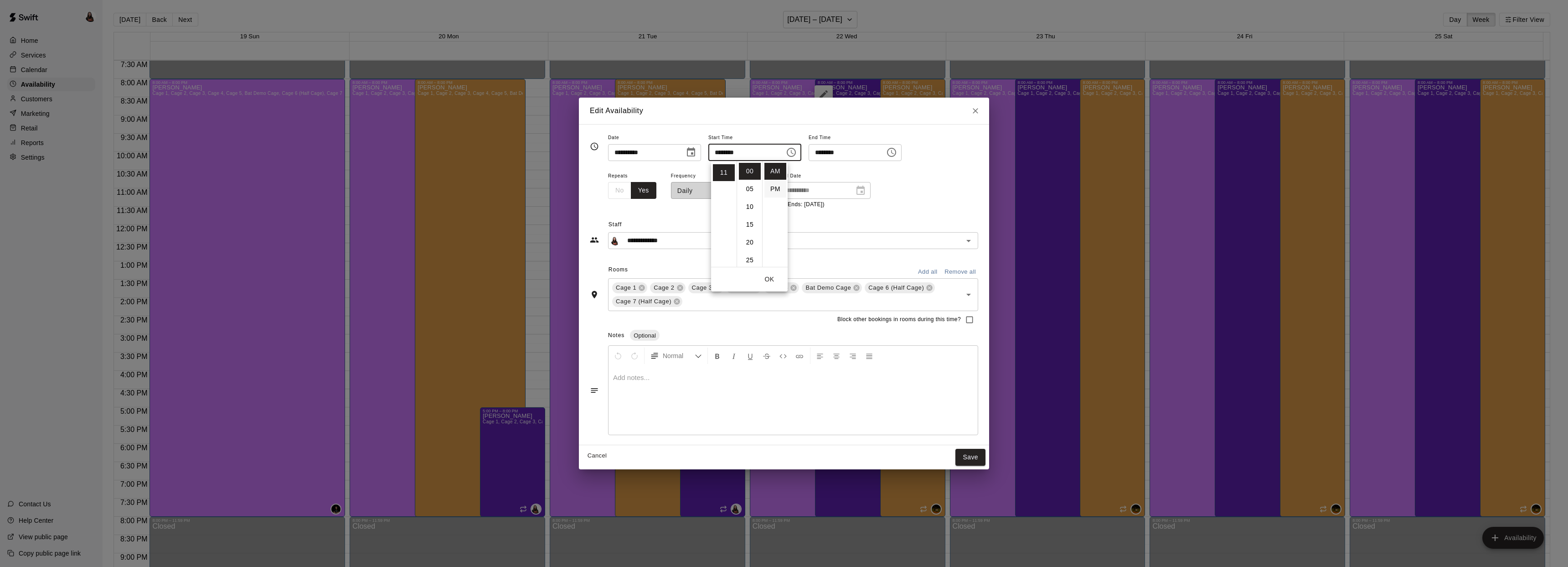
click at [776, 190] on li "PM" at bounding box center [775, 189] width 22 height 17
type input "********"
click at [755, 155] on input "********" at bounding box center [743, 153] width 70 height 17
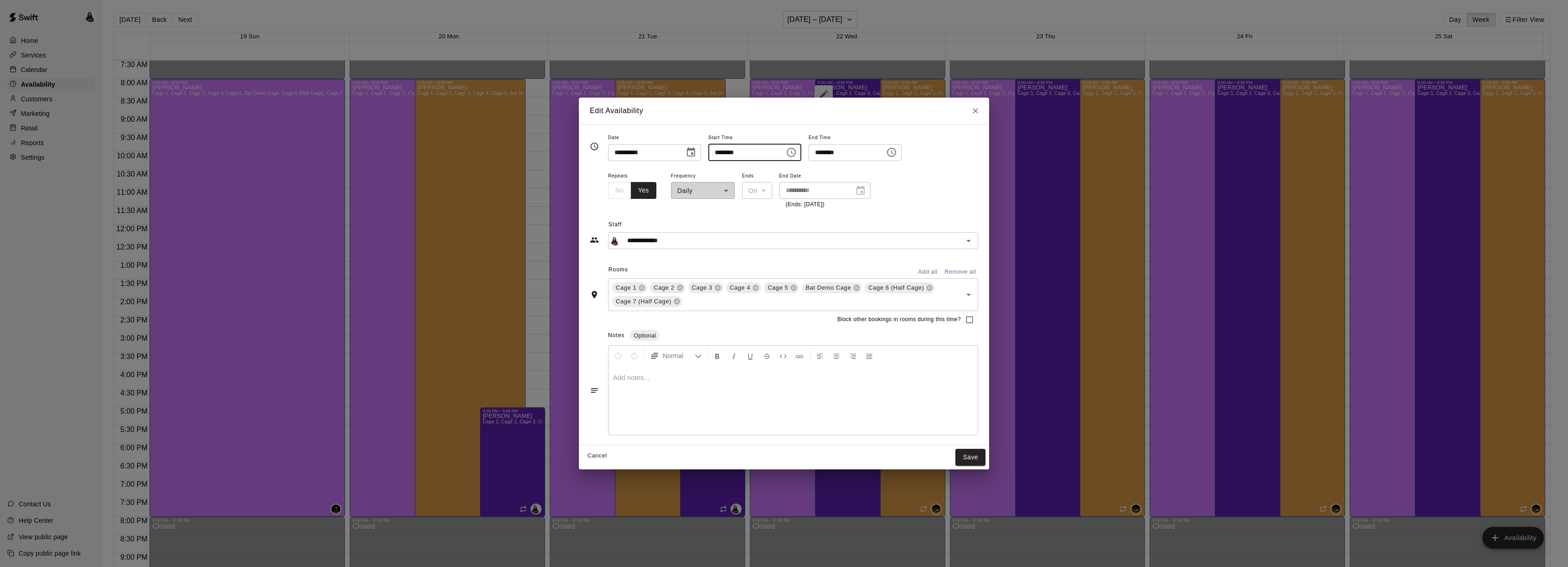
click at [796, 149] on icon "Choose time, selected time is 11:00 PM" at bounding box center [791, 152] width 11 height 11
click at [725, 171] on li "12" at bounding box center [724, 171] width 22 height 17
type input "********"
click at [771, 281] on button "OK" at bounding box center [769, 280] width 29 height 17
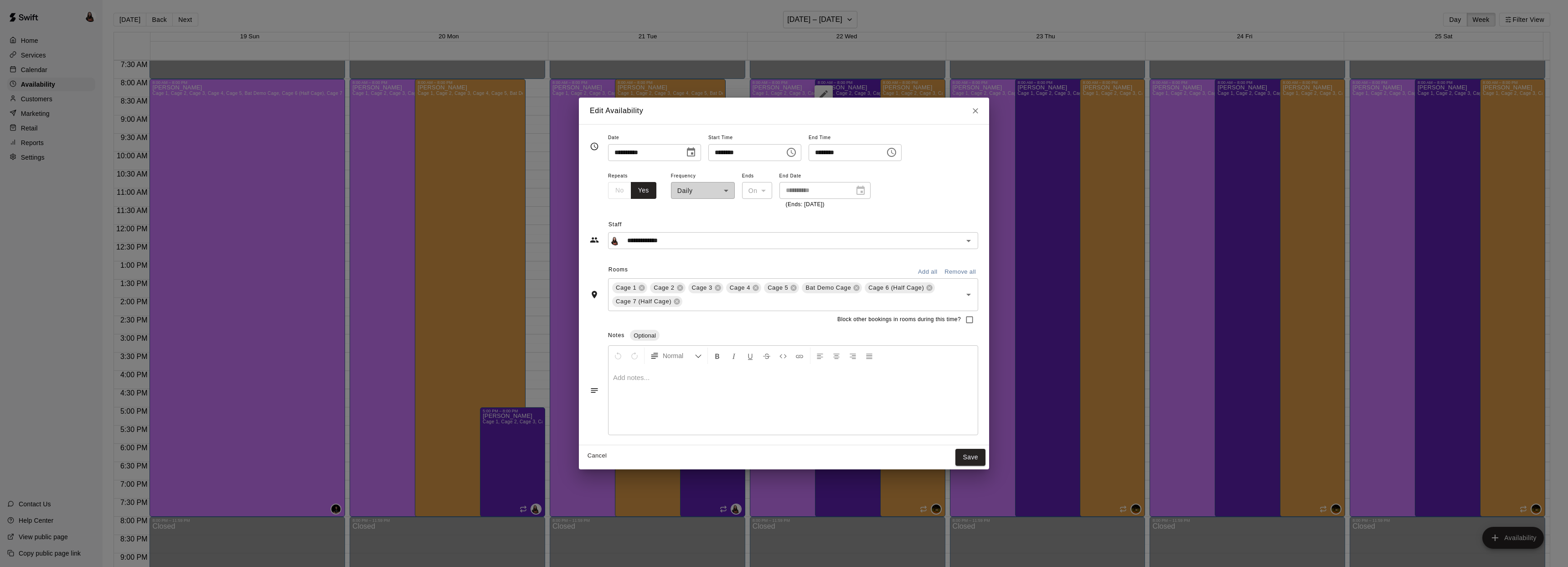
click at [863, 155] on input "********" at bounding box center [843, 153] width 70 height 17
click at [897, 155] on icon "Choose time, selected time is 11:30 PM" at bounding box center [892, 152] width 11 height 11
click at [827, 222] on li "08" at bounding box center [827, 219] width 22 height 17
click at [851, 167] on li "00" at bounding box center [853, 171] width 22 height 17
type input "********"
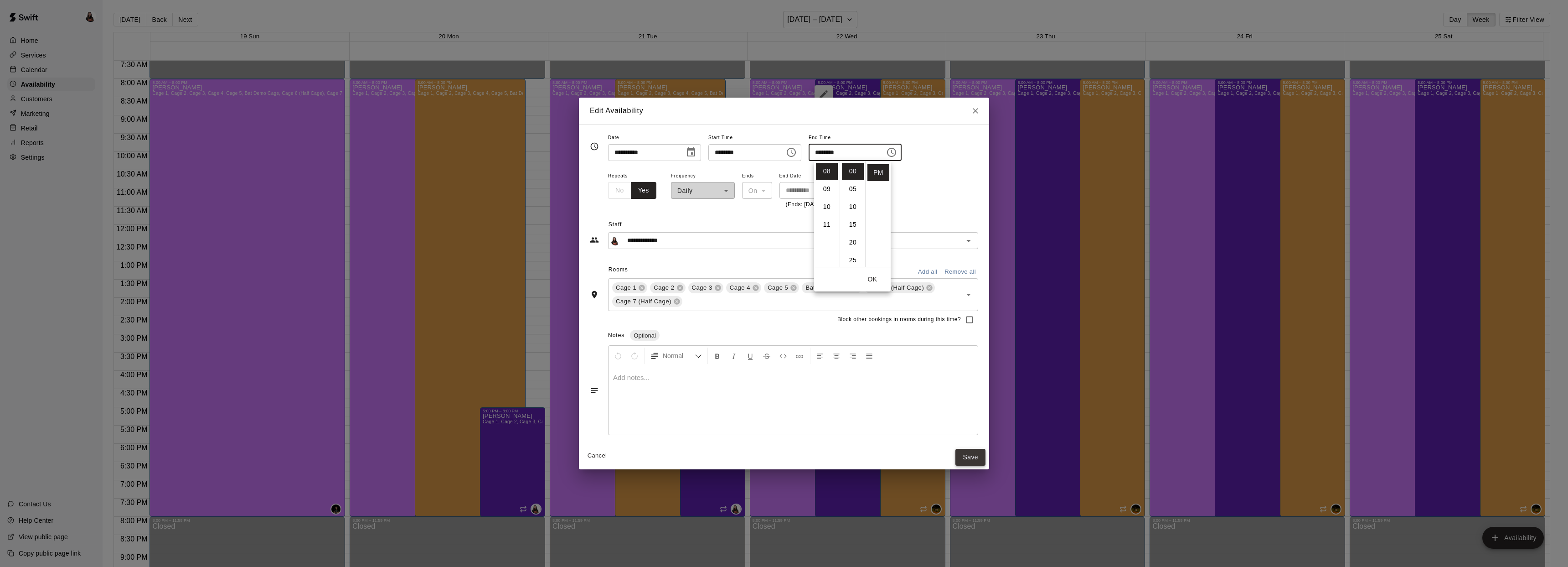
click at [968, 459] on button "Save" at bounding box center [970, 457] width 30 height 17
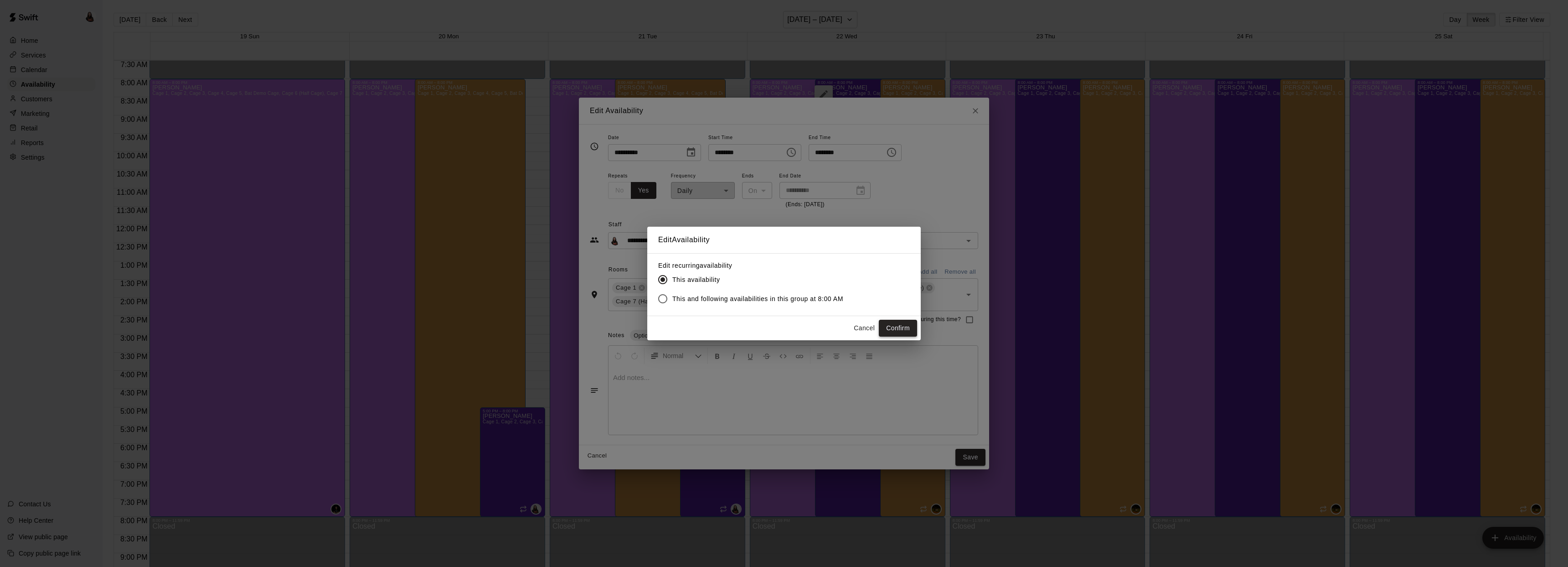
click at [906, 333] on button "Confirm" at bounding box center [898, 328] width 38 height 17
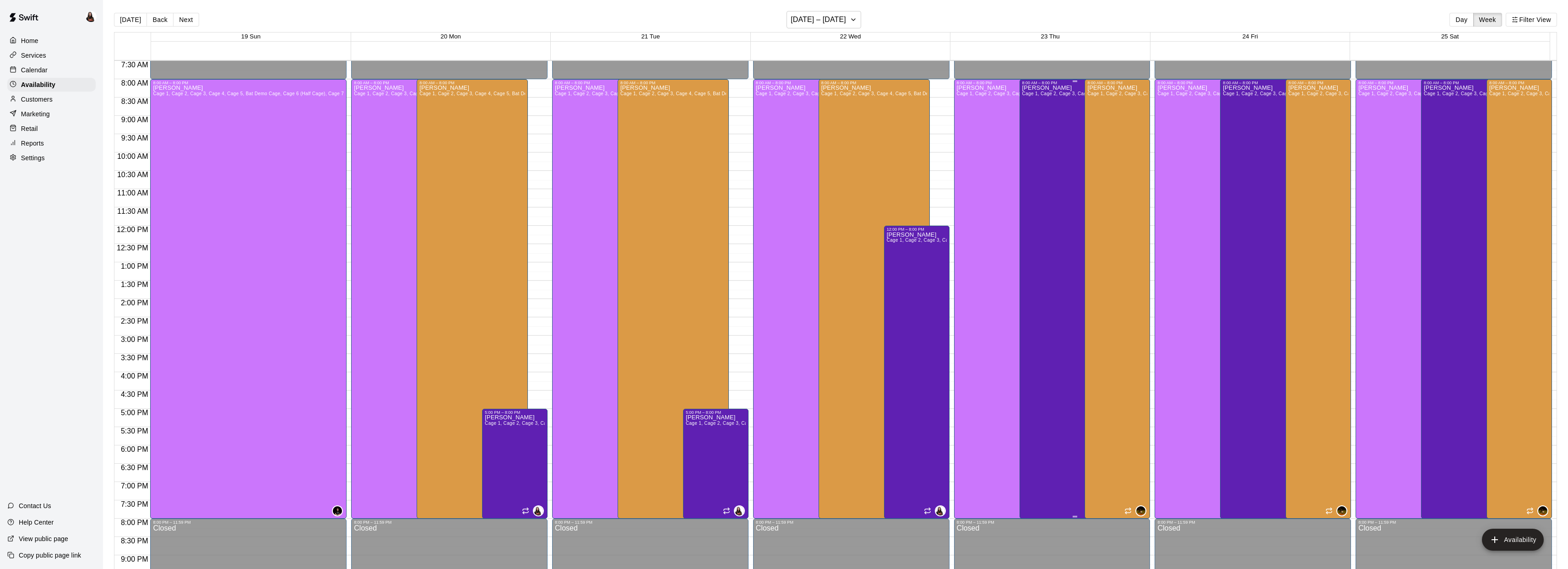
click at [1038, 233] on div "Ashton Zeiher Cage 1, Cage 2, Cage 3, Cage 4, Cage 5, Bat Demo Cage, Cage 6 (Ha…" at bounding box center [1075, 369] width 106 height 569
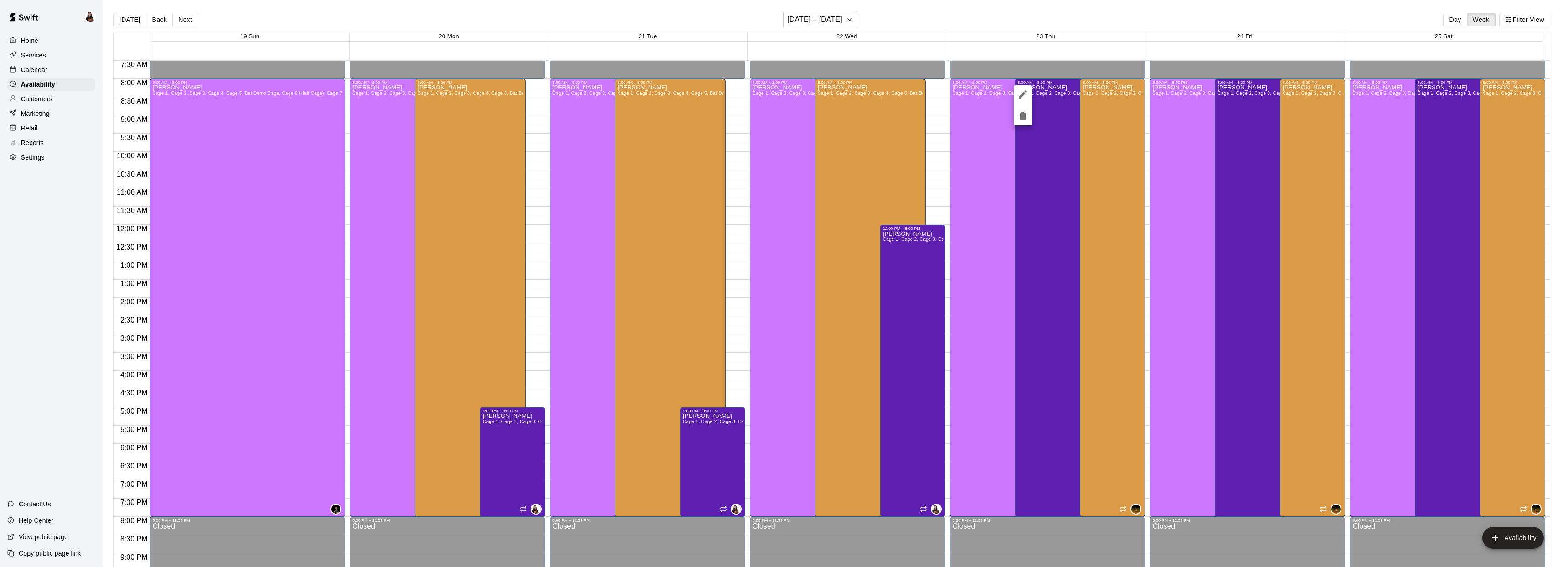
click at [1023, 96] on icon "edit" at bounding box center [1023, 94] width 8 height 8
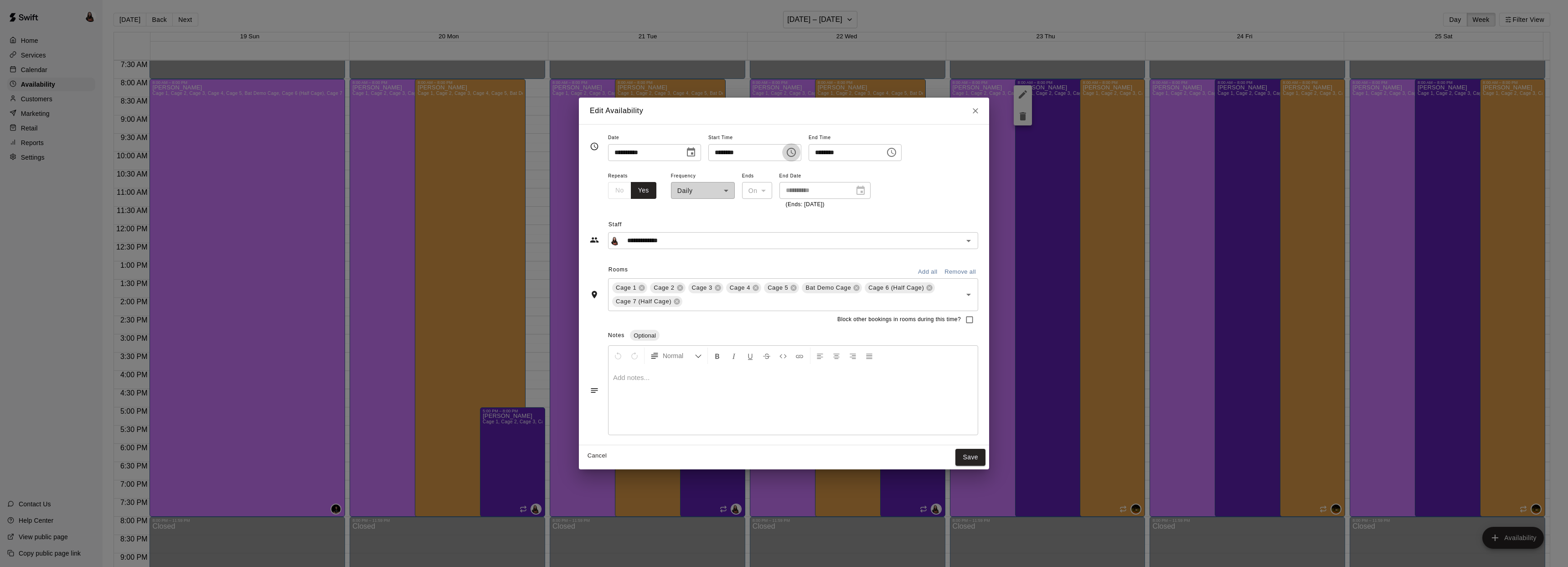
click at [797, 155] on icon "Choose time, selected time is 8:00 AM" at bounding box center [791, 152] width 11 height 11
drag, startPoint x: 725, startPoint y: 172, endPoint x: 743, endPoint y: 175, distance: 18.2
click at [725, 172] on li "12" at bounding box center [724, 171] width 22 height 17
click at [780, 188] on li "PM" at bounding box center [775, 189] width 22 height 17
type input "********"
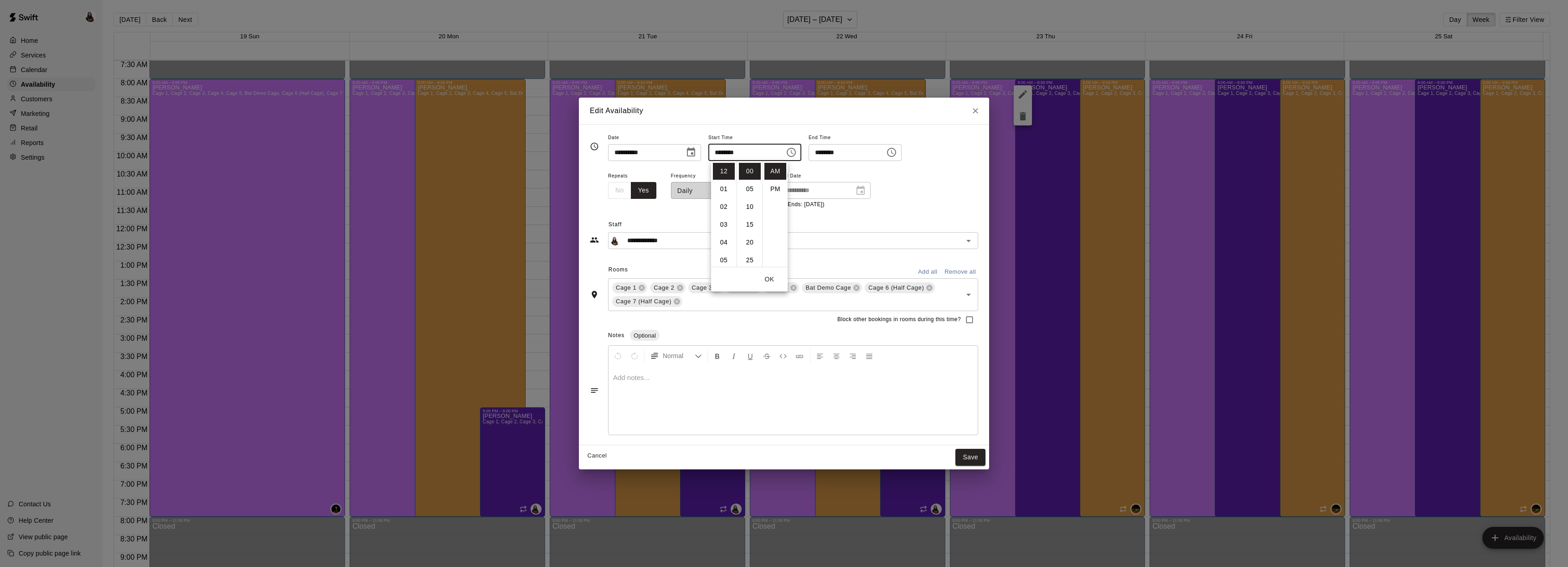
scroll to position [16, 0]
click at [971, 451] on button "Save" at bounding box center [970, 457] width 30 height 17
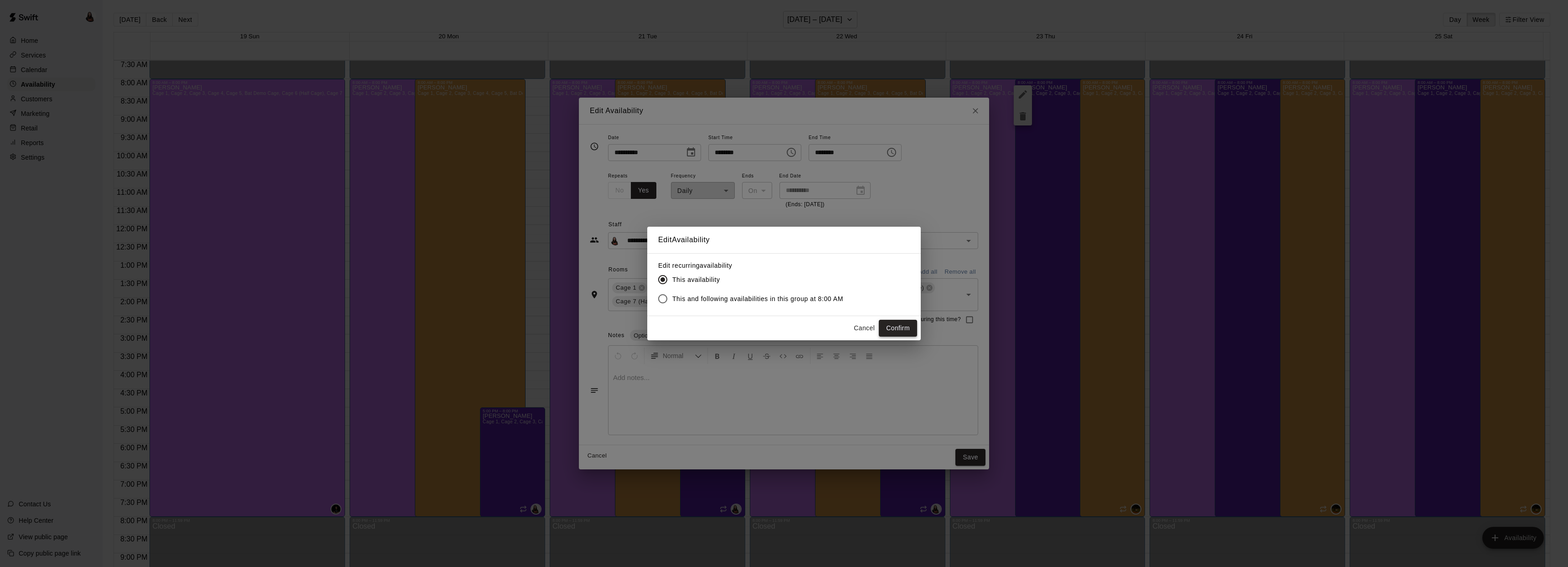
click at [905, 323] on button "Confirm" at bounding box center [898, 328] width 38 height 17
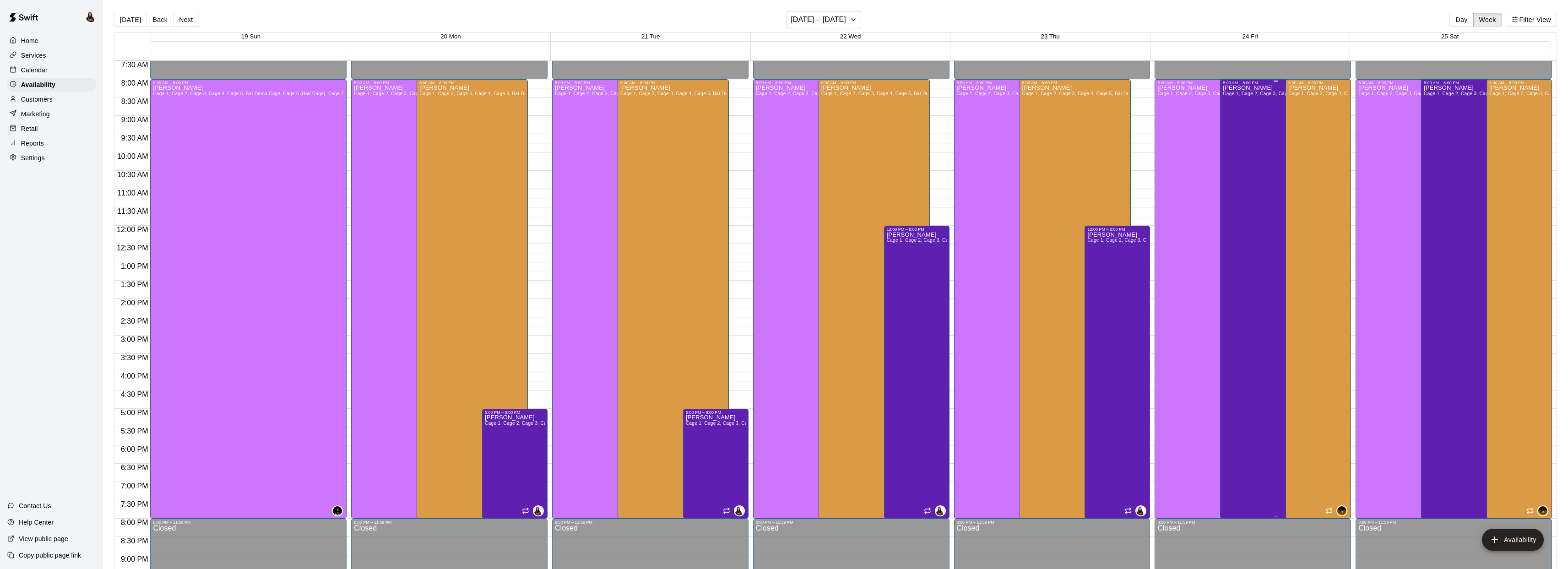
click at [1244, 194] on div "Ashton Zeiher Cage 1, Cage 2, Cage 3, Cage 4, Cage 5, Bat Demo Cage, Cage 6 (Ha…" at bounding box center [1275, 369] width 106 height 569
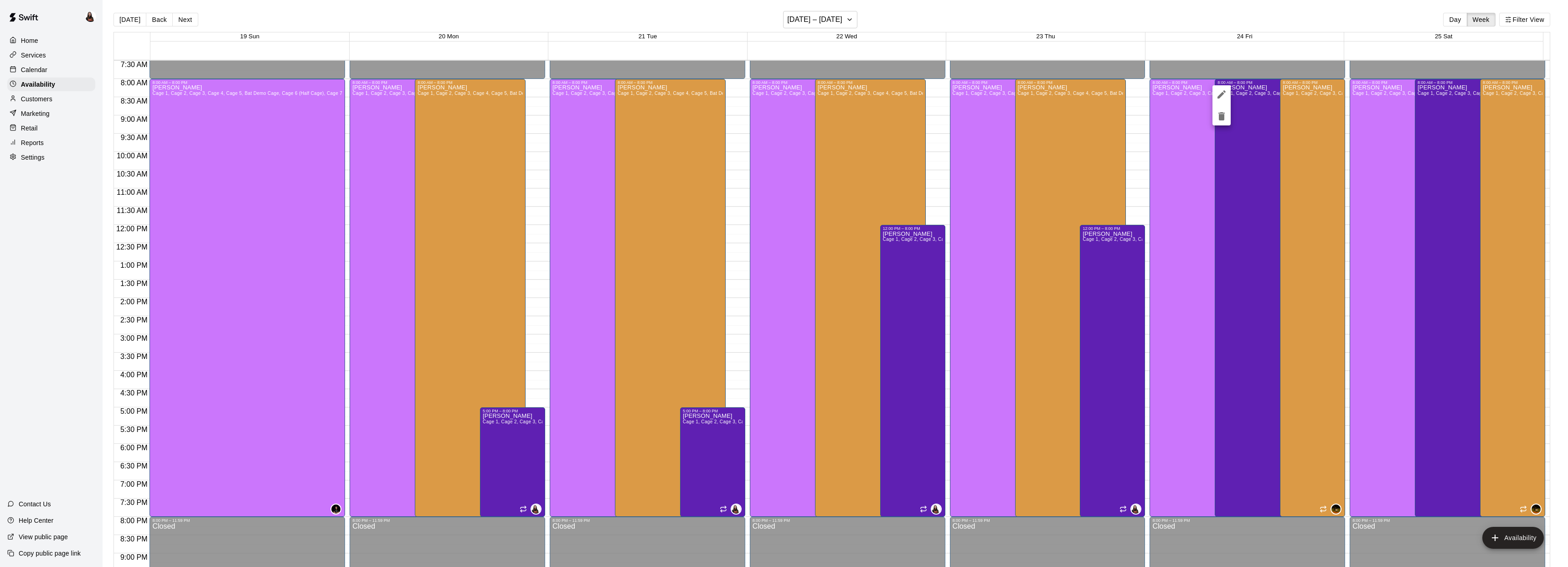
click at [1225, 97] on icon "edit" at bounding box center [1222, 94] width 11 height 11
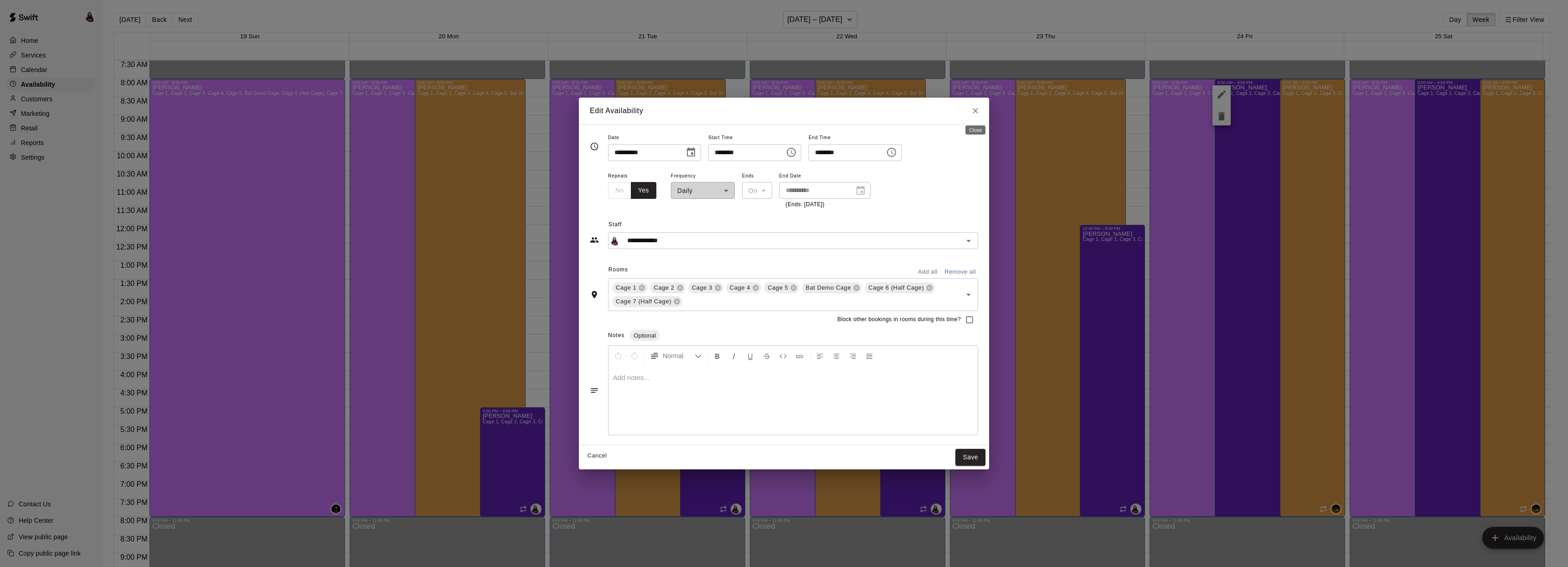
click at [979, 110] on icon "Close" at bounding box center [975, 110] width 9 height 9
type input "**********"
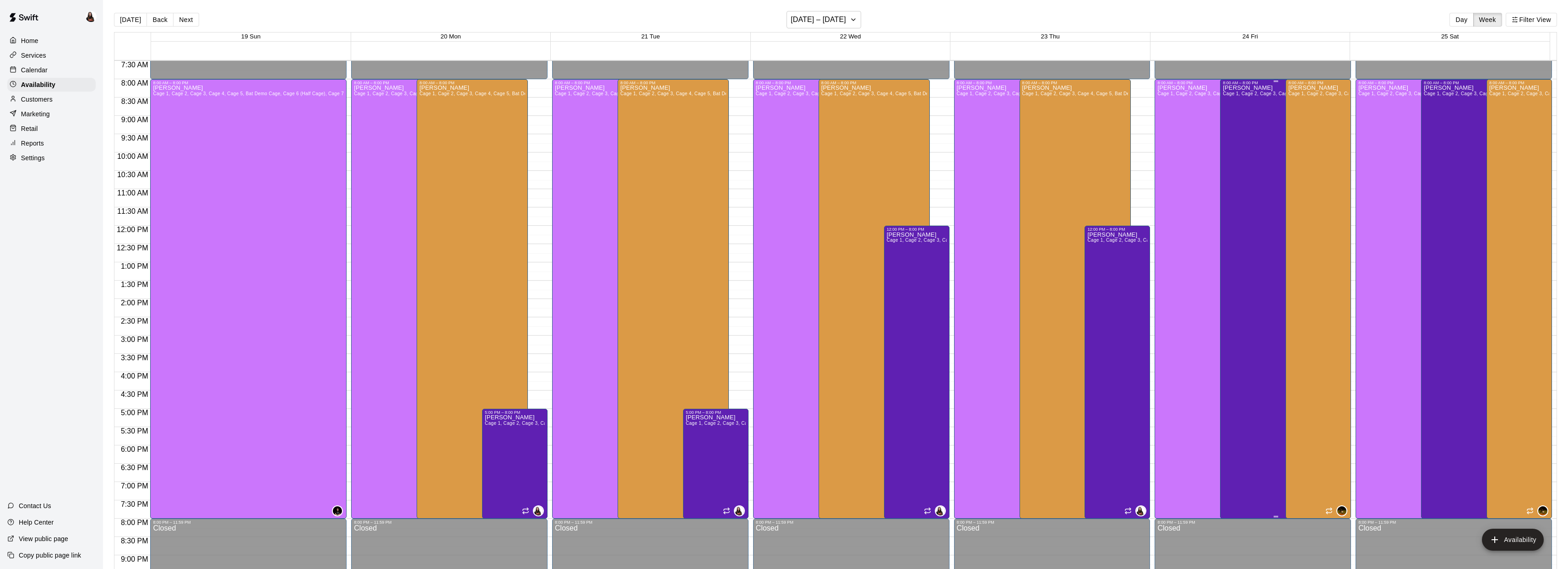
click at [1259, 122] on div "Ashton Zeiher Cage 1, Cage 2, Cage 3, Cage 4, Cage 5, Bat Demo Cage, Cage 6 (Ha…" at bounding box center [1275, 369] width 106 height 569
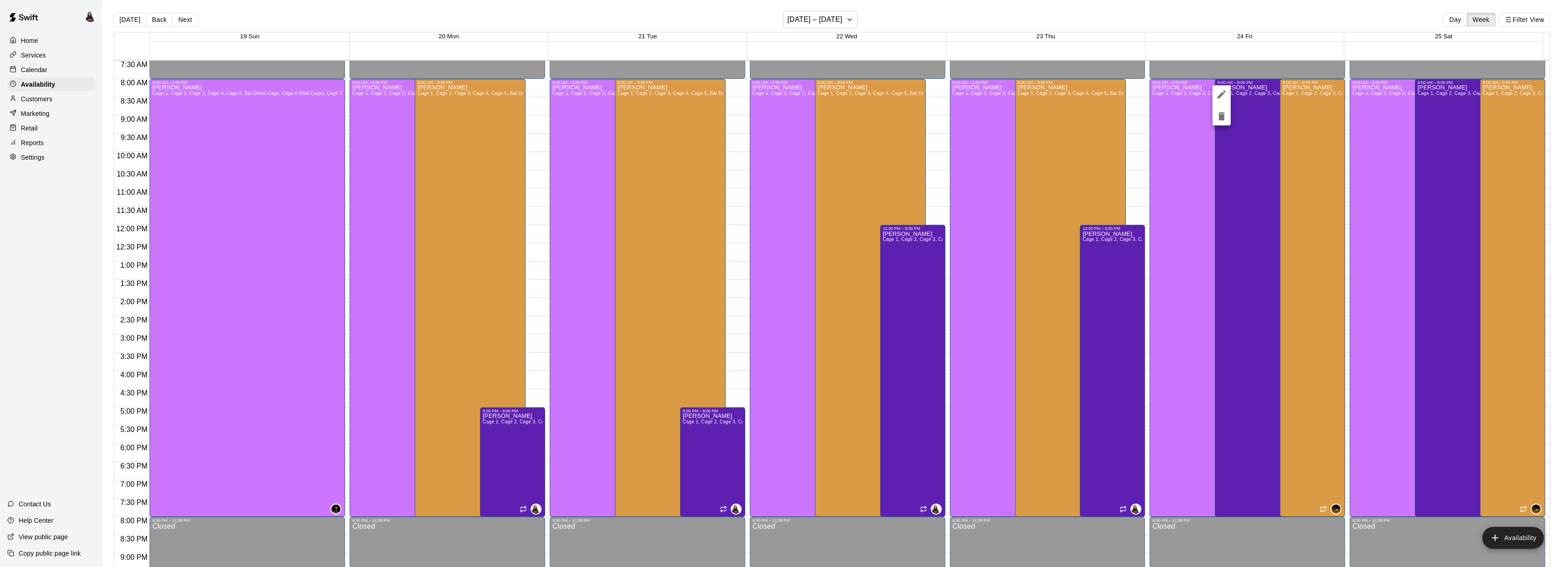
click at [1224, 117] on icon "delete" at bounding box center [1222, 116] width 6 height 8
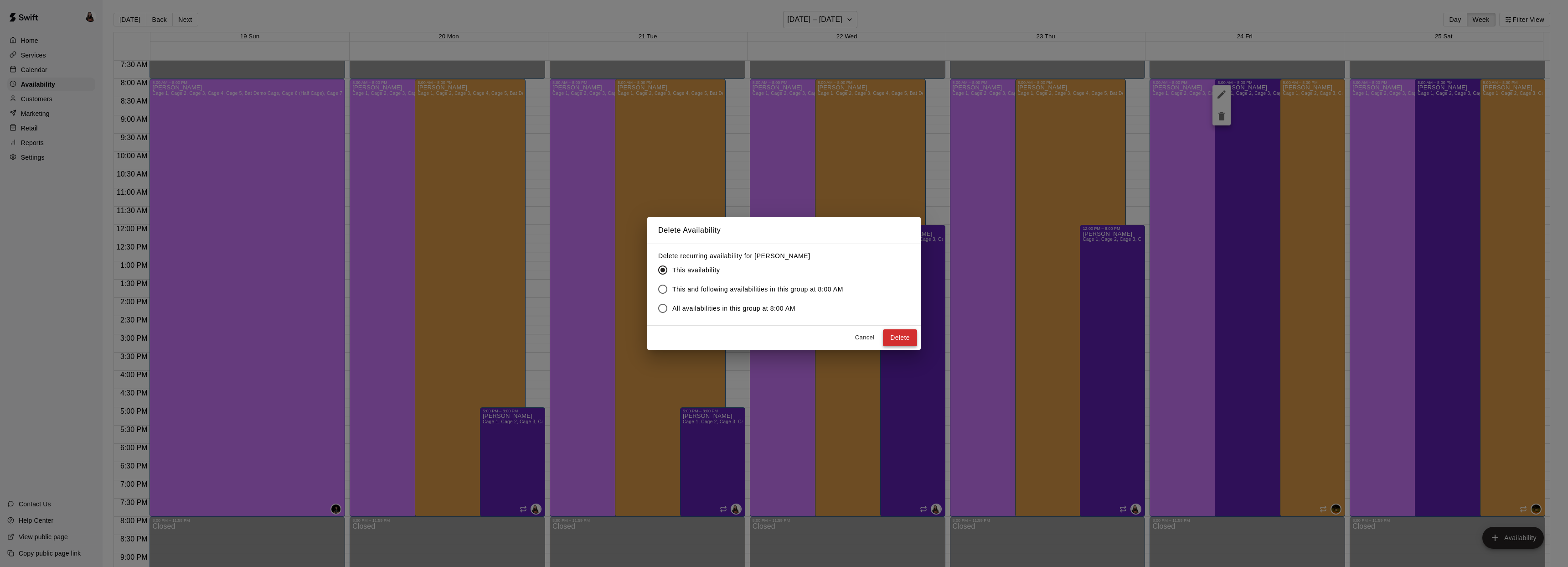
click at [901, 340] on button "Delete" at bounding box center [900, 338] width 34 height 17
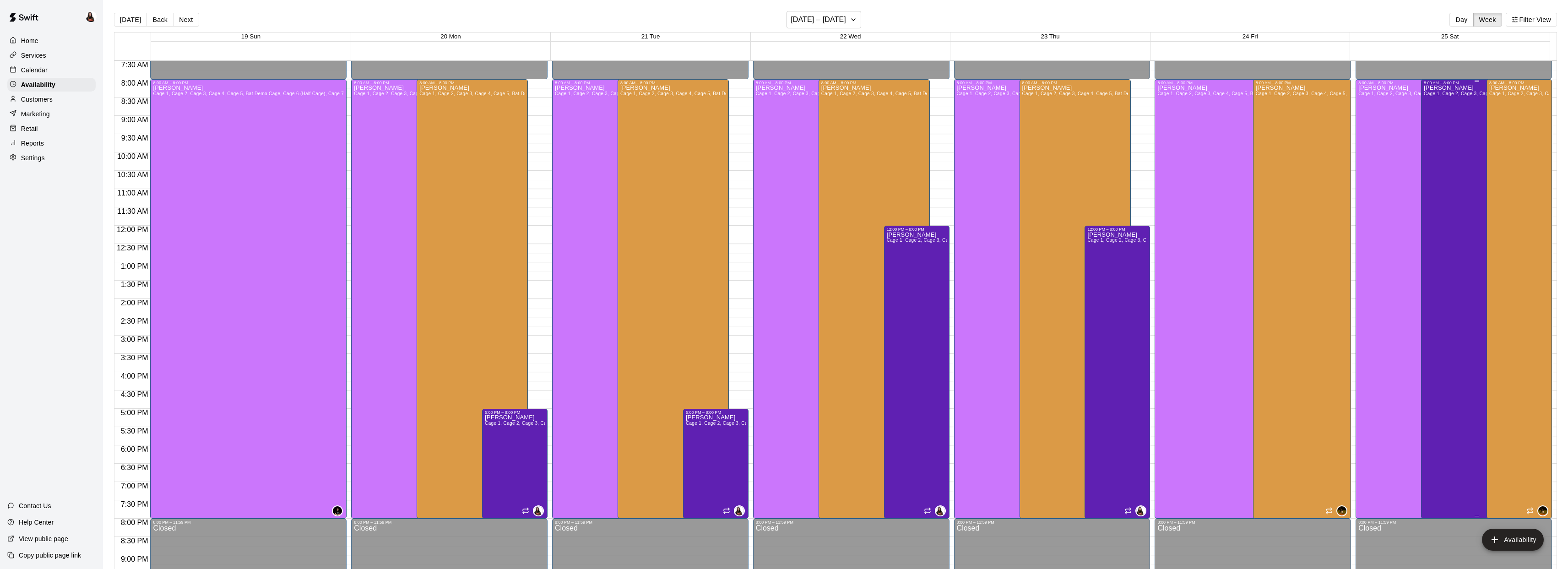
click at [1454, 225] on div "Ashton Zeiher Cage 1, Cage 2, Cage 3, Cage 4, Cage 5, Bat Demo Cage, Cage 6 (Ha…" at bounding box center [1476, 369] width 106 height 569
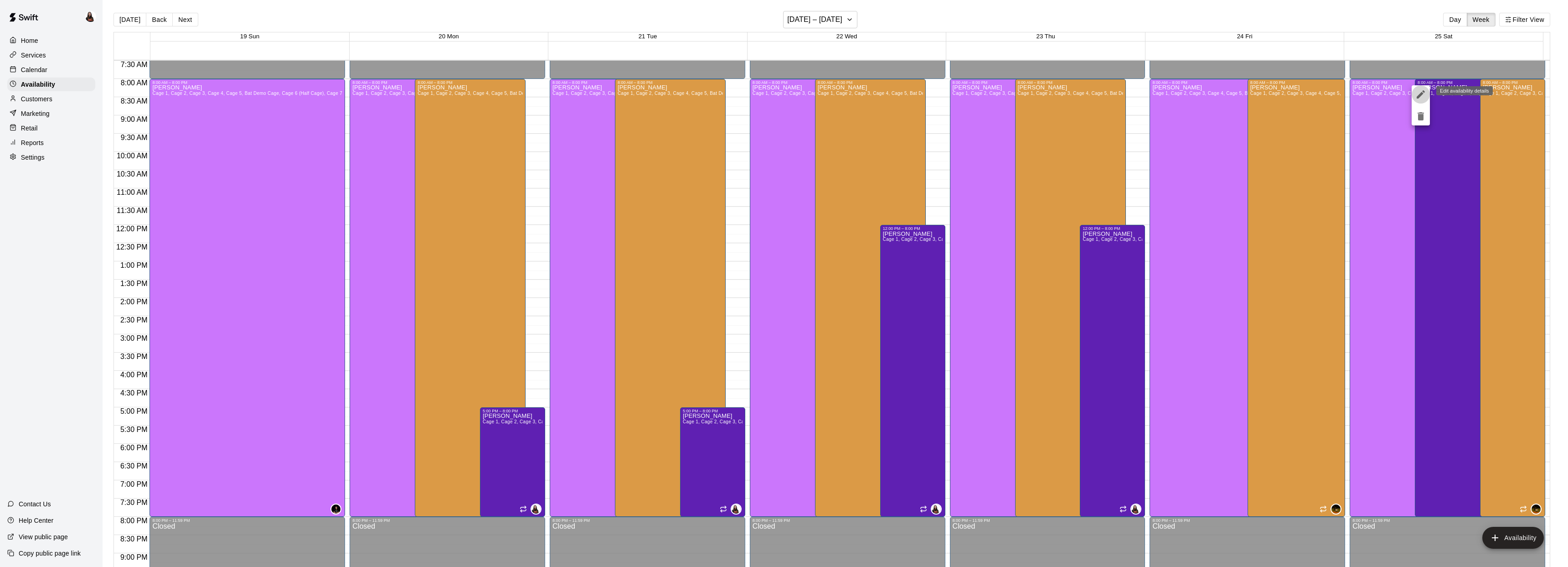
click at [1422, 94] on icon "edit" at bounding box center [1420, 94] width 8 height 8
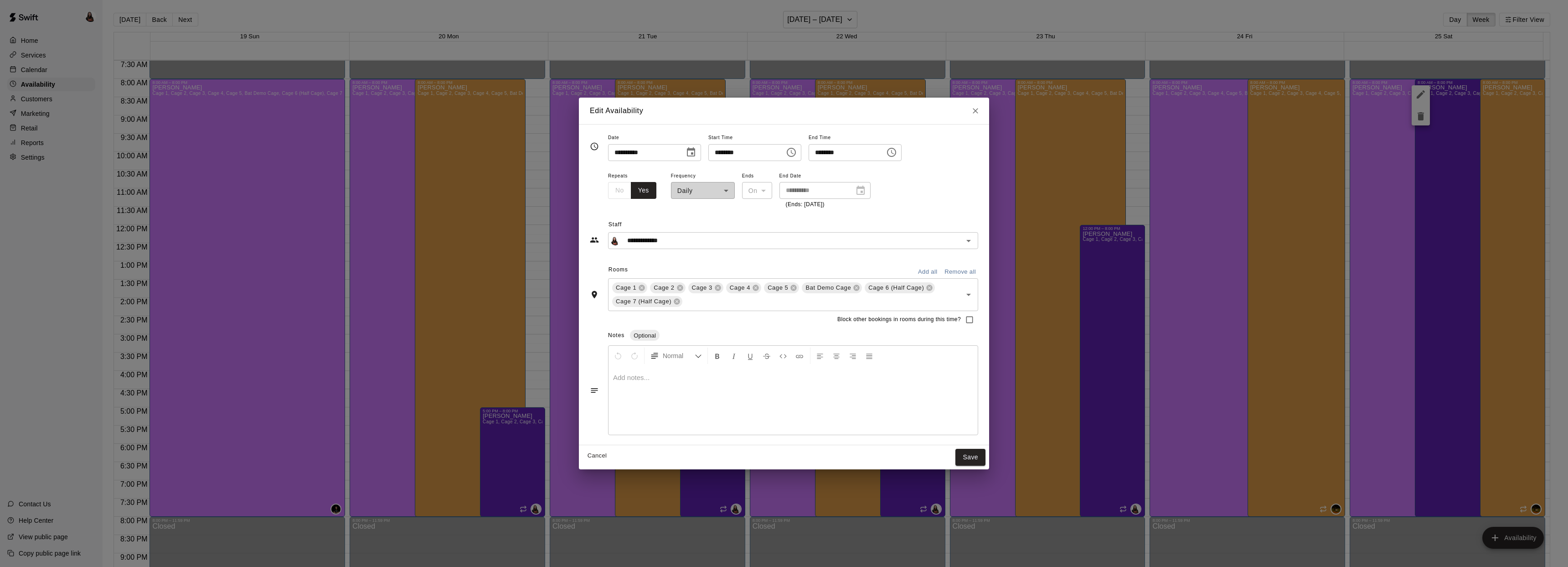
click at [765, 155] on input "********" at bounding box center [743, 153] width 70 height 17
click at [796, 153] on icon "Choose time, selected time is 8:00 AM" at bounding box center [791, 152] width 11 height 11
click at [721, 168] on li "12" at bounding box center [724, 170] width 22 height 17
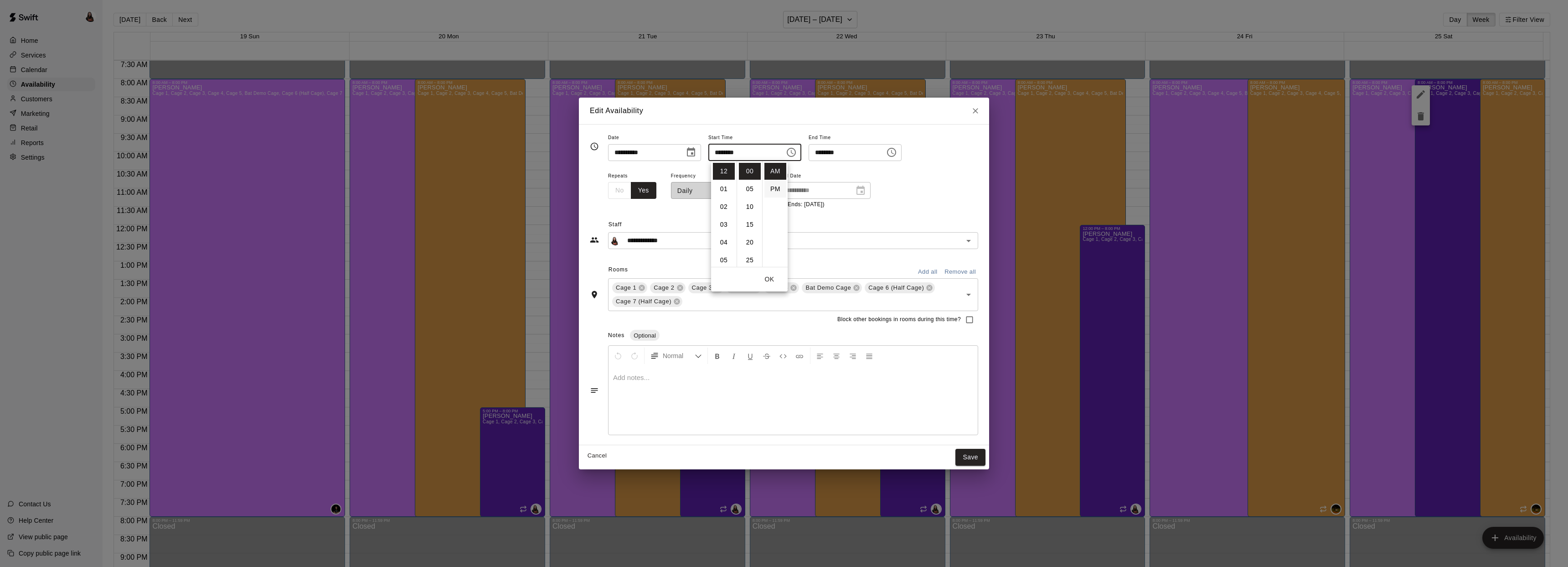
click at [774, 189] on li "PM" at bounding box center [775, 189] width 22 height 17
type input "********"
click at [897, 150] on icon "Choose time, selected time is 8:00 PM" at bounding box center [892, 152] width 11 height 11
click at [827, 175] on li "05" at bounding box center [827, 181] width 22 height 17
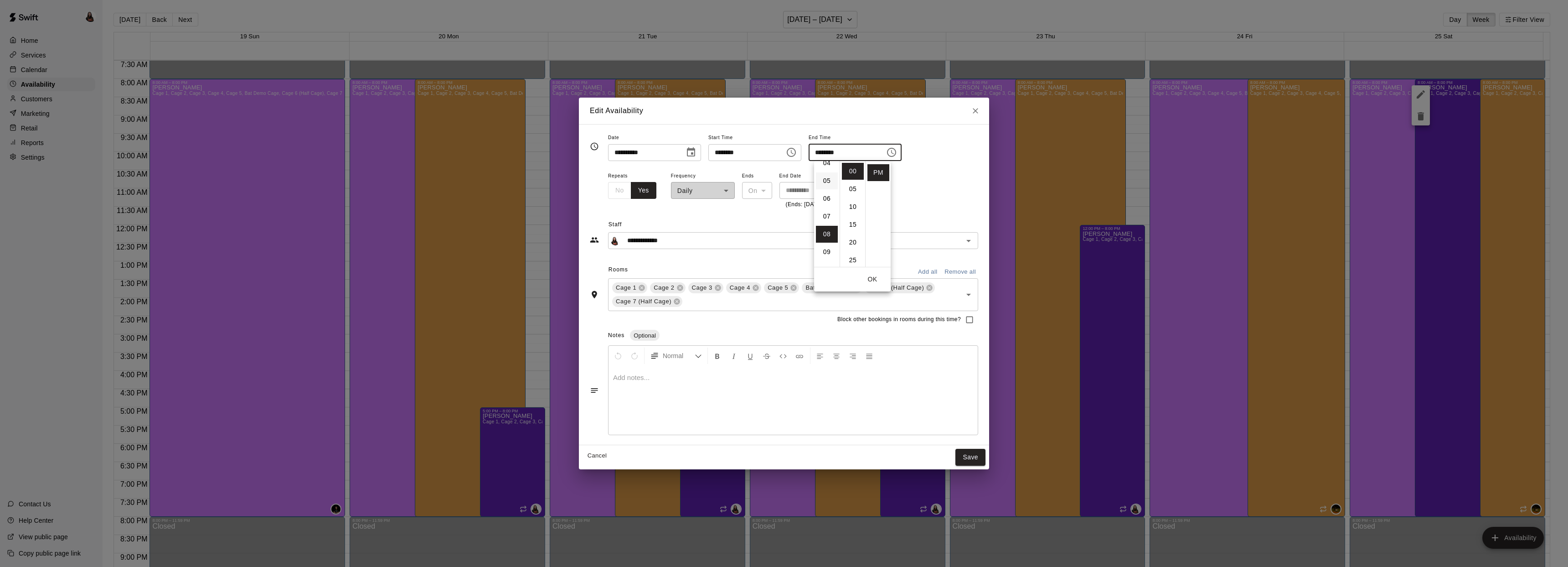
type input "********"
click at [972, 462] on button "Save" at bounding box center [970, 457] width 30 height 17
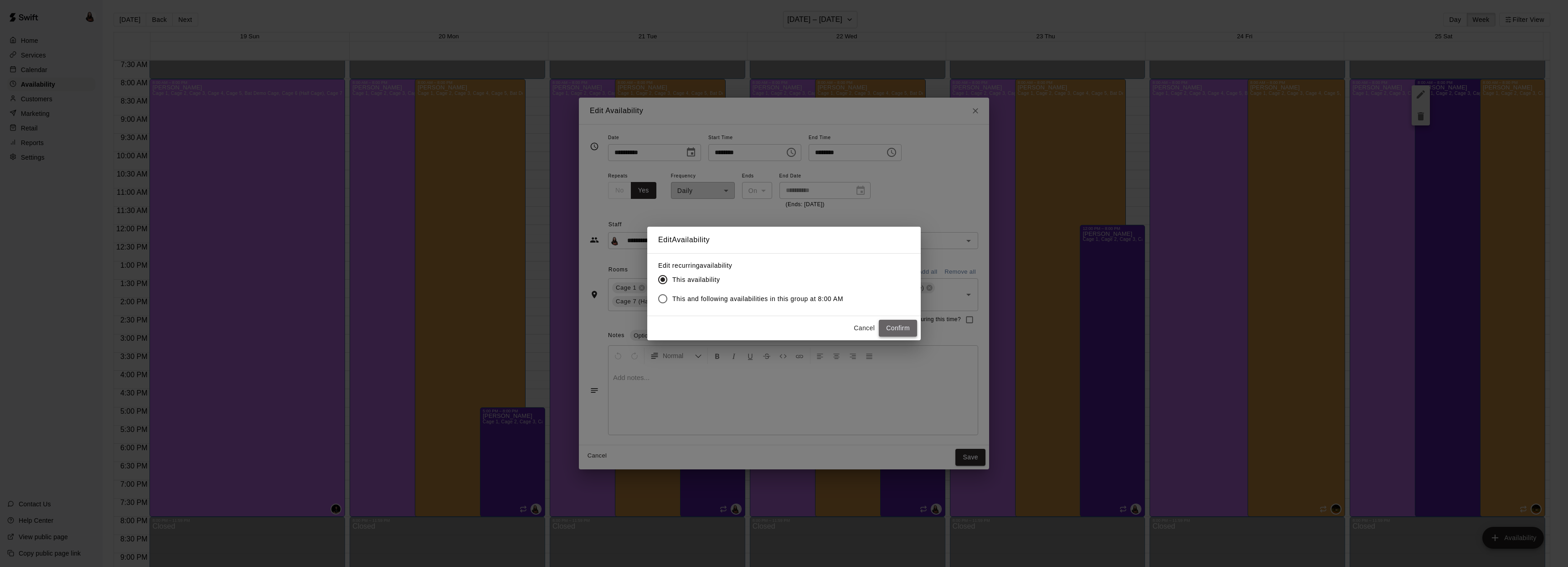
click at [900, 332] on button "Confirm" at bounding box center [898, 328] width 38 height 17
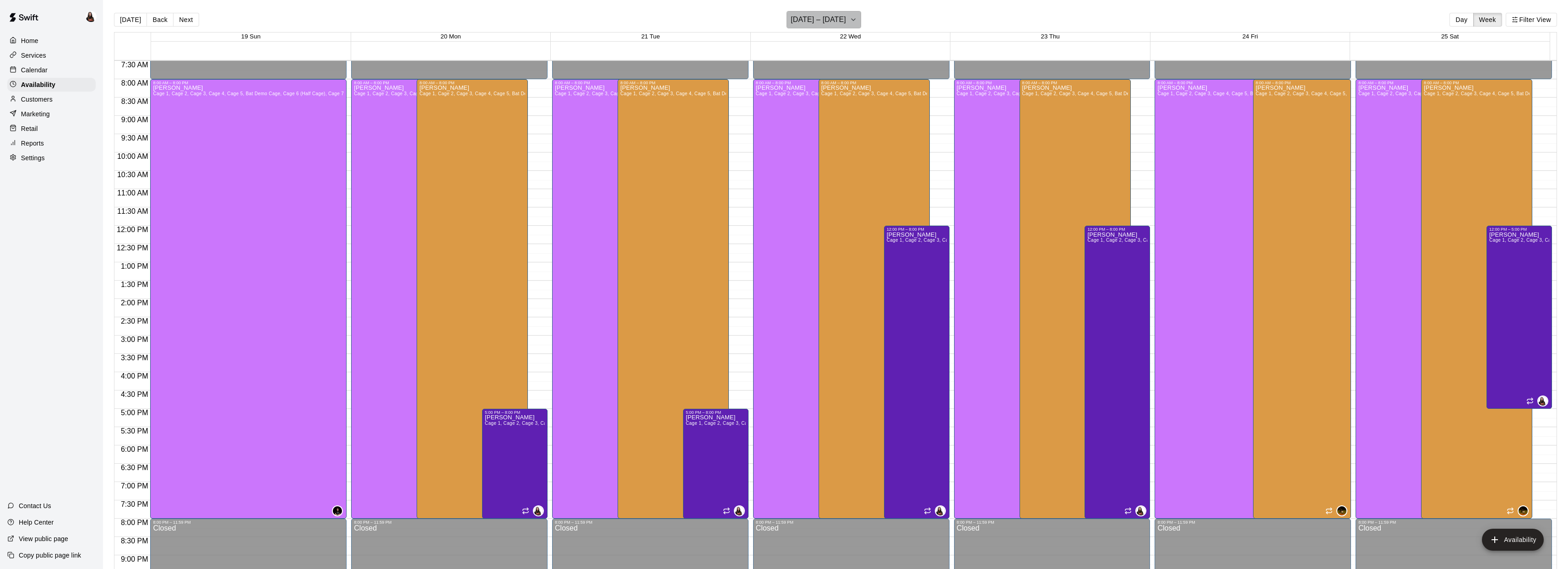
click at [852, 17] on icon "button" at bounding box center [853, 20] width 7 height 11
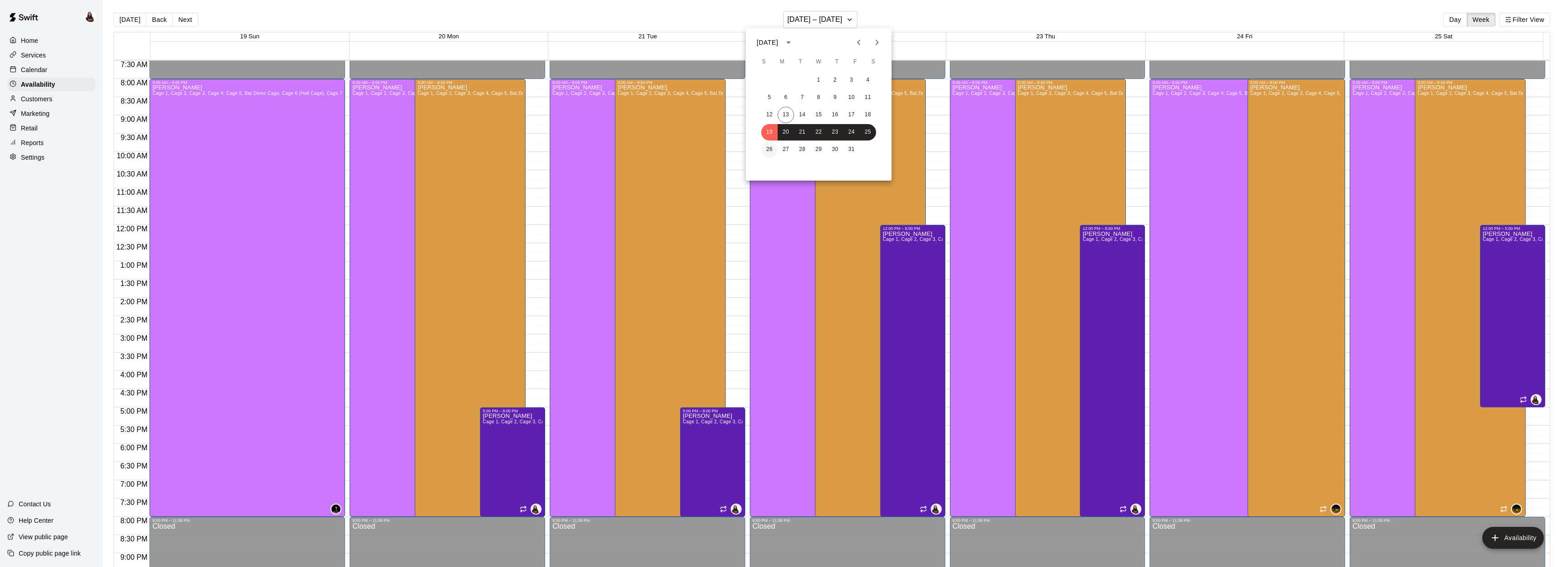
click at [771, 150] on button "26" at bounding box center [769, 149] width 16 height 16
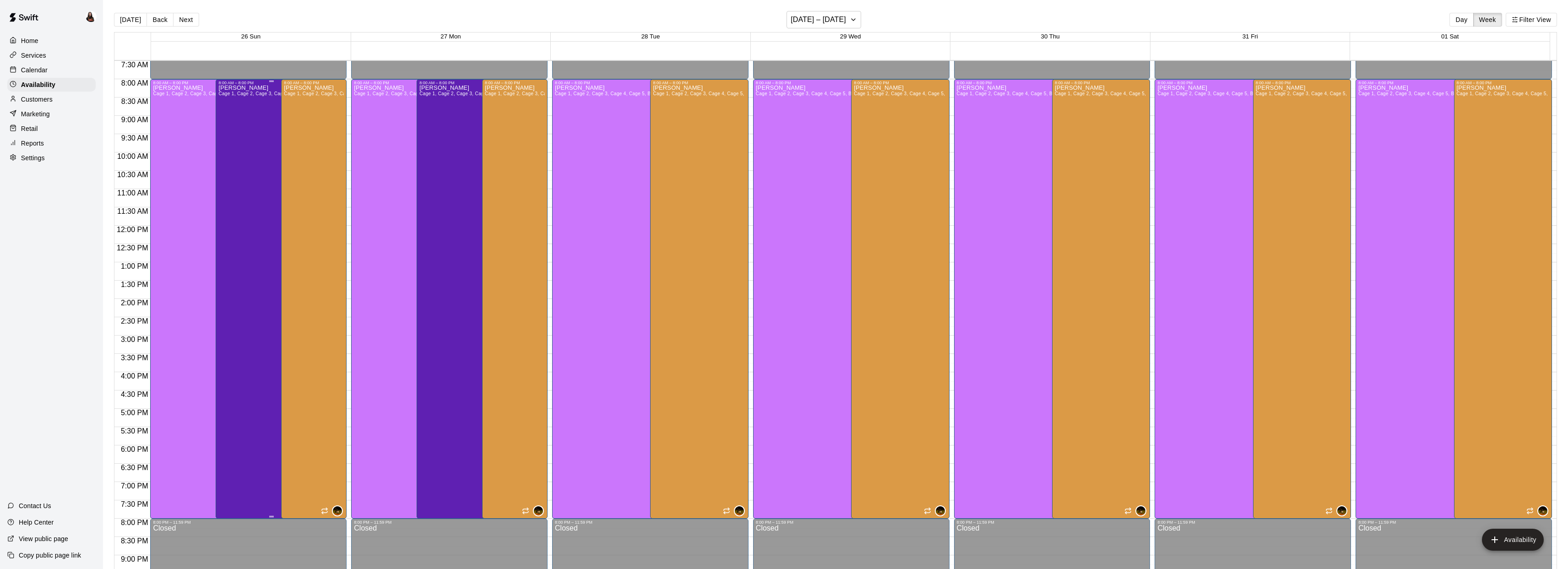
click at [253, 199] on div "Ashton Zeiher Cage 1, Cage 2, Cage 3, Cage 4, Cage 5, Bat Demo Cage, Cage 6 (Ha…" at bounding box center [271, 369] width 106 height 569
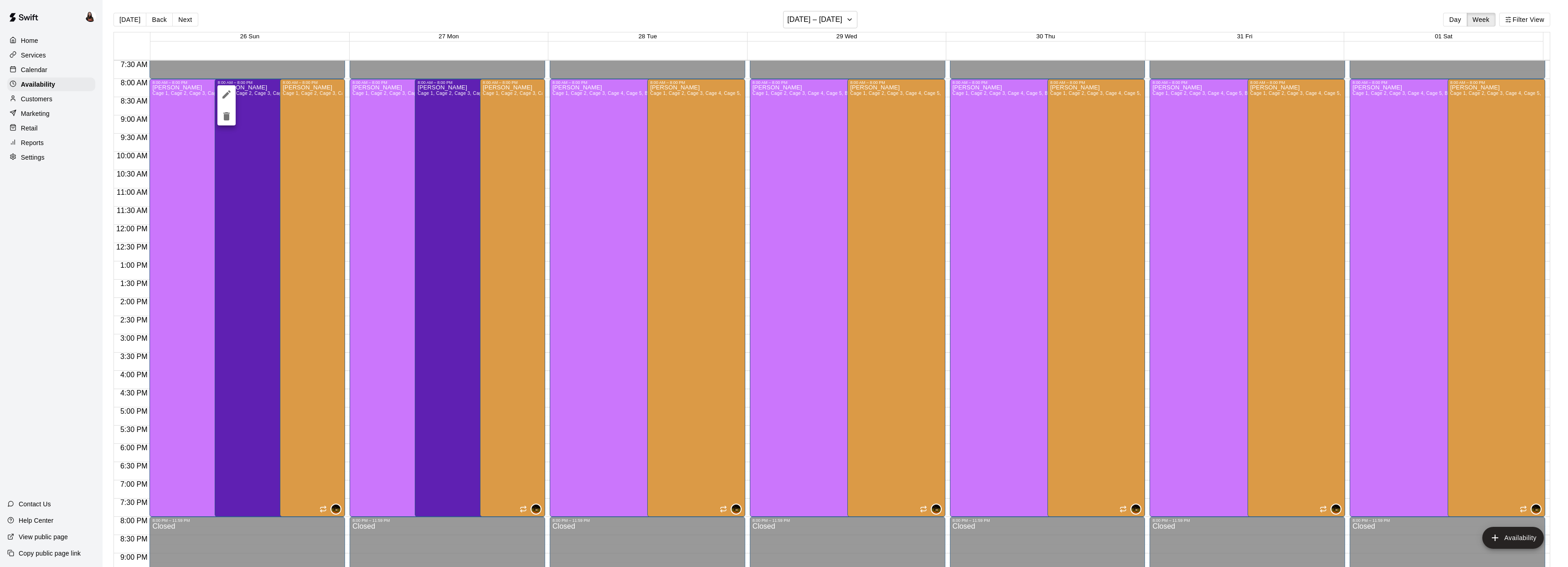
click at [298, 44] on div at bounding box center [784, 283] width 1568 height 567
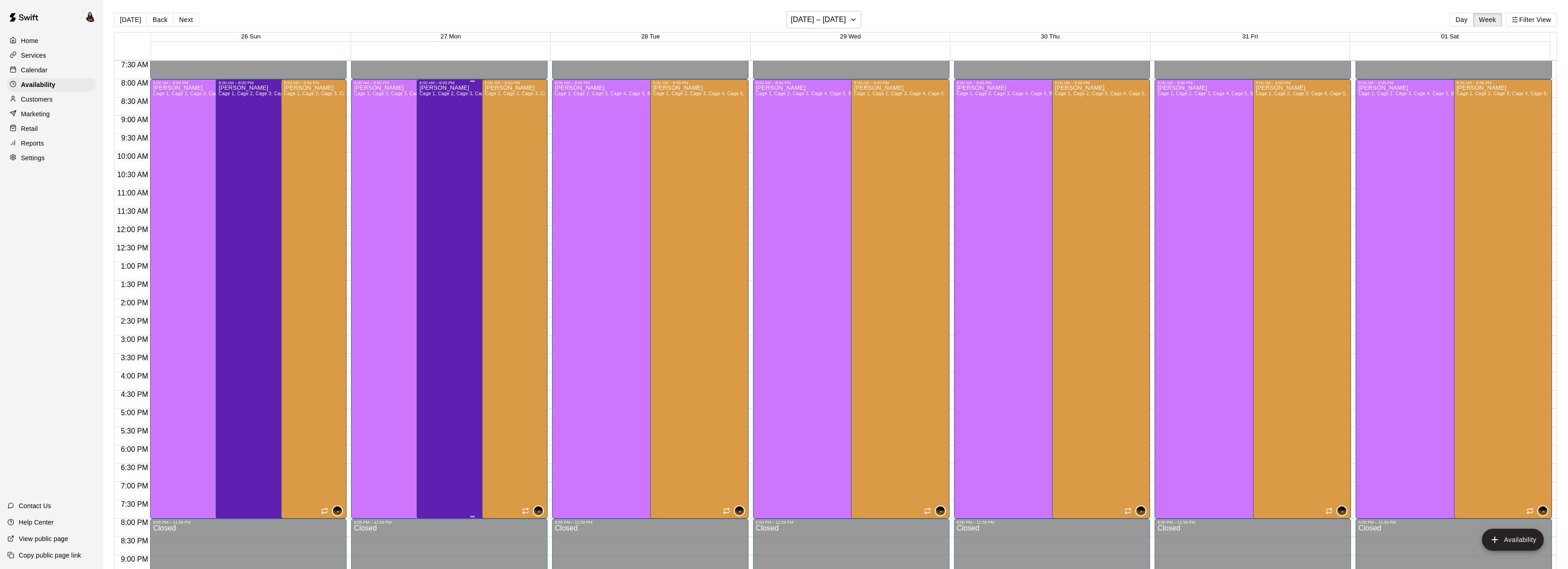
click at [451, 163] on div "Ashton Zeiher Cage 1, Cage 2, Cage 3, Cage 4, Cage 5, Bat Demo Cage, Cage 6 (Ha…" at bounding box center [472, 369] width 106 height 569
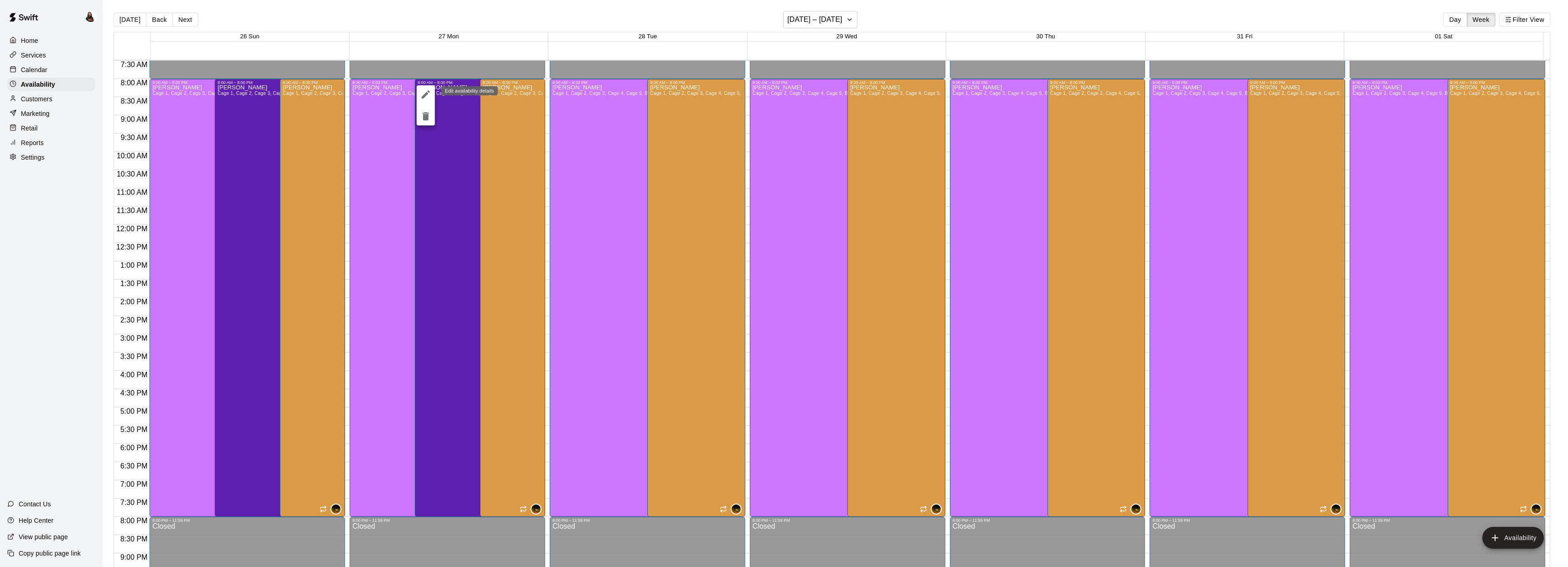
click at [429, 96] on icon "edit" at bounding box center [425, 94] width 11 height 11
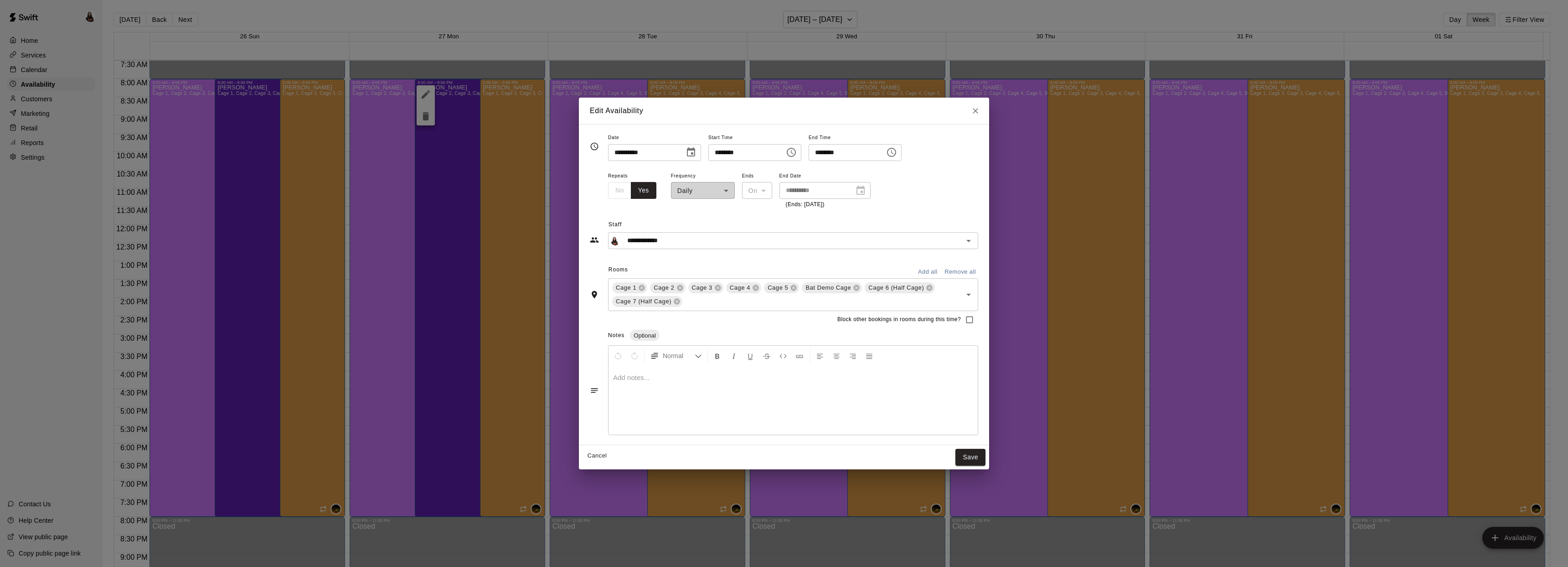
click at [764, 150] on input "********" at bounding box center [743, 153] width 70 height 17
click at [796, 157] on icon "Choose time, selected time is 8:00 AM" at bounding box center [791, 152] width 9 height 9
click at [775, 189] on li "PM" at bounding box center [775, 189] width 22 height 17
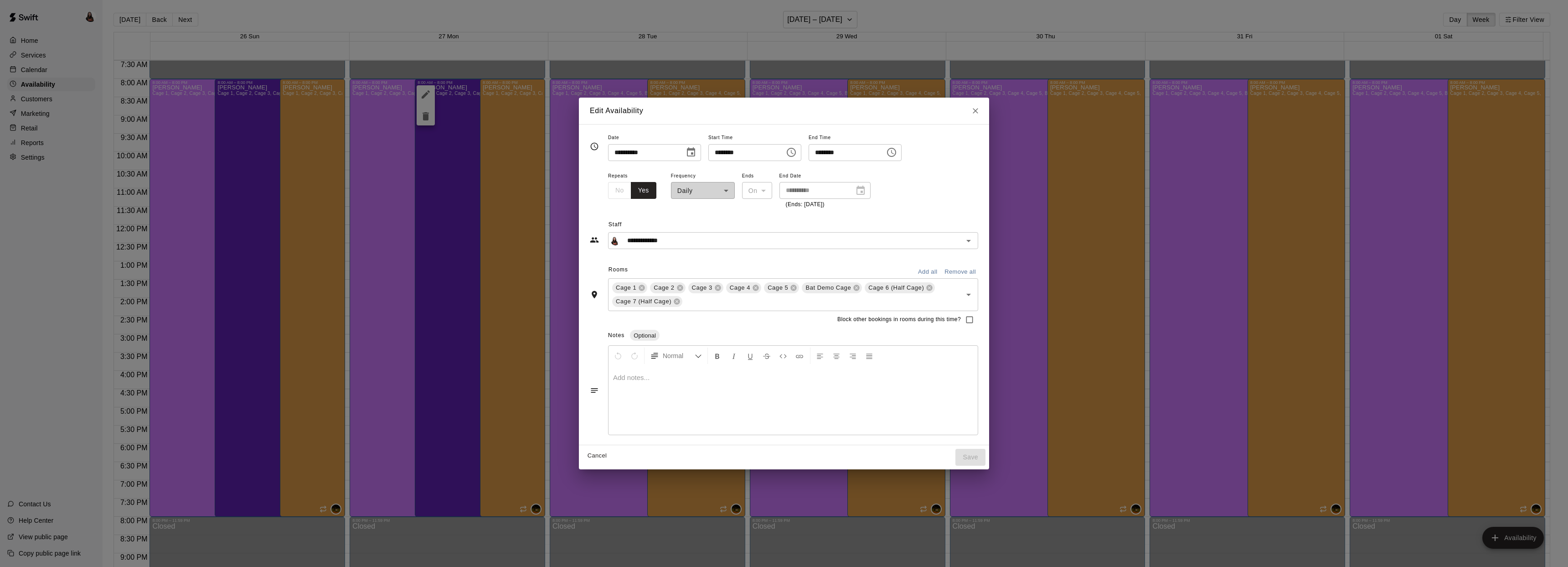
click at [756, 157] on input "********" at bounding box center [743, 153] width 70 height 17
click at [794, 151] on icon "Choose time, selected time is 8:00 PM" at bounding box center [791, 152] width 11 height 11
click at [727, 205] on li "04" at bounding box center [724, 202] width 22 height 17
type input "********"
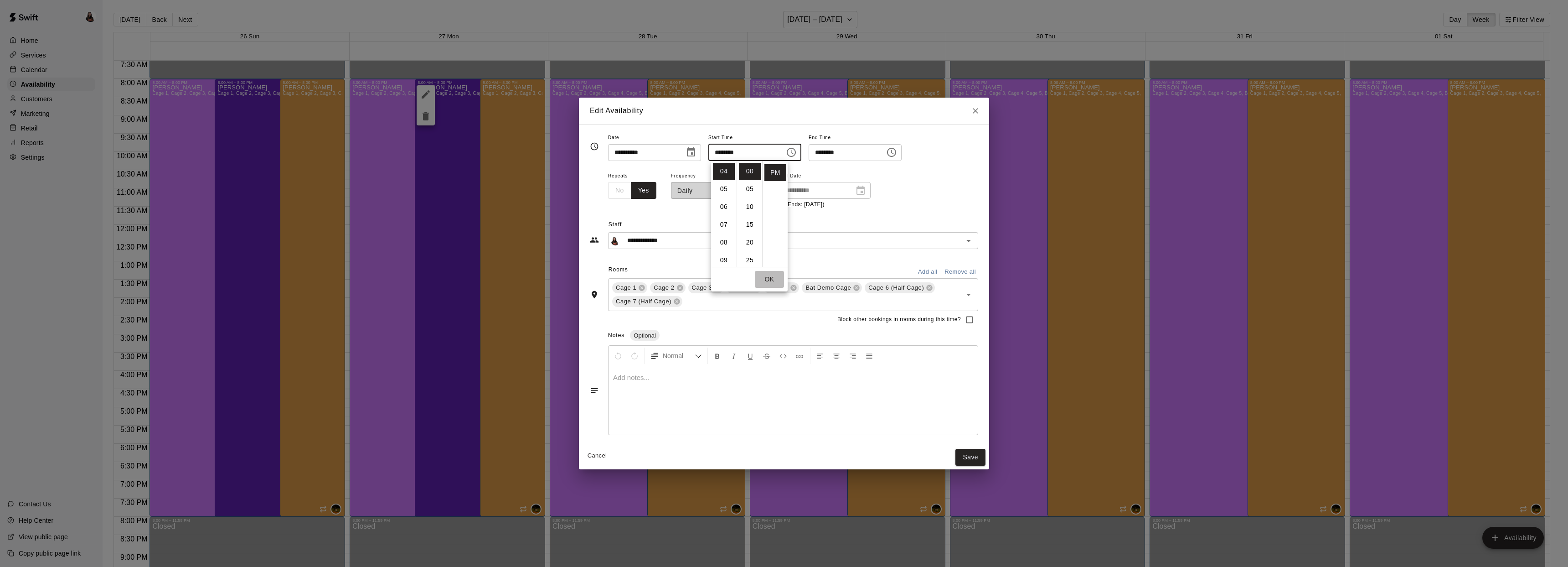
click at [773, 278] on button "OK" at bounding box center [769, 280] width 29 height 17
click at [896, 156] on icon "Choose time, selected time is 8:00 PM" at bounding box center [891, 152] width 9 height 9
click at [825, 208] on li "07" at bounding box center [827, 210] width 22 height 17
type input "********"
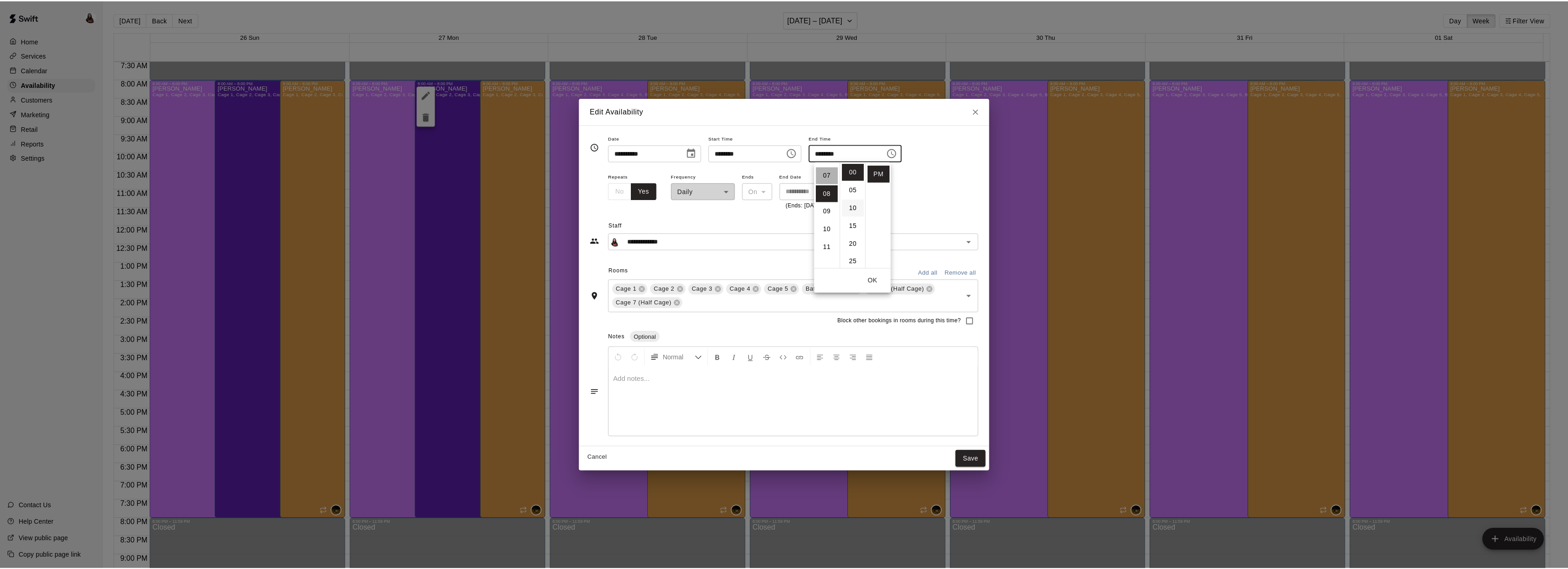
scroll to position [125, 0]
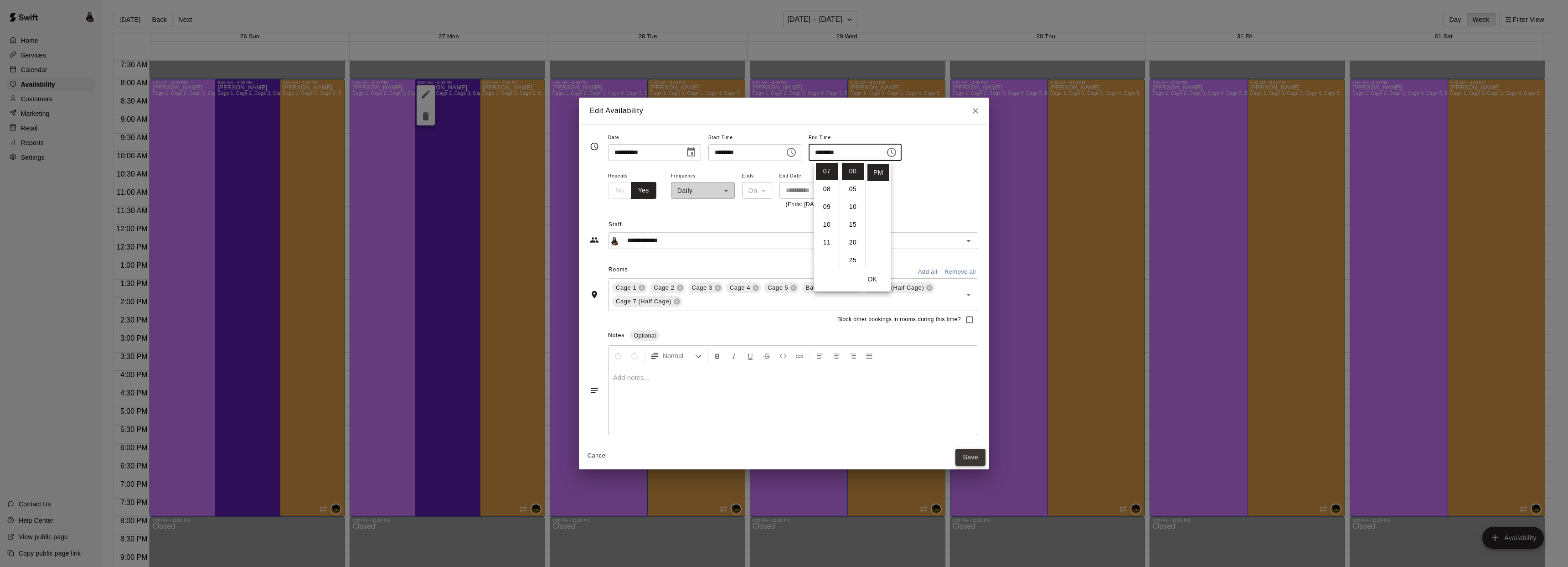
click at [975, 457] on button "Save" at bounding box center [970, 457] width 30 height 17
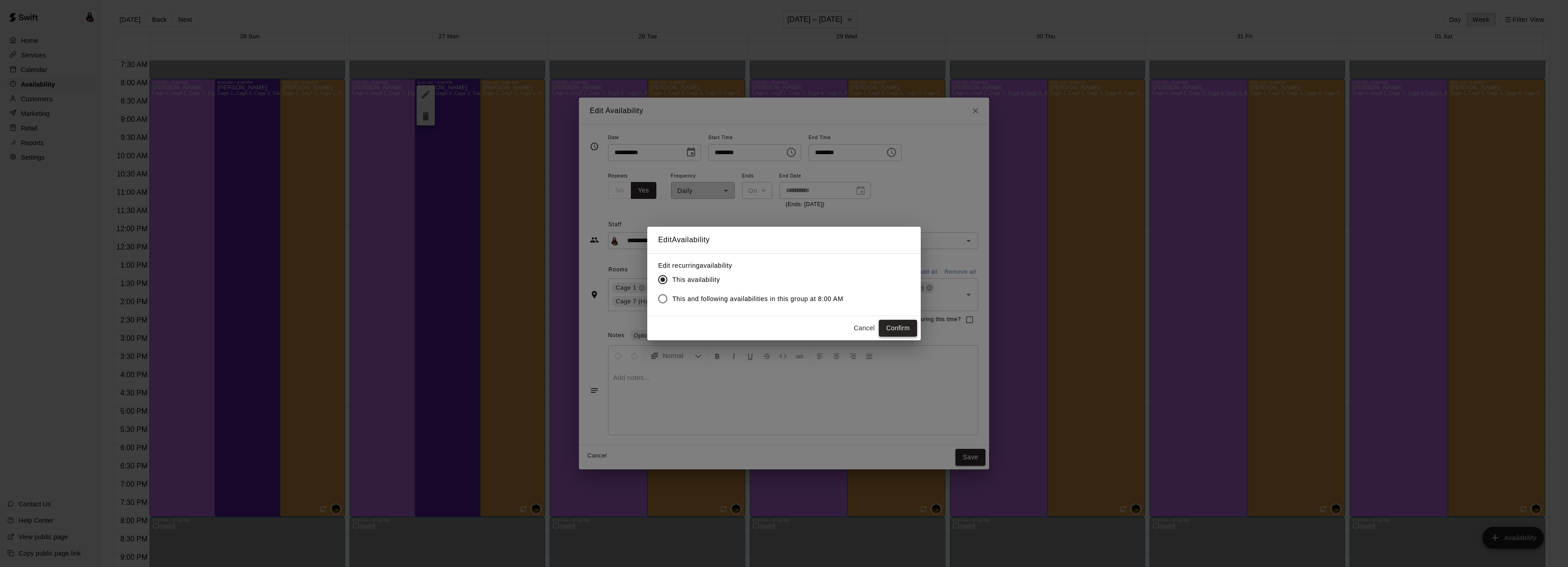
click at [893, 329] on button "Confirm" at bounding box center [898, 328] width 38 height 17
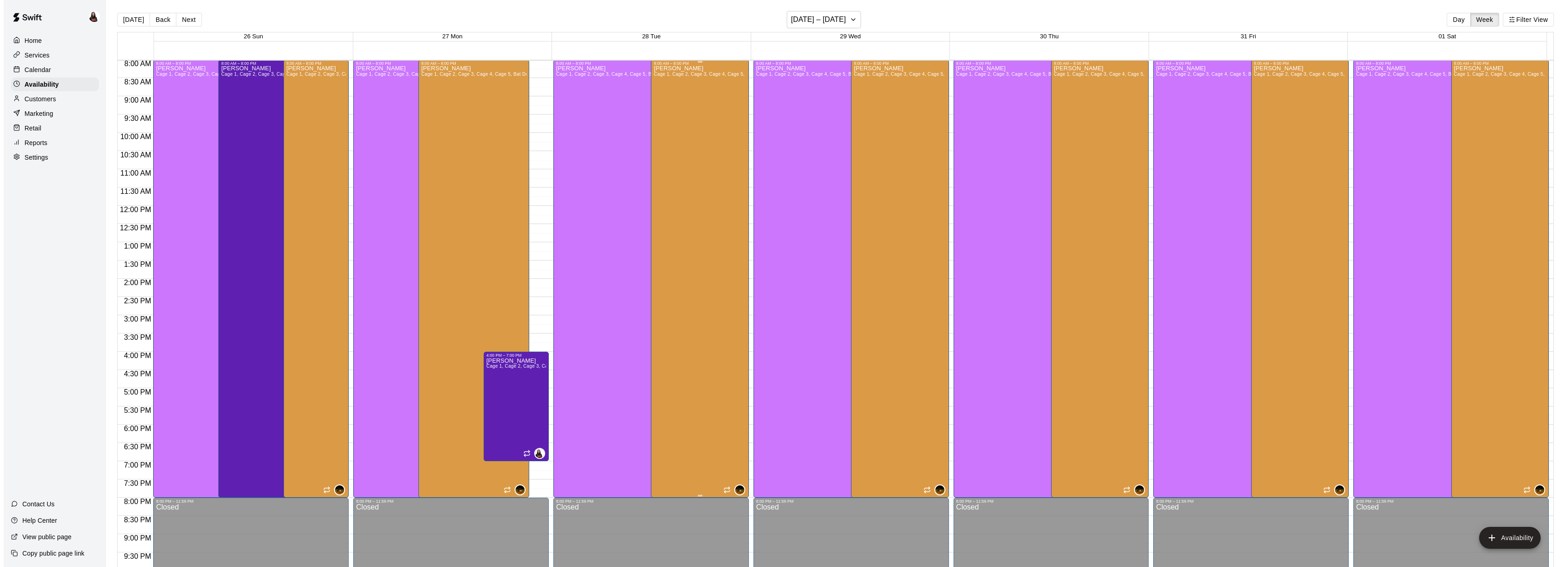
scroll to position [288, 0]
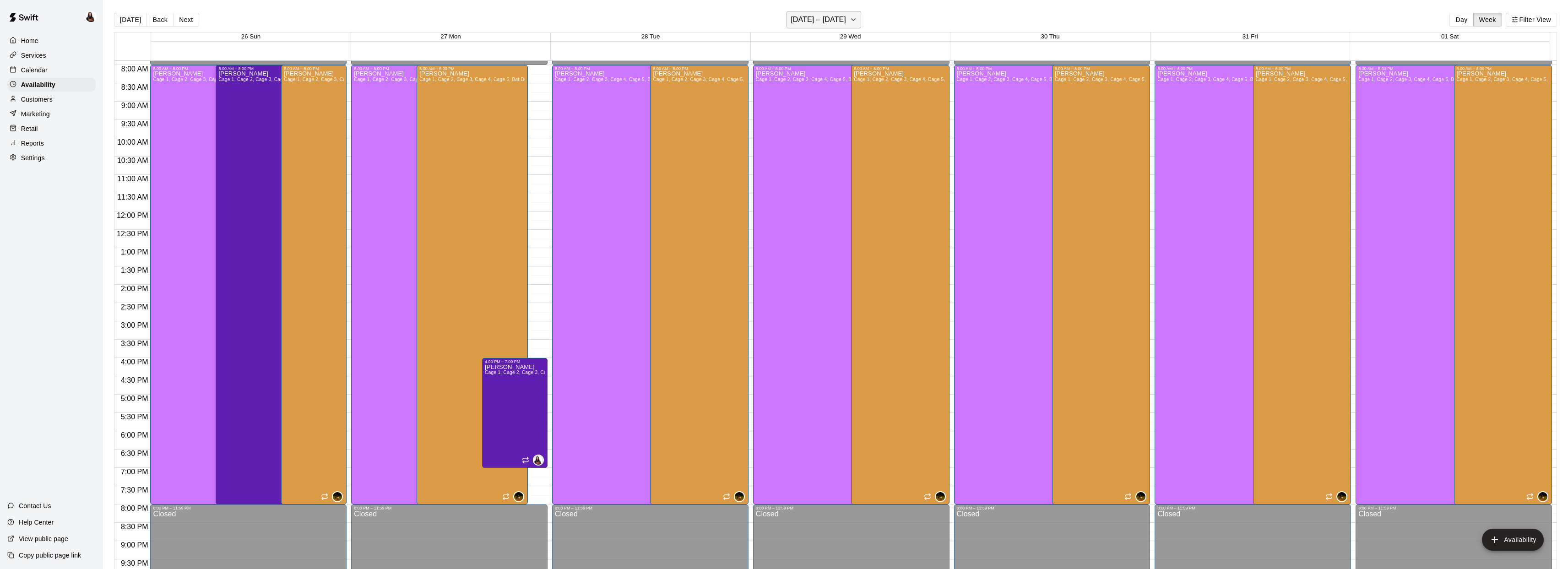
click at [830, 26] on button "October 26 – November 01" at bounding box center [824, 20] width 75 height 17
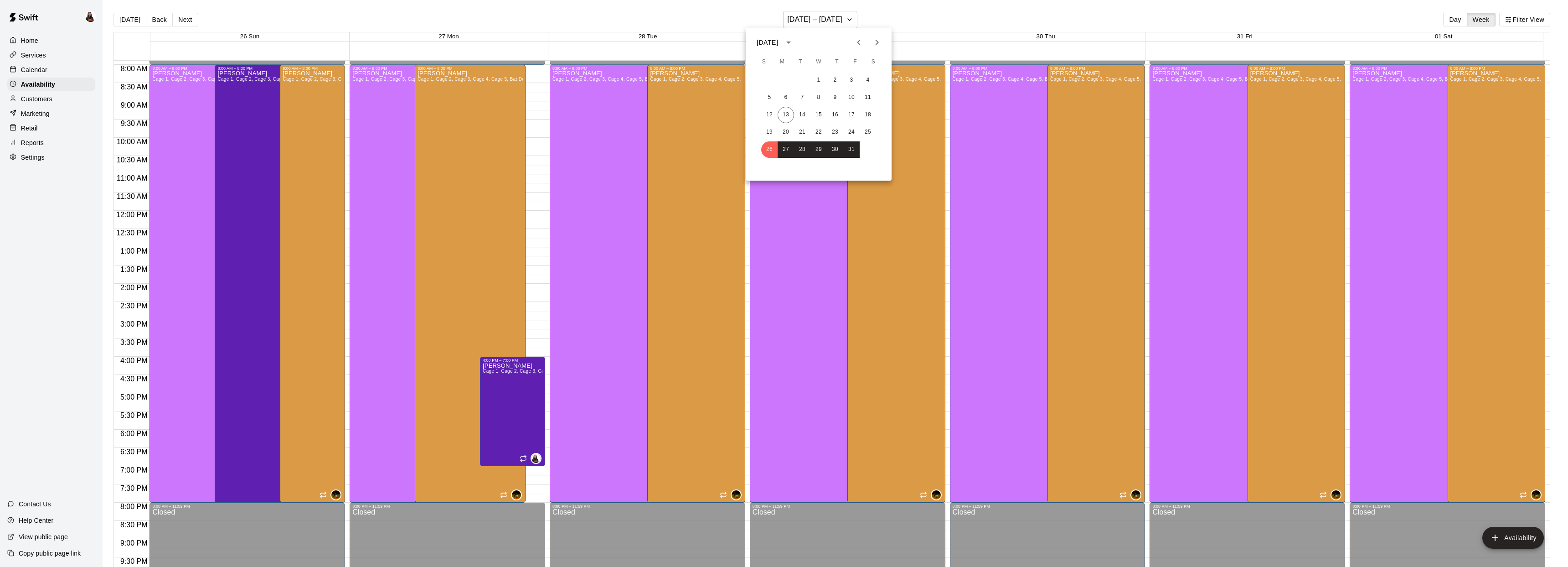
click at [874, 45] on icon "Next month" at bounding box center [877, 43] width 11 height 11
click at [771, 96] on button "2" at bounding box center [769, 97] width 16 height 16
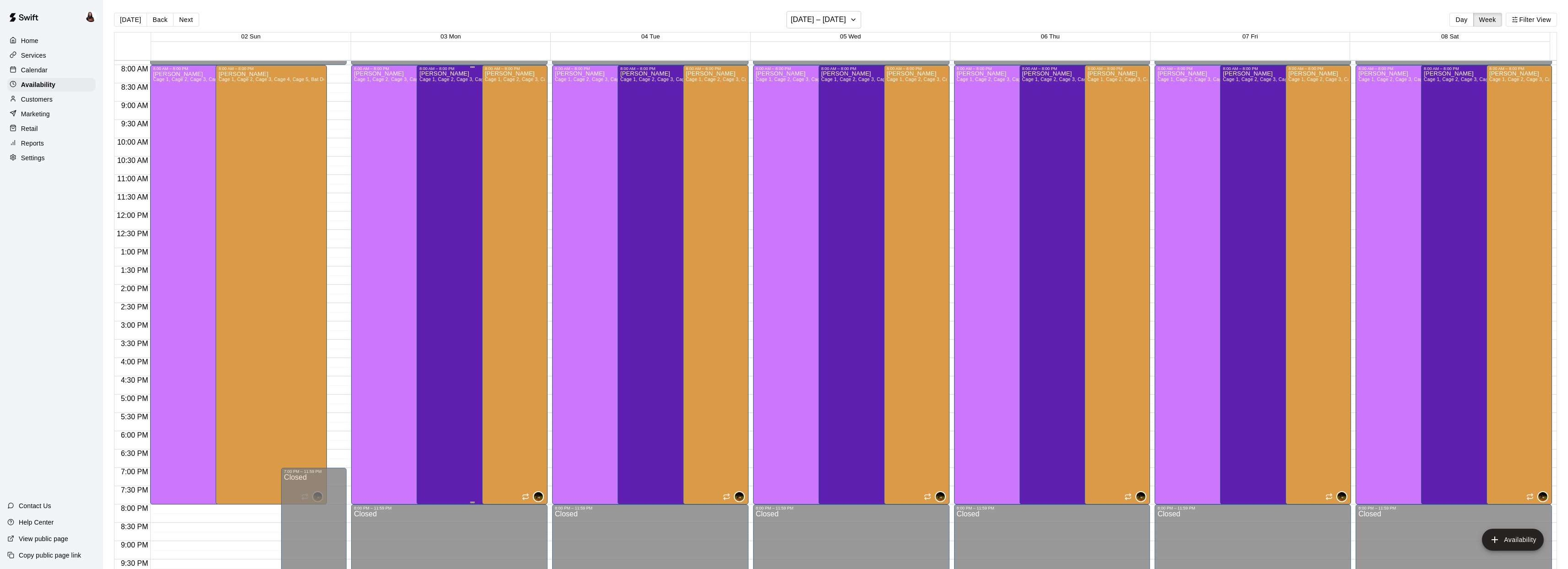
click at [438, 229] on div "Ashton Zeiher Cage 1, Cage 2, Cage 3, Cage 4, Cage 5, Bat Demo Cage, Cage 6 (Ha…" at bounding box center [472, 355] width 106 height 569
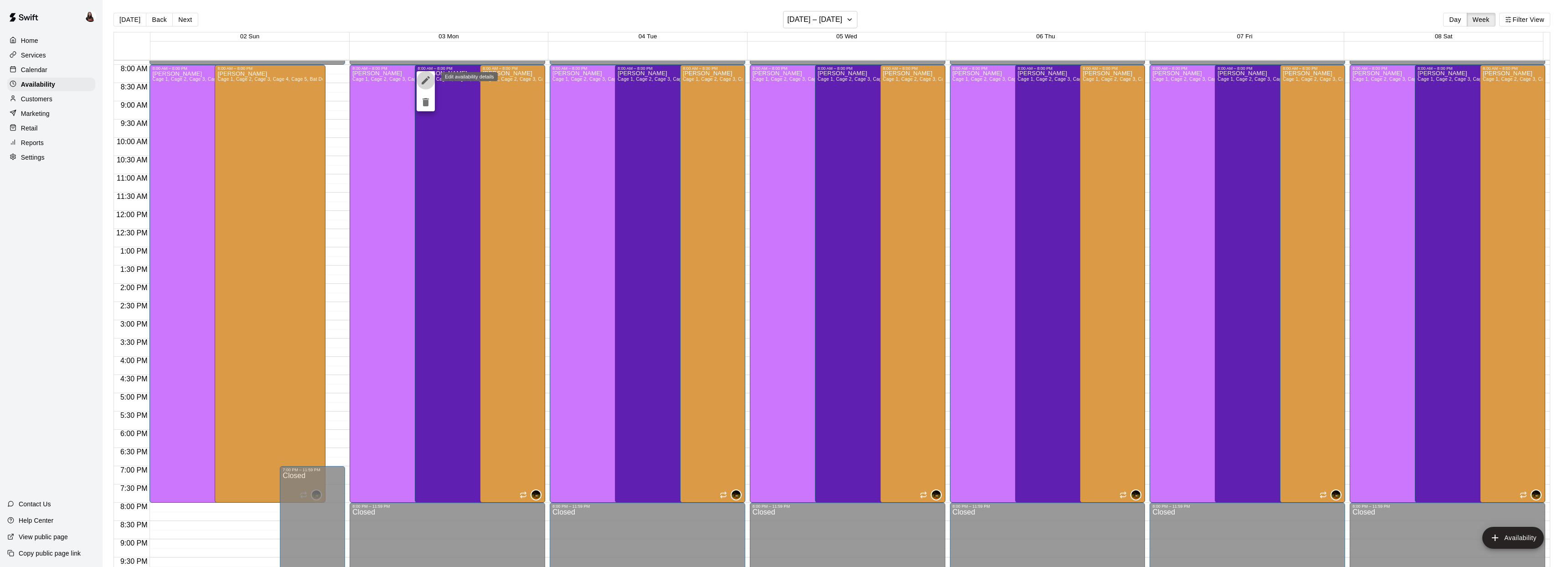
click at [429, 79] on icon "edit" at bounding box center [425, 80] width 11 height 11
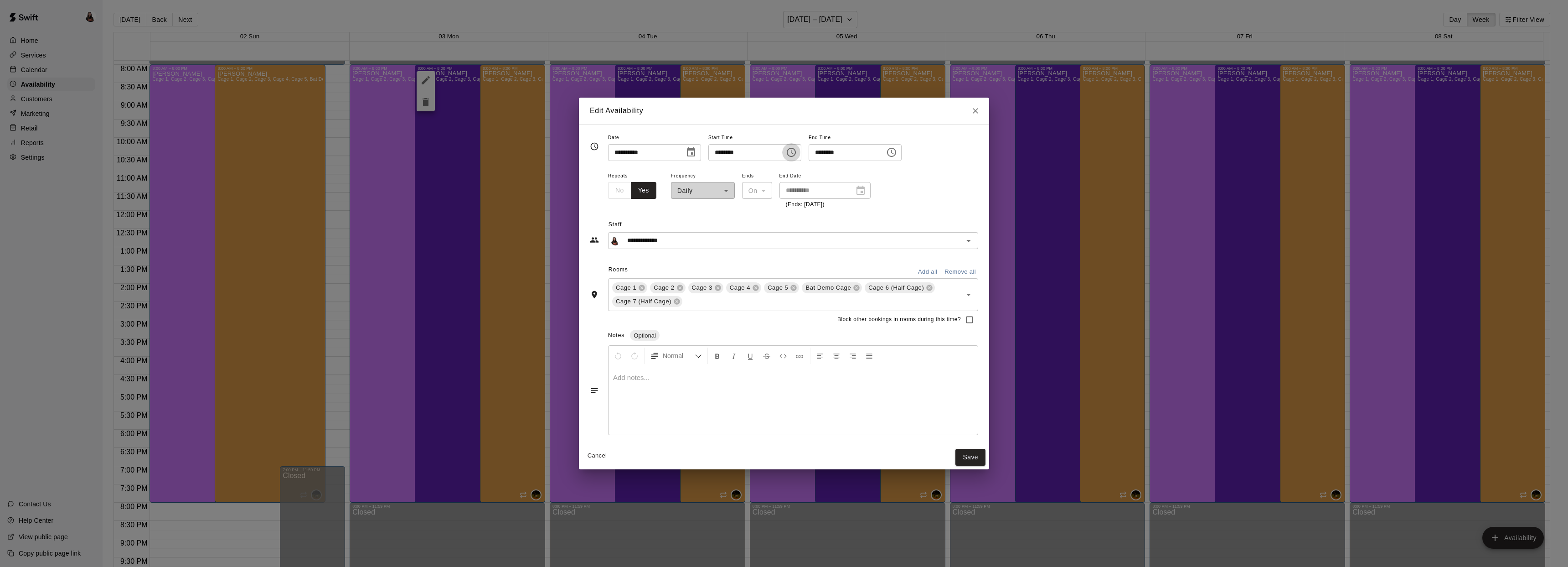
click at [796, 153] on icon "Choose time, selected time is 8:00 AM" at bounding box center [791, 152] width 9 height 9
drag, startPoint x: 727, startPoint y: 212, endPoint x: 733, endPoint y: 210, distance: 6.3
click at [727, 211] on li "04" at bounding box center [724, 213] width 22 height 17
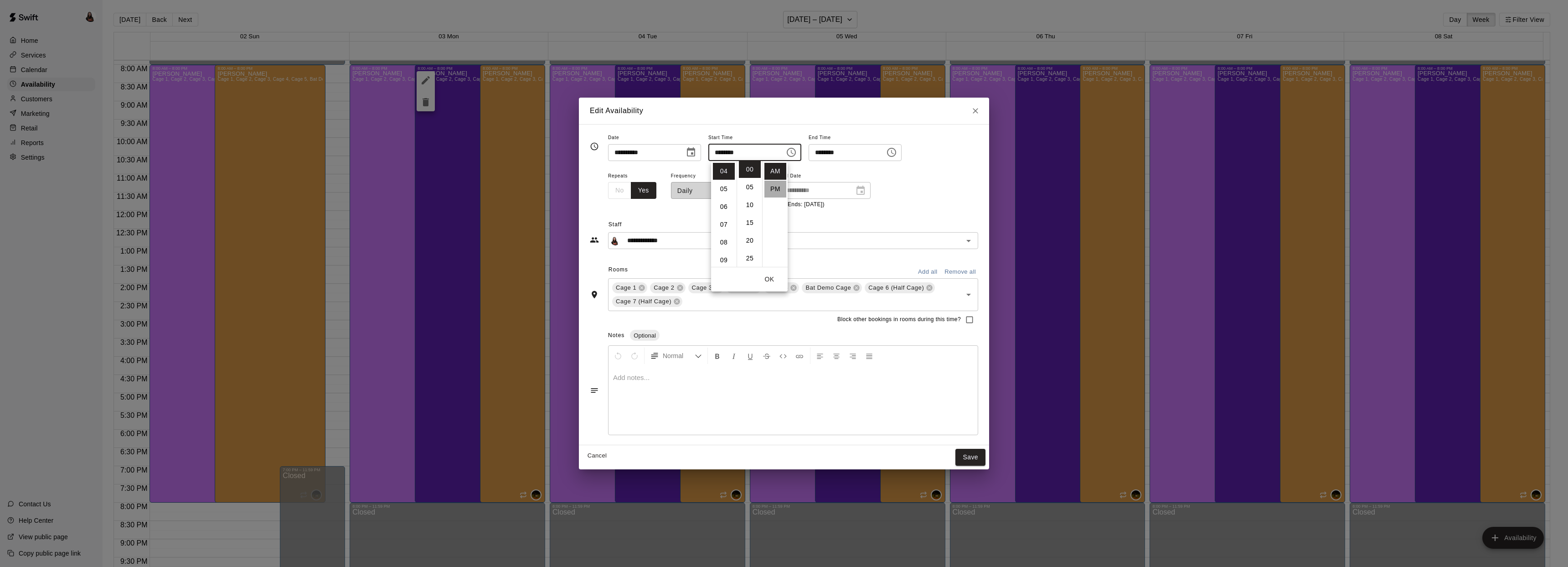
click at [780, 190] on li "PM" at bounding box center [775, 189] width 22 height 17
click at [751, 155] on input "********" at bounding box center [743, 153] width 70 height 17
click at [800, 151] on button "Choose time, selected time is 4:00 PM" at bounding box center [791, 152] width 18 height 18
click at [725, 190] on li "05" at bounding box center [724, 189] width 22 height 17
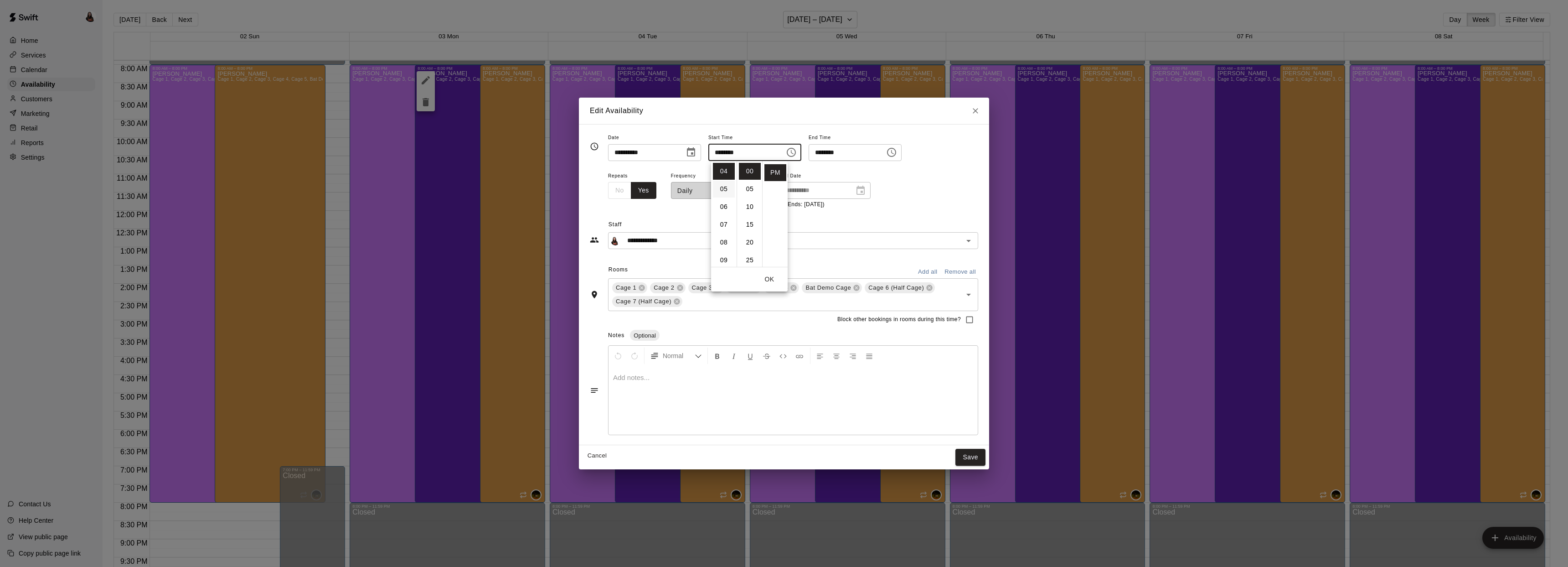
type input "********"
click at [769, 280] on button "OK" at bounding box center [769, 280] width 29 height 17
click at [967, 459] on button "Save" at bounding box center [970, 457] width 30 height 17
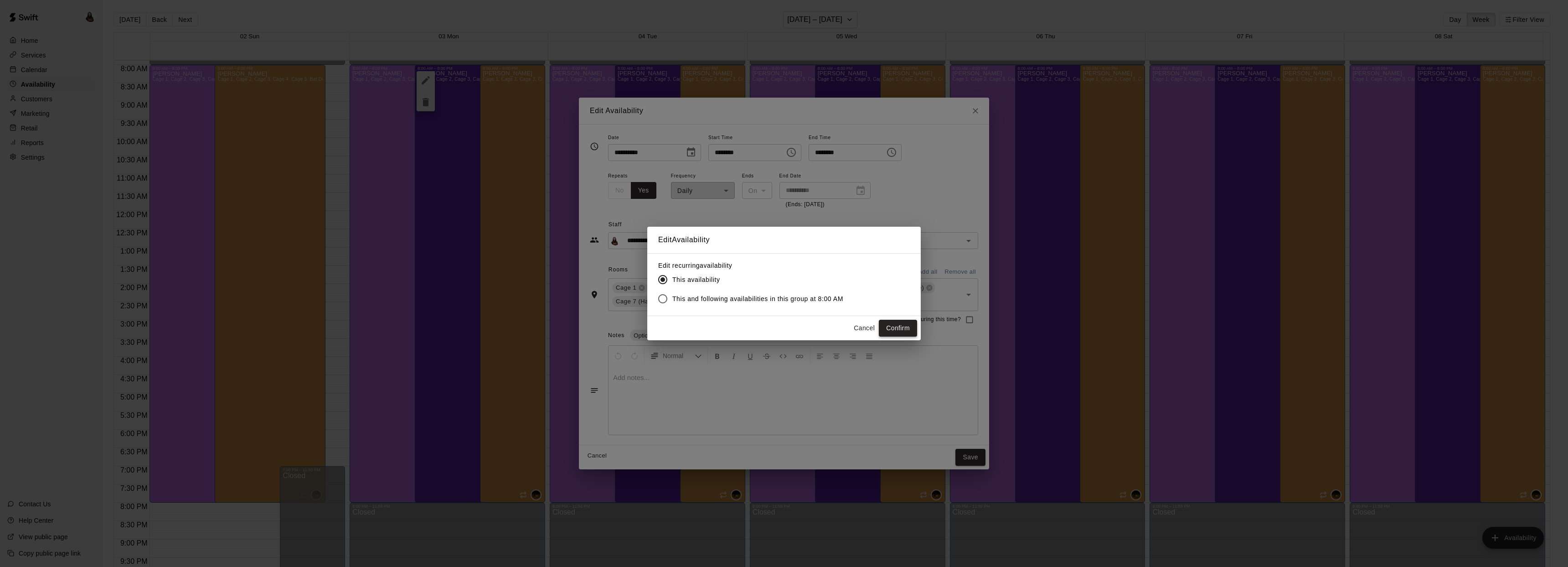
click at [894, 327] on button "Confirm" at bounding box center [898, 328] width 38 height 17
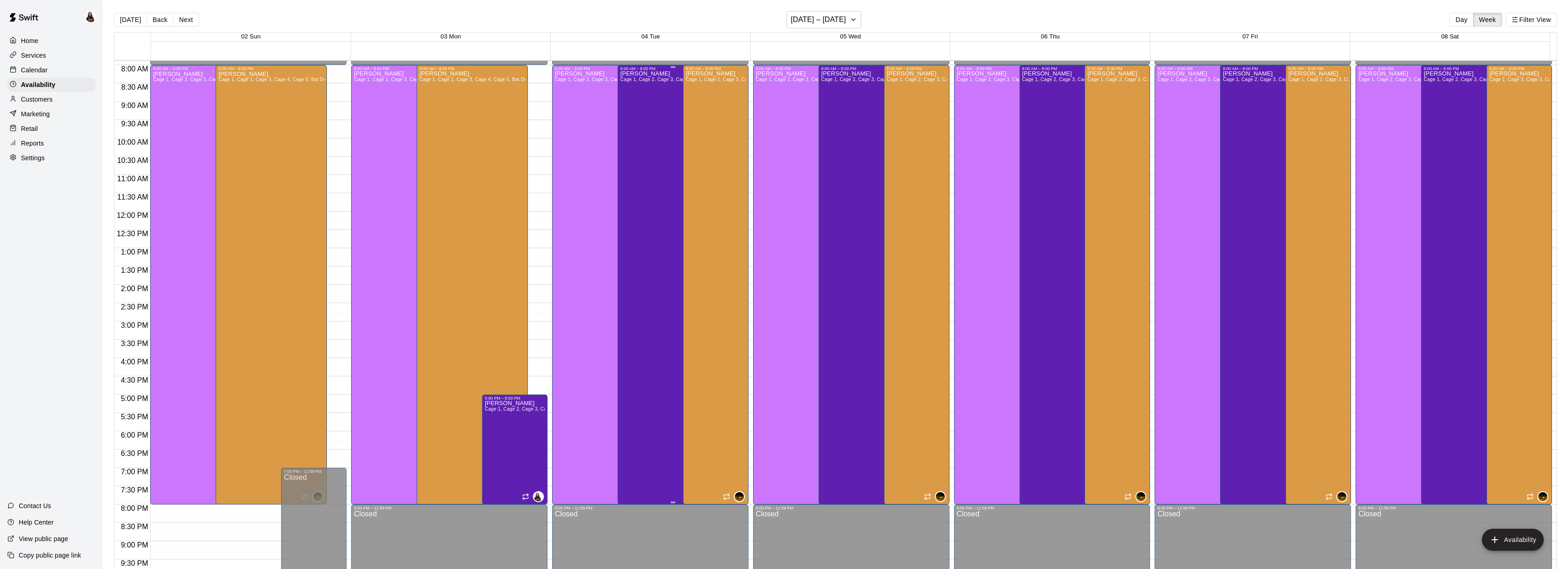
click at [639, 156] on div "Ashton Zeiher Cage 1, Cage 2, Cage 3, Cage 4, Cage 5, Bat Demo Cage, Cage 6 (Ha…" at bounding box center [673, 355] width 106 height 569
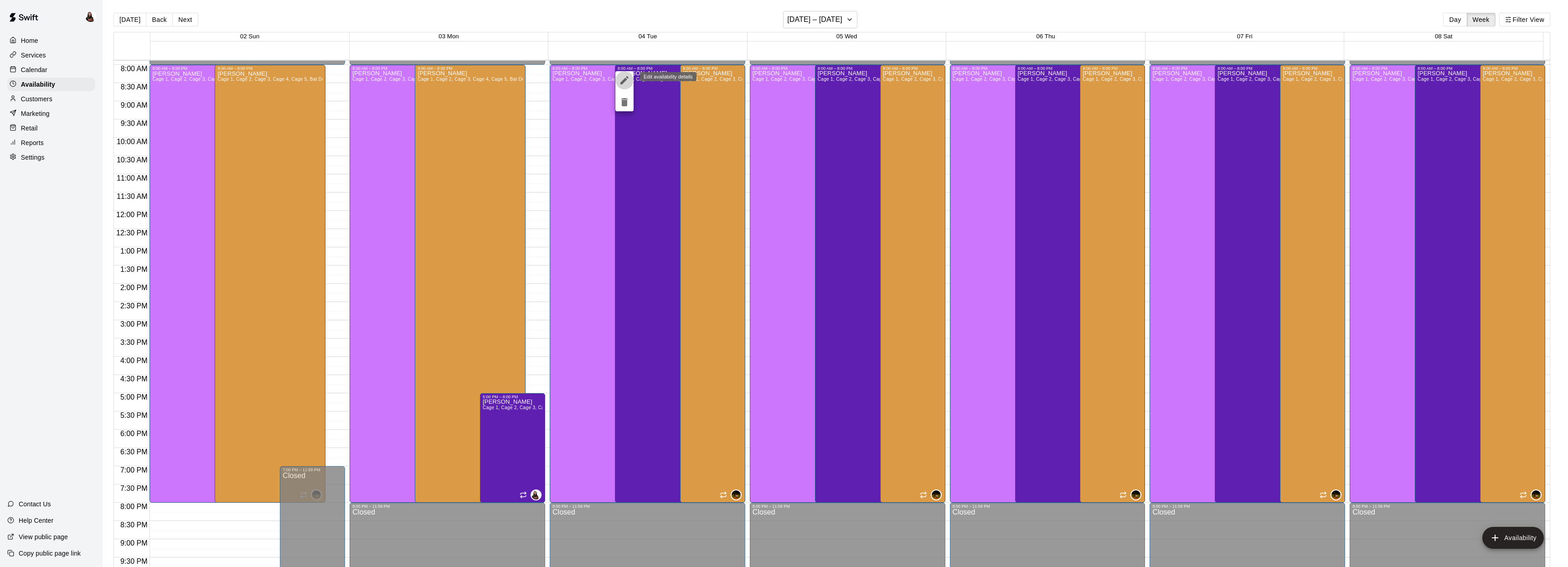
click at [623, 76] on icon "edit" at bounding box center [625, 80] width 11 height 11
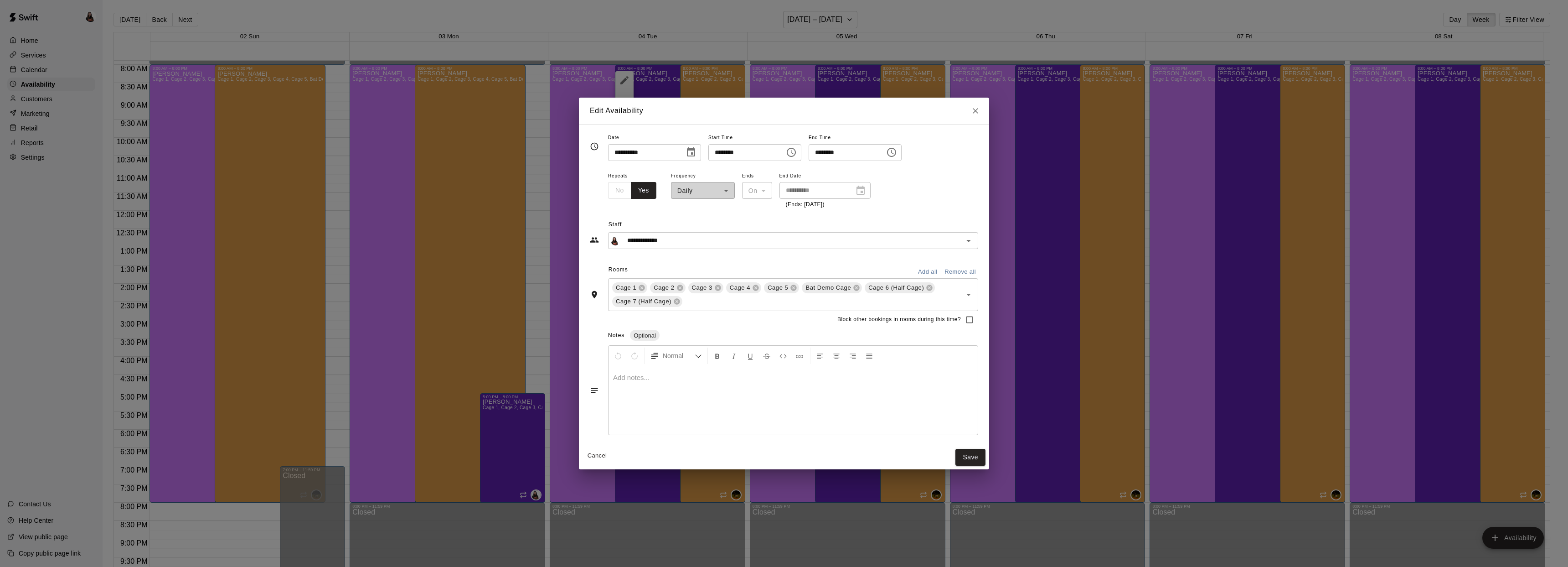
click at [796, 153] on icon "Choose time, selected time is 8:00 AM" at bounding box center [791, 152] width 9 height 9
click at [723, 207] on li "05" at bounding box center [724, 206] width 22 height 17
click at [773, 194] on li "PM" at bounding box center [775, 189] width 22 height 17
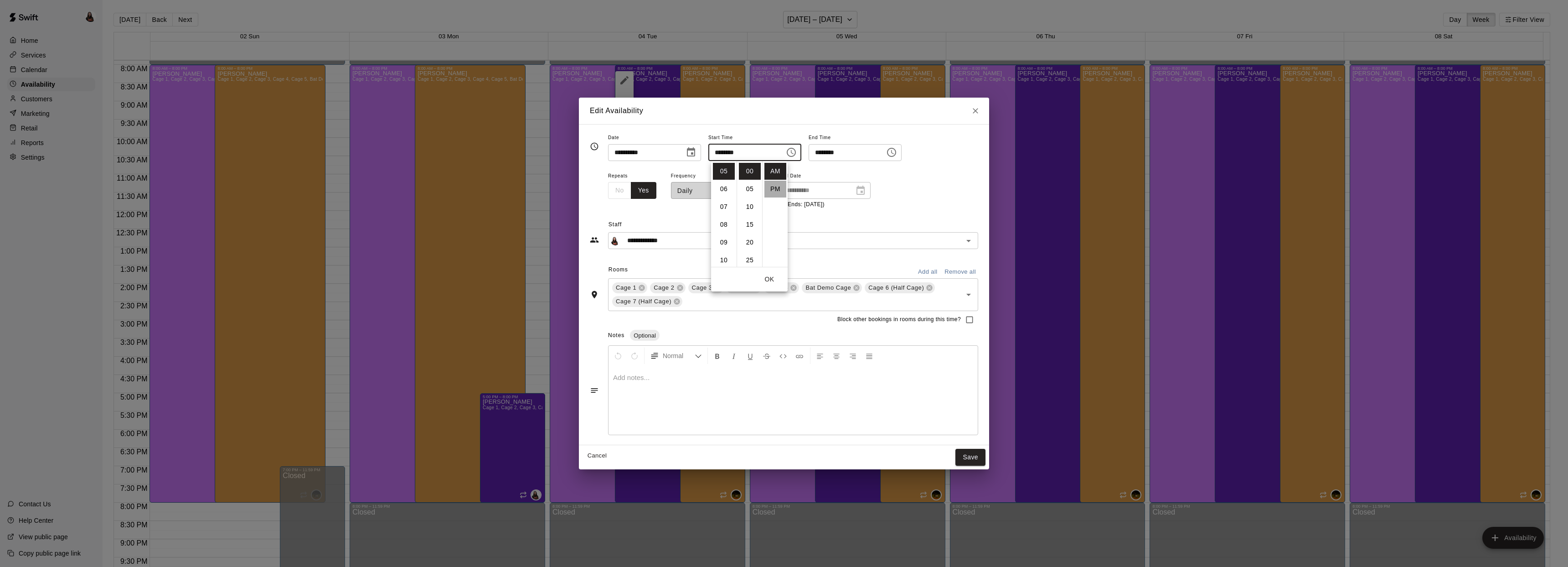
type input "********"
click at [874, 152] on input "********" at bounding box center [843, 153] width 70 height 17
click at [967, 463] on button "Save" at bounding box center [970, 457] width 30 height 17
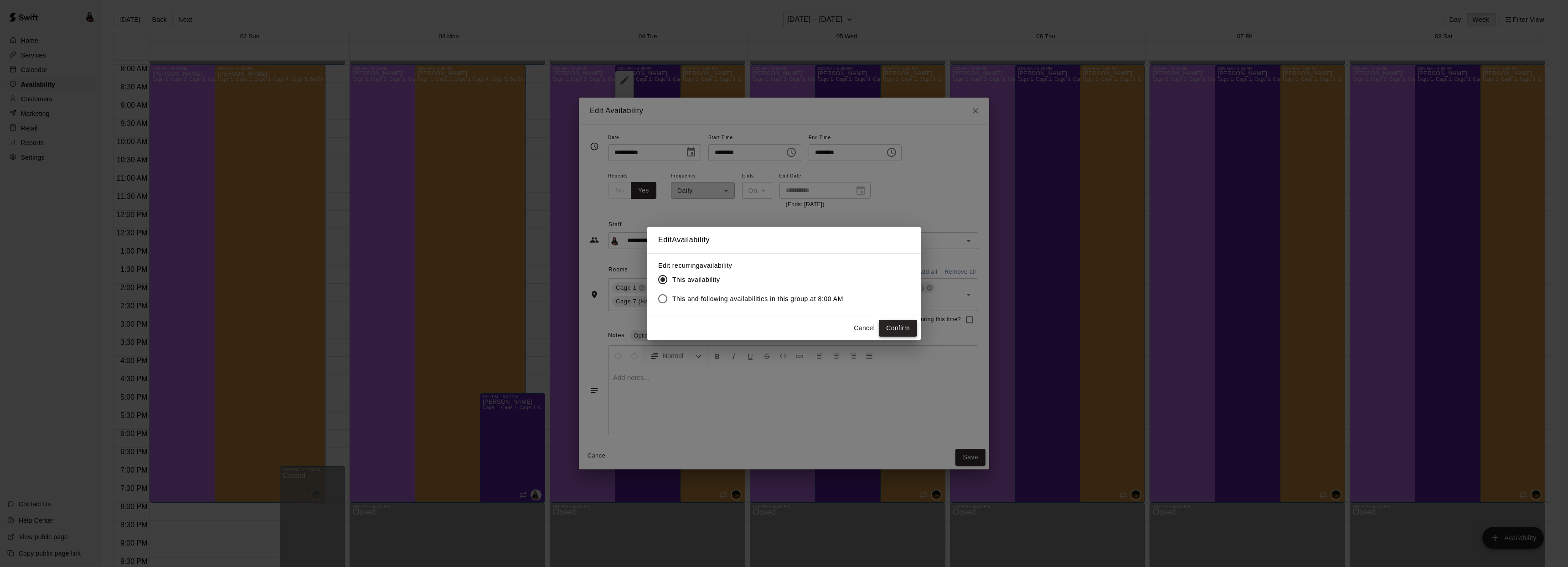
click at [899, 326] on button "Confirm" at bounding box center [898, 328] width 38 height 17
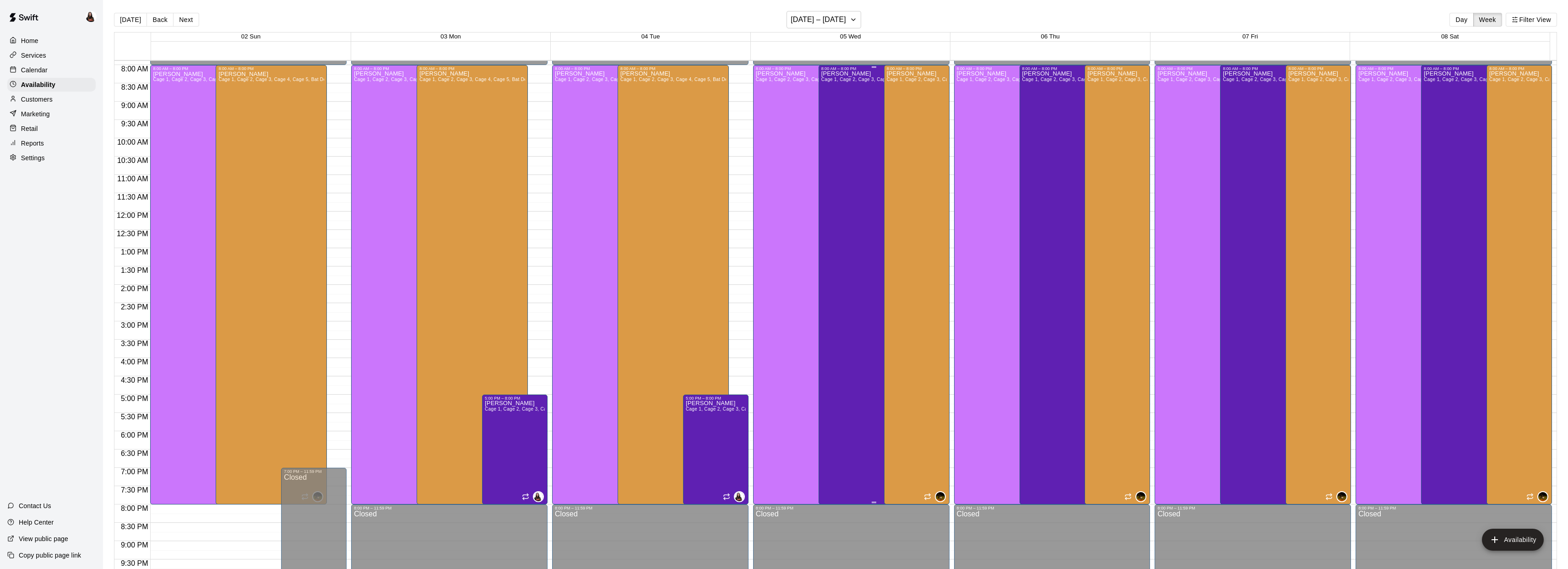
click at [855, 308] on div "Ashton Zeiher Cage 1, Cage 2, Cage 3, Cage 4, Cage 5, Bat Demo Cage, Cage 6 (Ha…" at bounding box center [874, 355] width 106 height 569
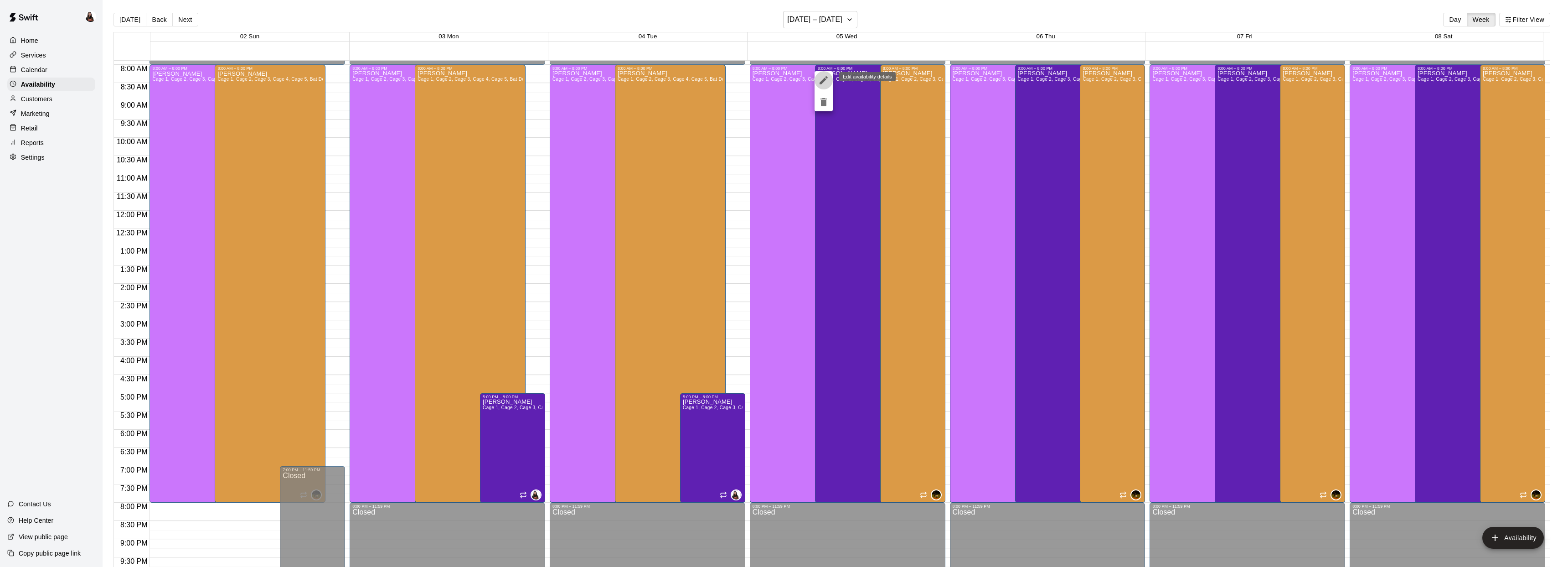
click at [828, 82] on icon "edit" at bounding box center [824, 80] width 11 height 11
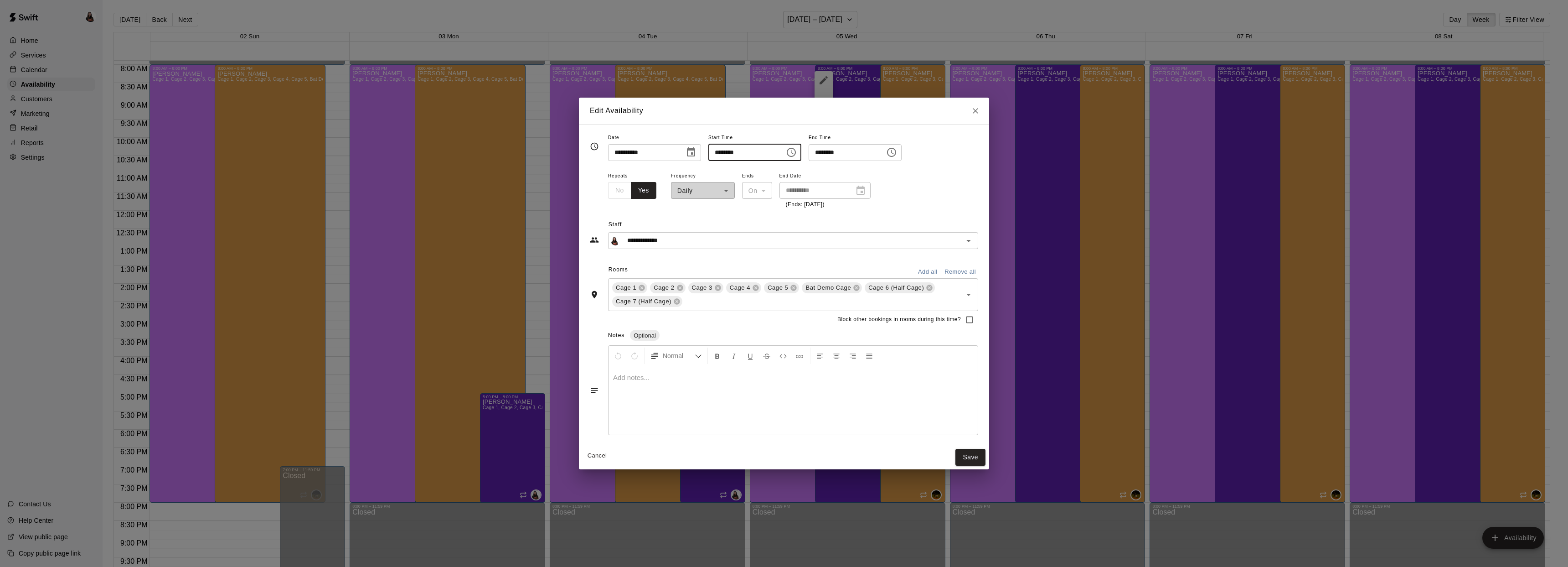
click at [766, 153] on input "********" at bounding box center [743, 153] width 70 height 17
click at [797, 152] on icon "Choose time, selected time is 8:00 AM" at bounding box center [791, 152] width 11 height 11
click at [724, 170] on li "12" at bounding box center [724, 171] width 22 height 17
click at [776, 186] on li "PM" at bounding box center [775, 189] width 22 height 17
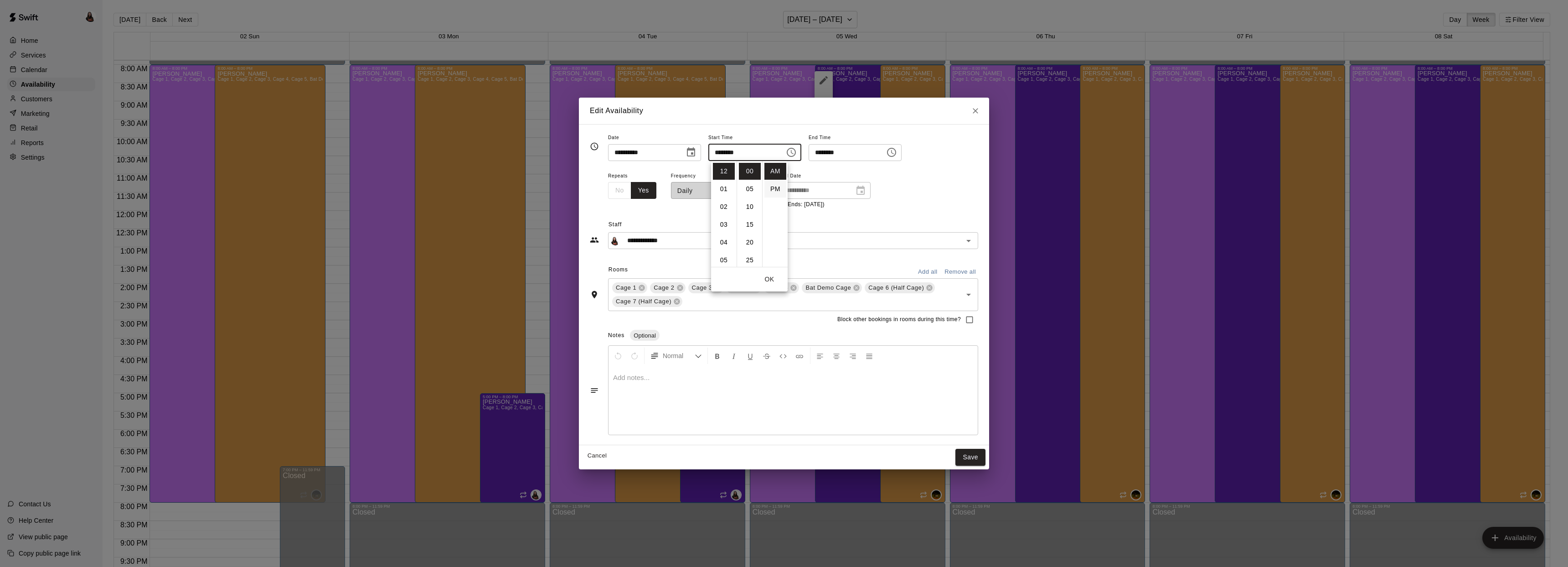
type input "********"
click at [894, 152] on icon "Choose time, selected time is 8:00 PM" at bounding box center [892, 152] width 2 height 4
click at [869, 279] on button "OK" at bounding box center [872, 280] width 29 height 17
click at [972, 448] on div "Cancel Save" at bounding box center [784, 457] width 410 height 24
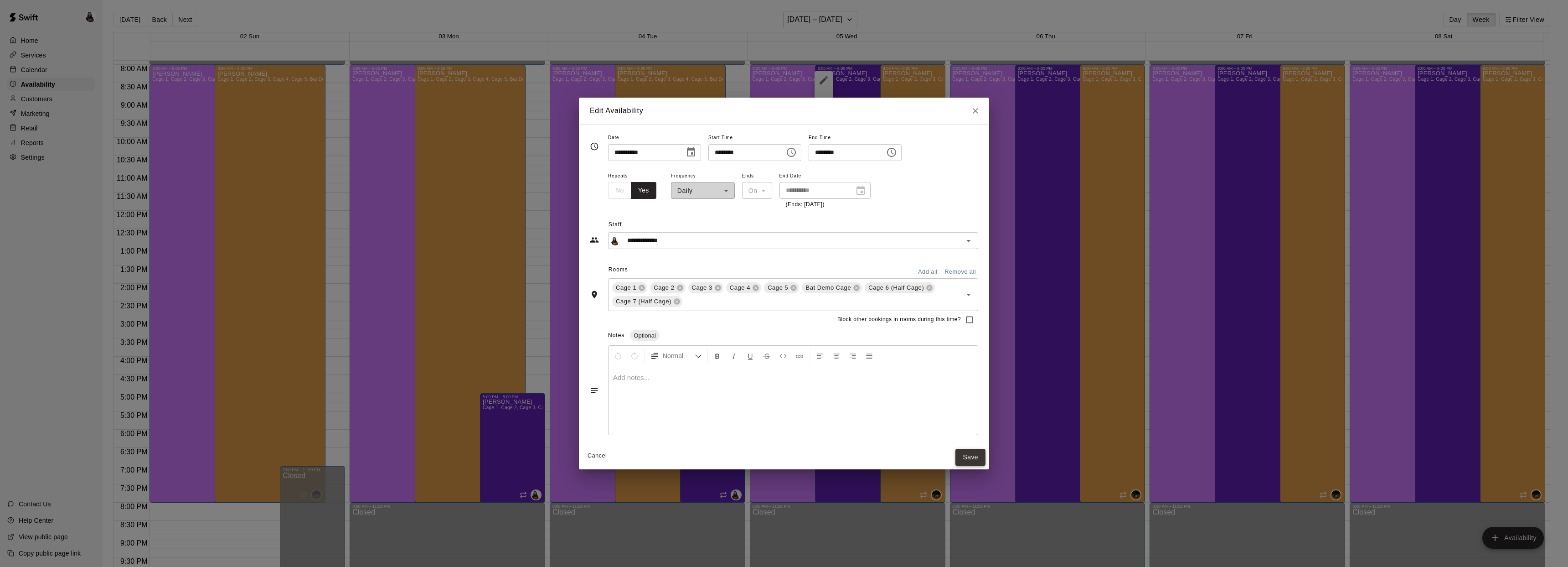
click at [973, 454] on button "Save" at bounding box center [970, 457] width 30 height 17
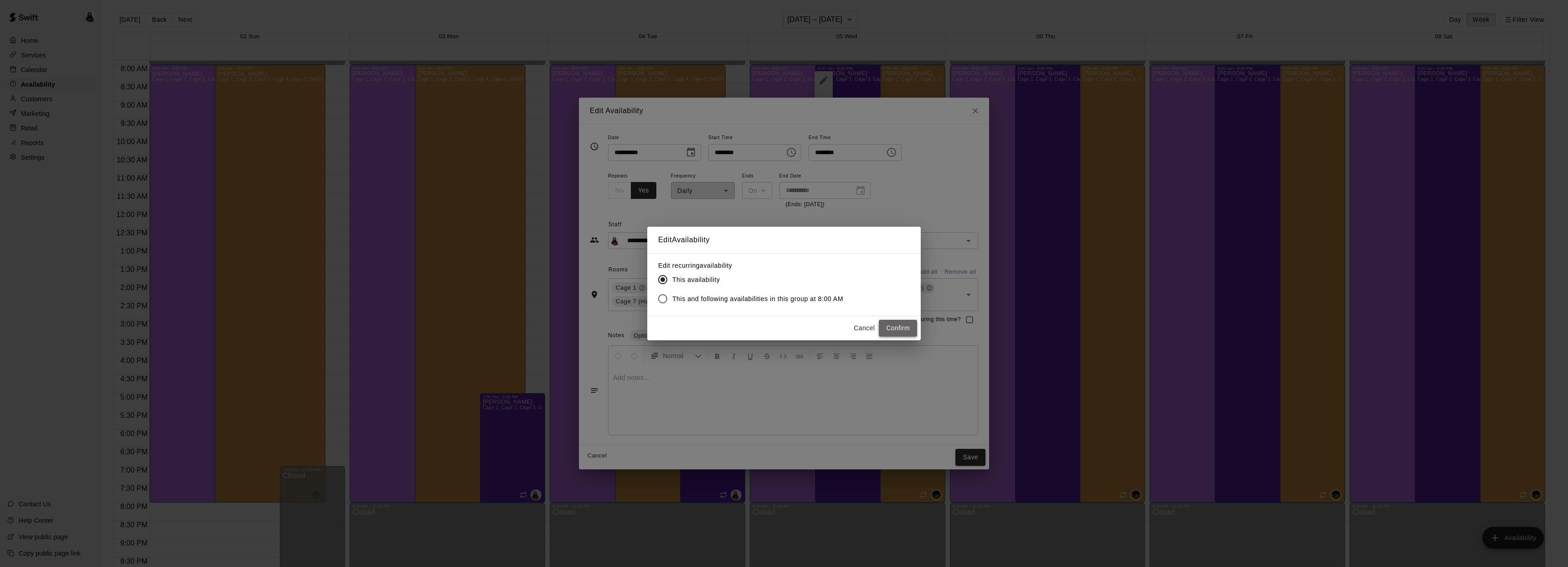
click at [899, 326] on button "Confirm" at bounding box center [898, 328] width 38 height 17
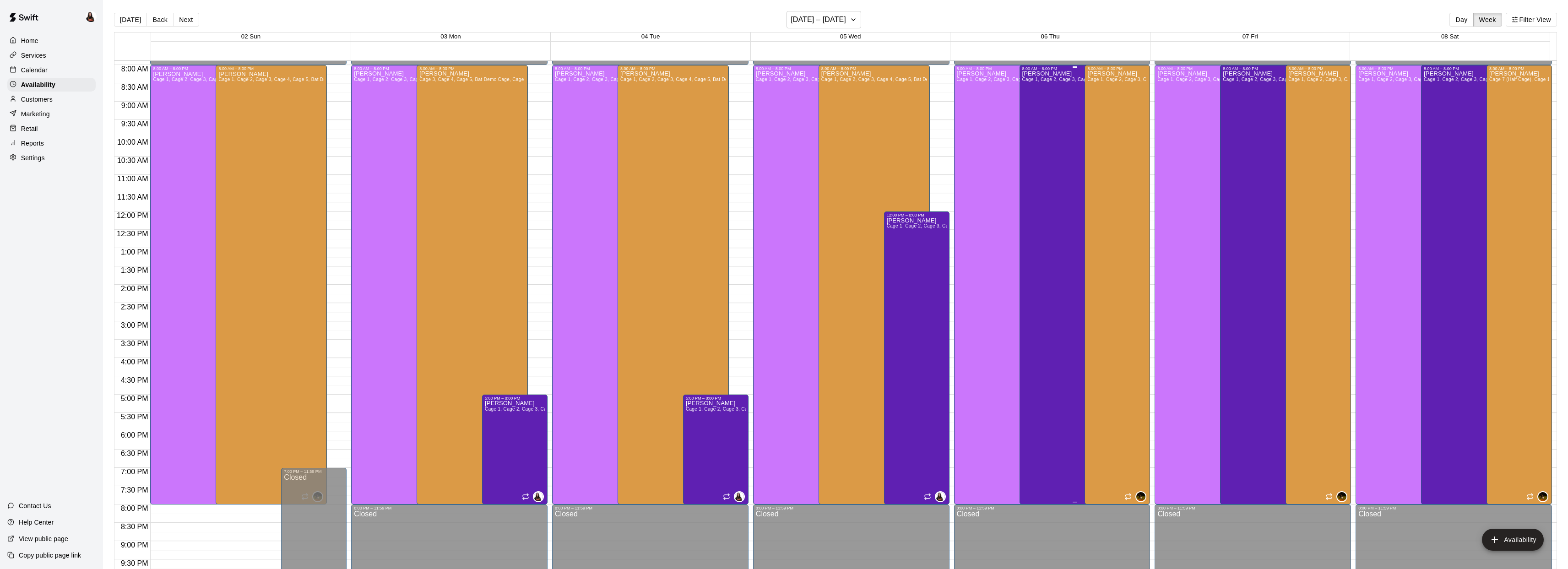
click at [1043, 273] on div "Ashton Zeiher Cage 1, Cage 2, Cage 3, Cage 4, Cage 5, Bat Demo Cage, Cage 6 (Ha…" at bounding box center [1075, 355] width 106 height 569
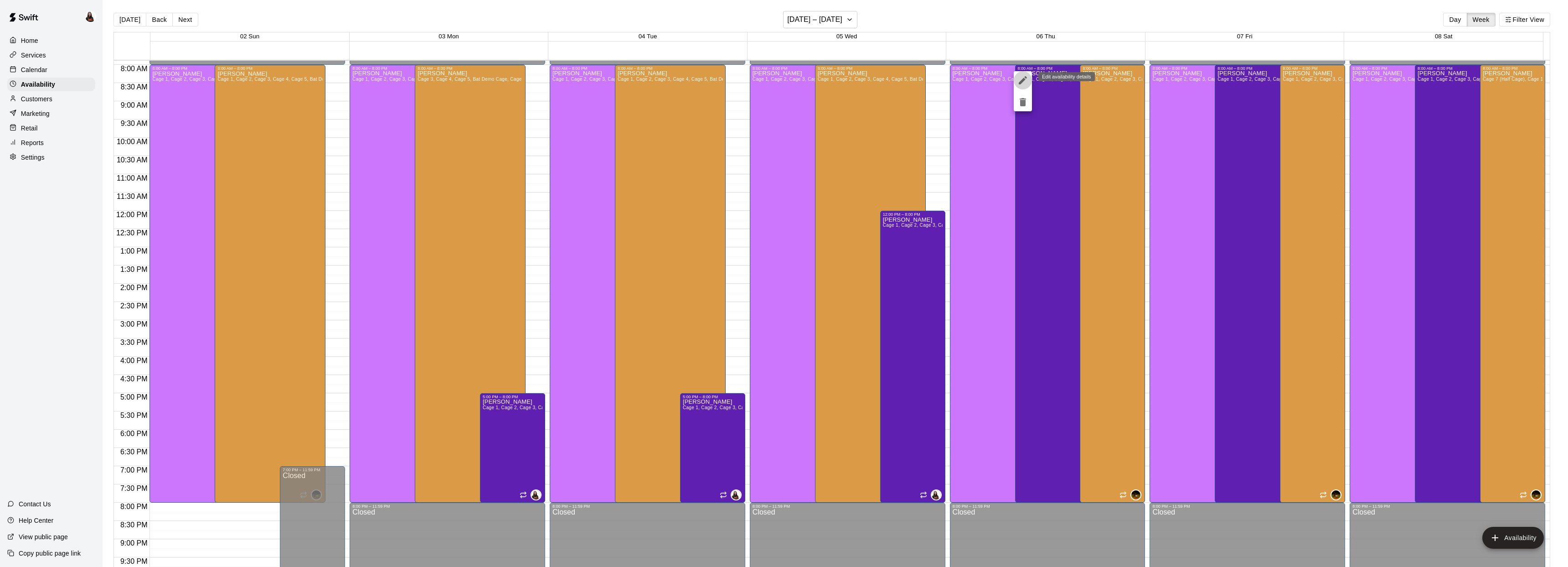
click at [1024, 82] on icon "edit" at bounding box center [1023, 80] width 11 height 11
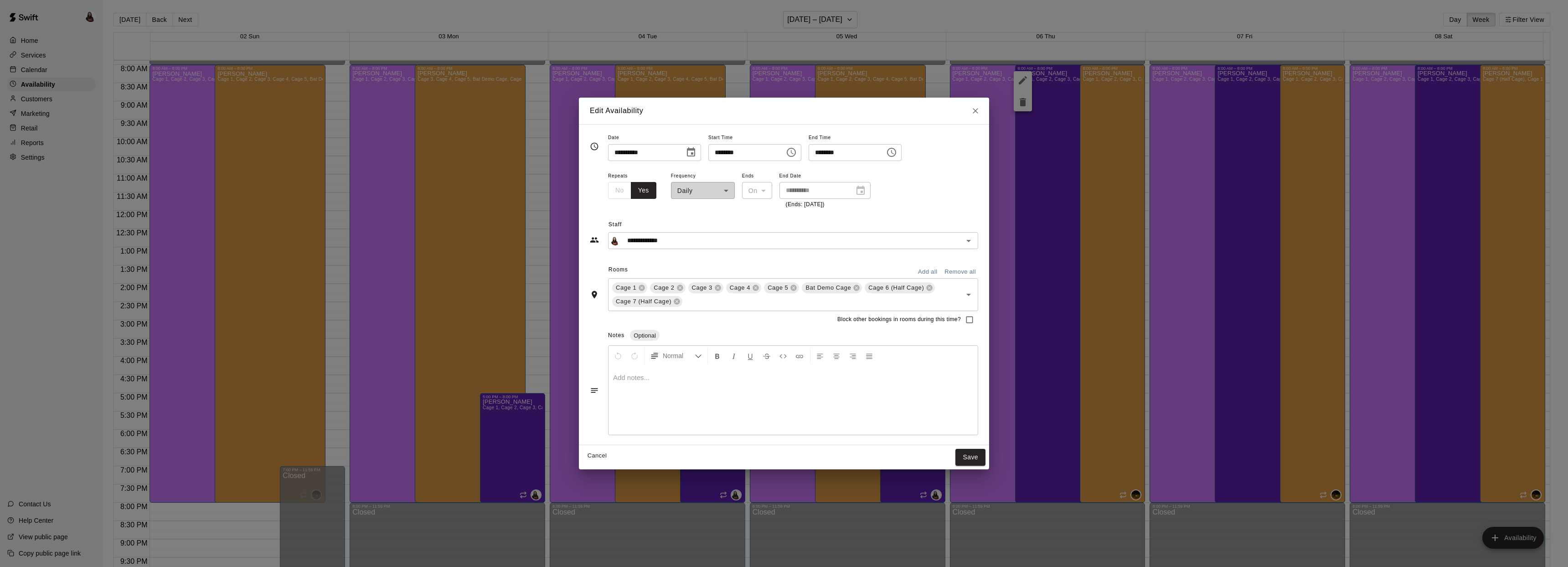
click at [797, 153] on icon "Choose time, selected time is 8:00 AM" at bounding box center [791, 152] width 11 height 11
click at [723, 170] on li "12" at bounding box center [724, 171] width 22 height 17
click at [777, 186] on li "PM" at bounding box center [775, 189] width 22 height 17
type input "********"
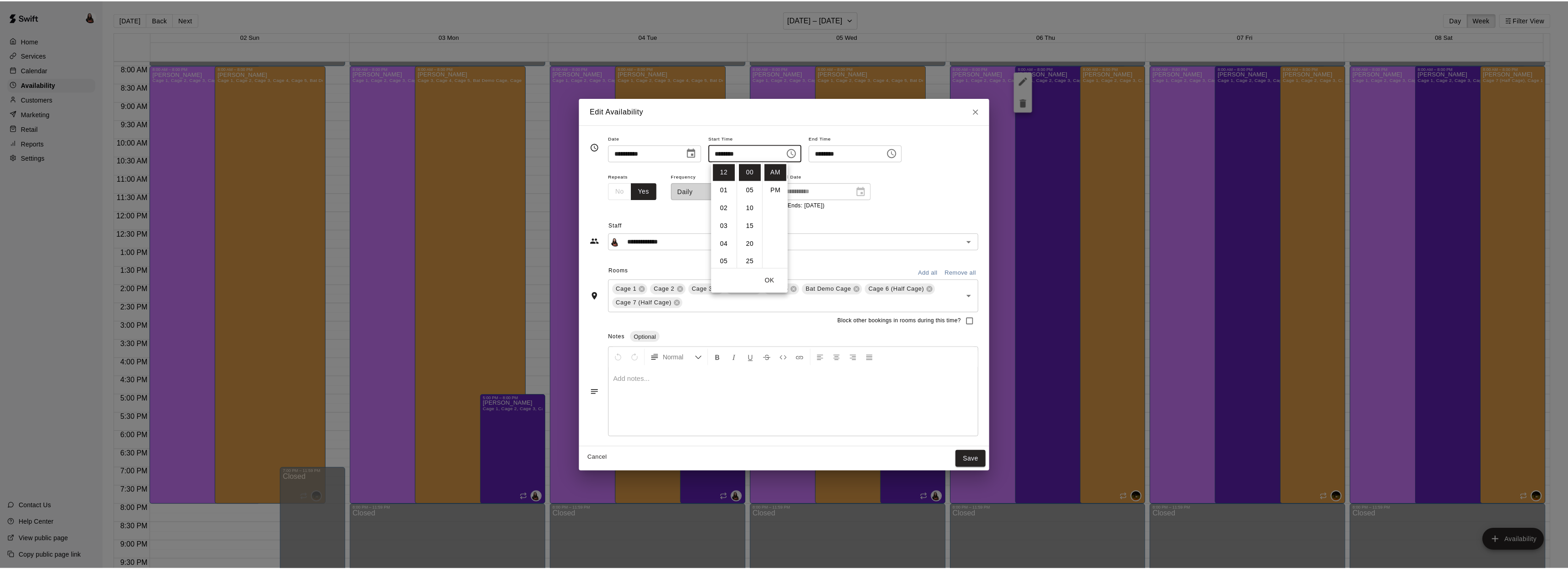
scroll to position [17, 0]
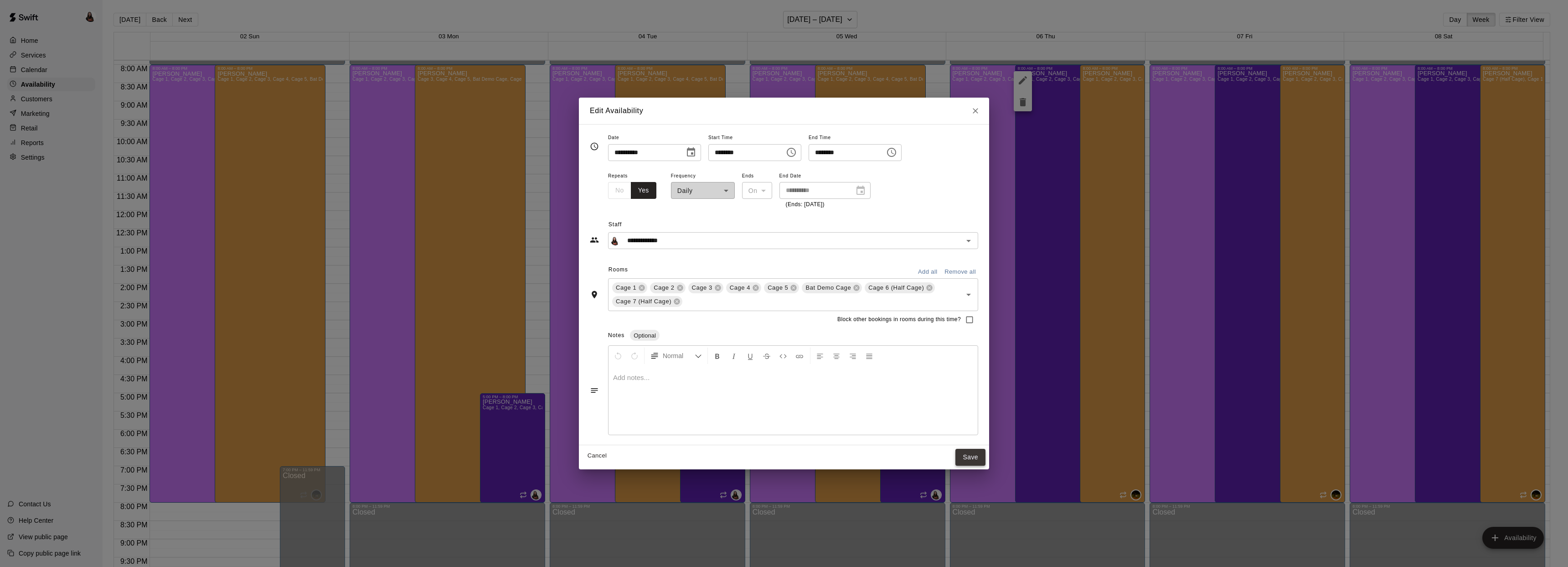
click at [965, 462] on button "Save" at bounding box center [970, 457] width 30 height 17
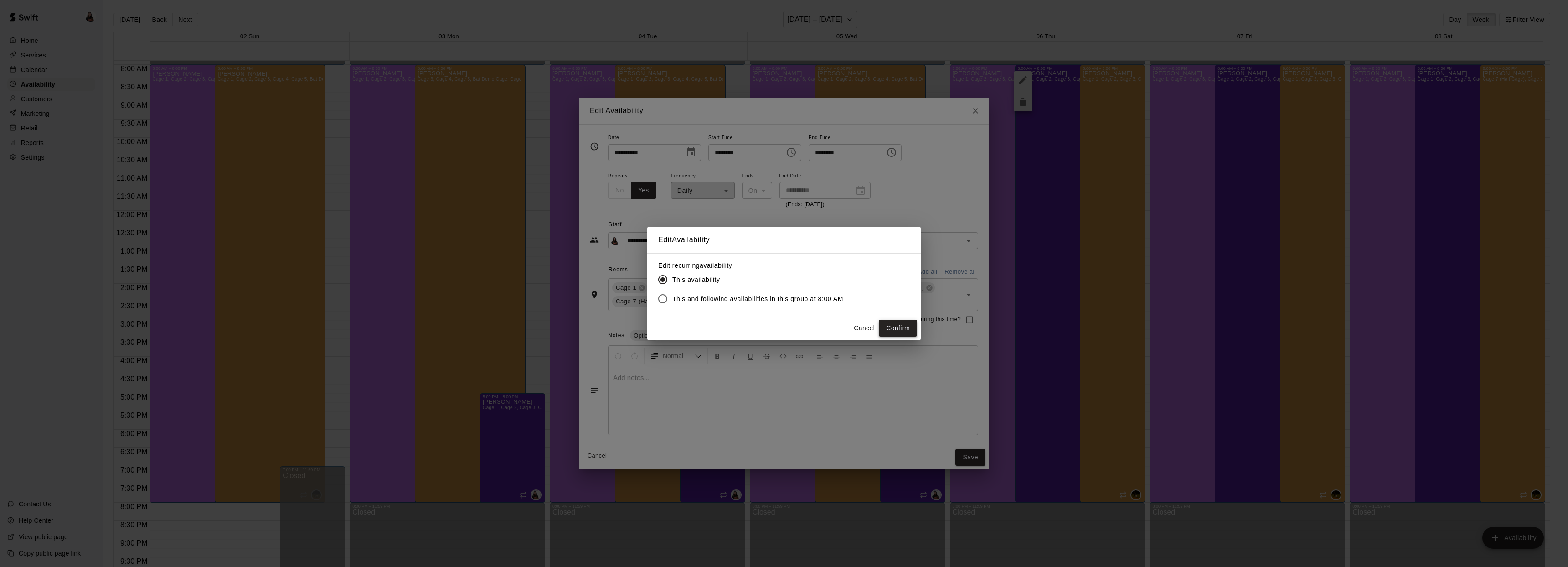
click at [896, 331] on button "Confirm" at bounding box center [898, 328] width 38 height 17
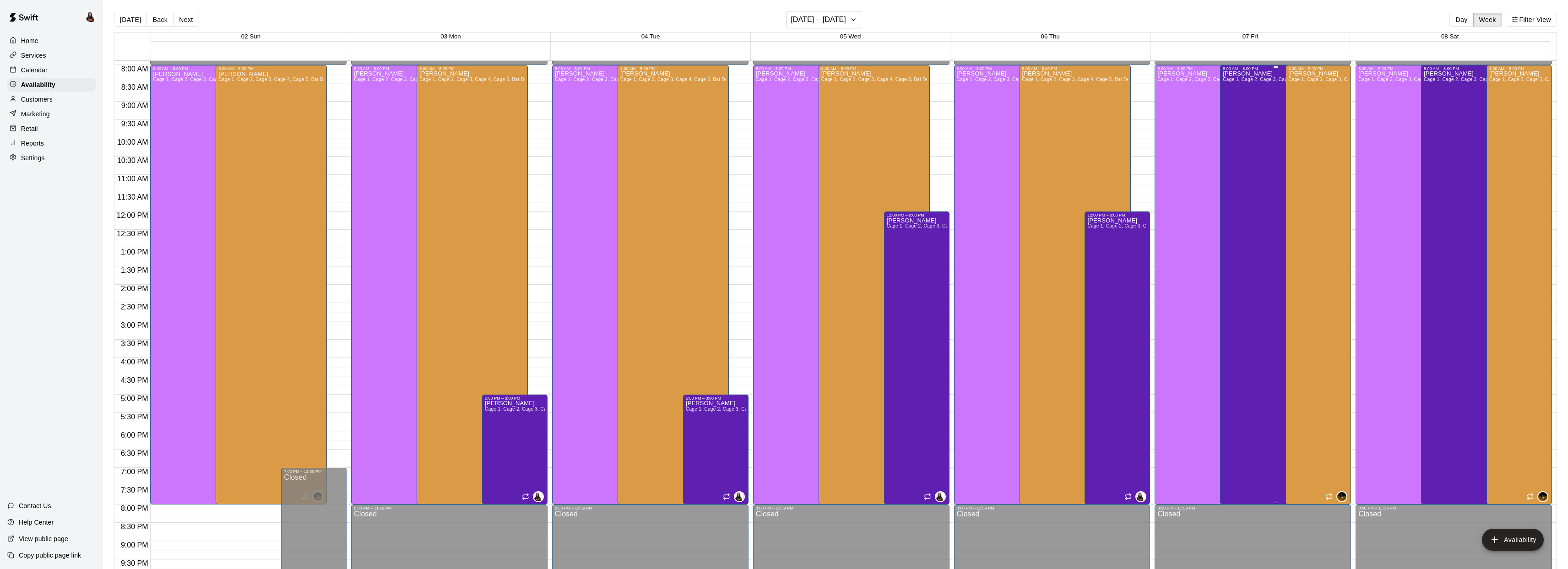
click at [1243, 185] on div "Ashton Zeiher Cage 1, Cage 2, Cage 3, Cage 4, Cage 5, Bat Demo Cage, Cage 6 (Ha…" at bounding box center [1275, 355] width 106 height 569
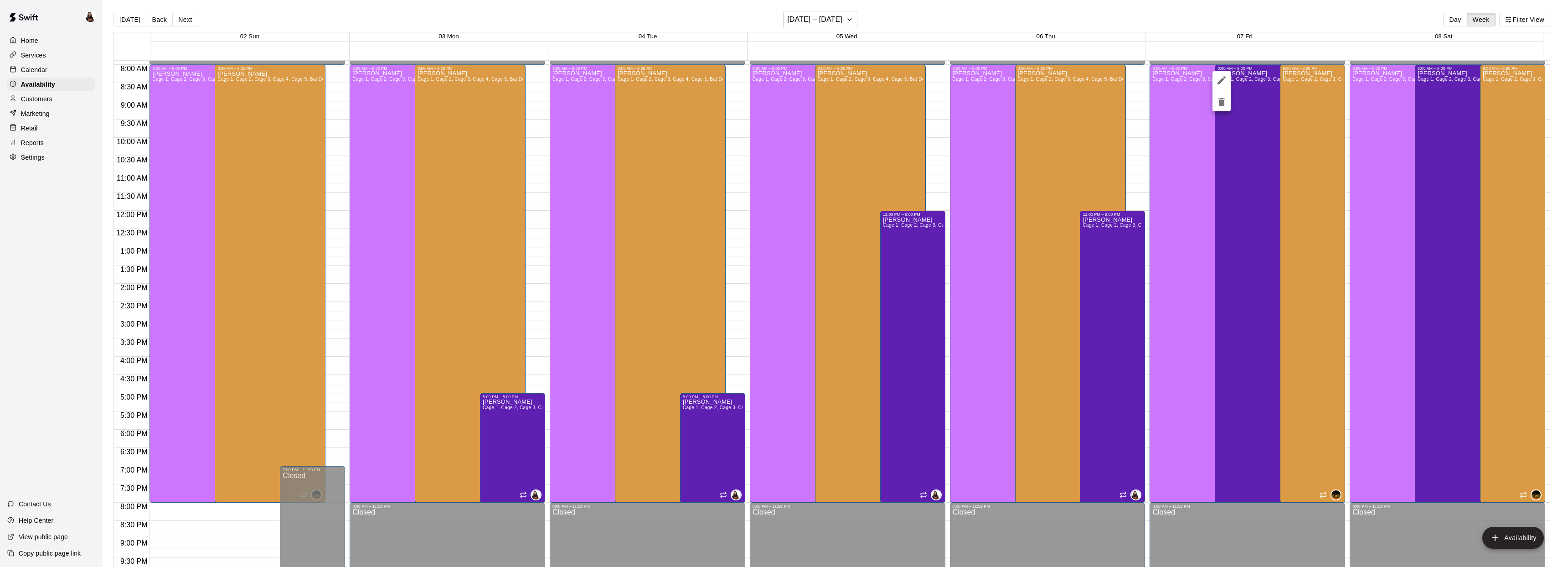
click at [1226, 105] on icon "delete" at bounding box center [1222, 102] width 11 height 11
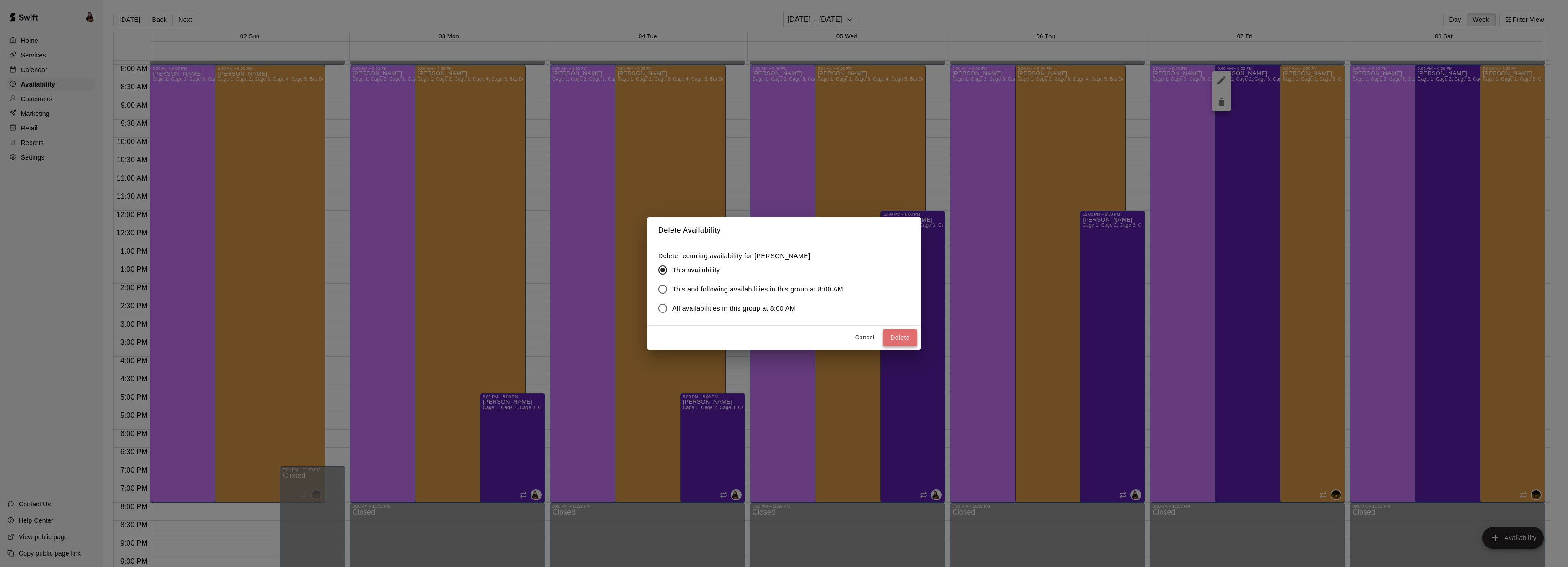
click at [912, 342] on button "Delete" at bounding box center [900, 338] width 34 height 17
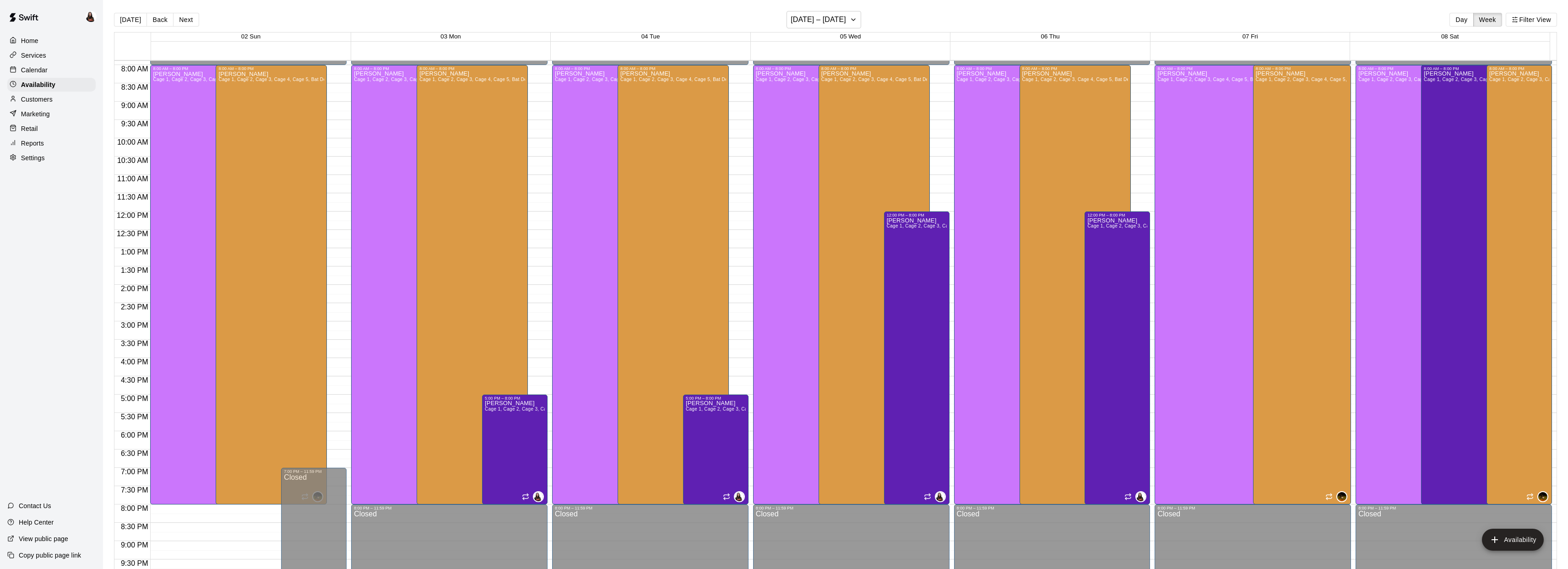
click at [43, 71] on p "Calendar" at bounding box center [34, 70] width 26 height 9
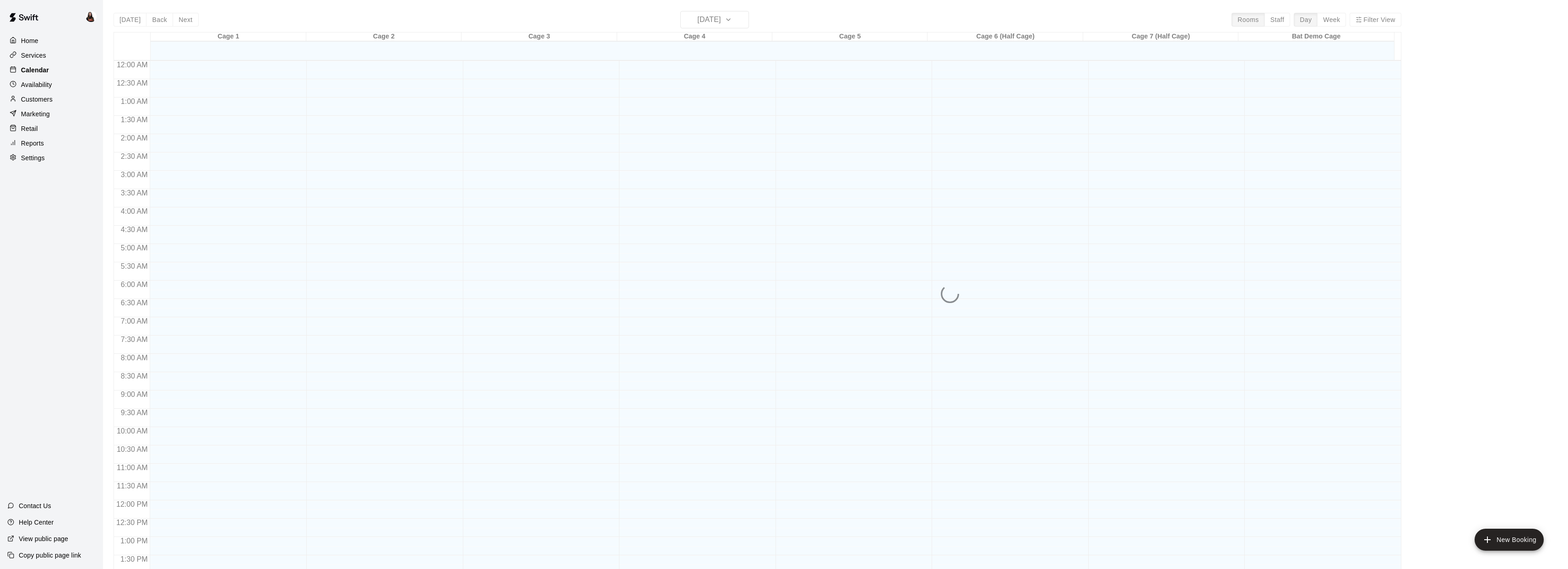
scroll to position [332, 0]
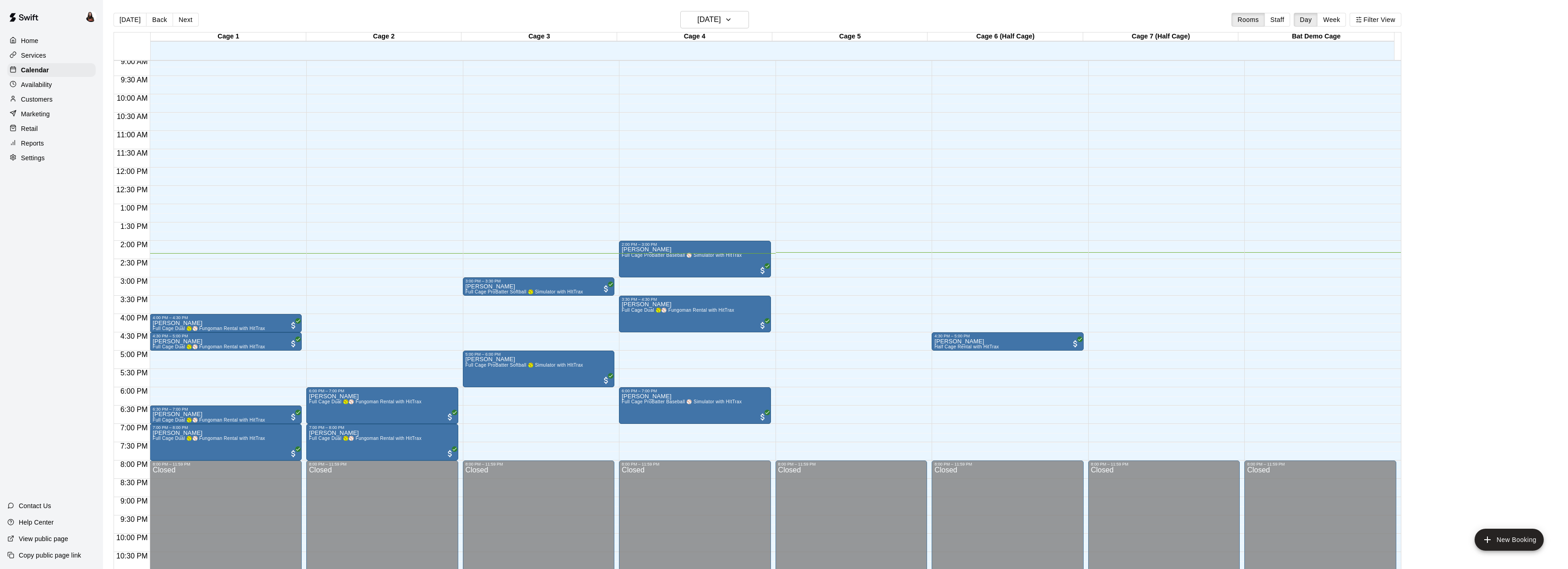
click at [43, 82] on p "Availability" at bounding box center [36, 84] width 31 height 9
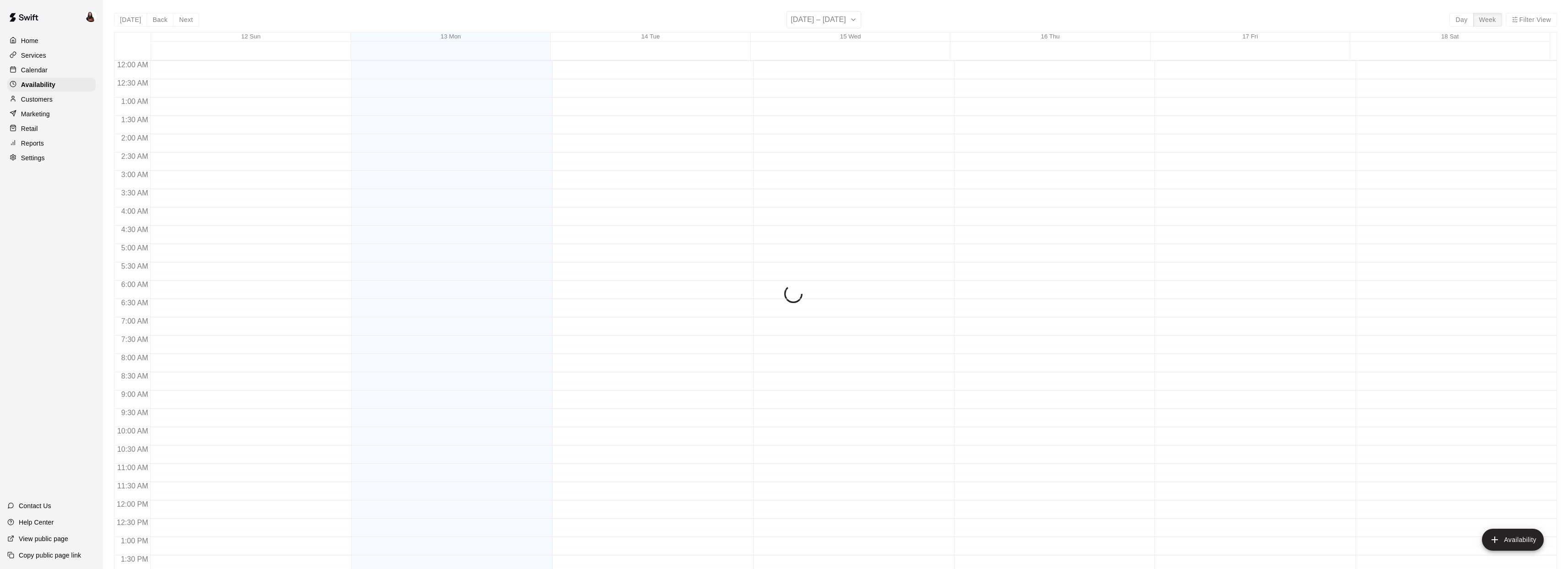
scroll to position [360, 0]
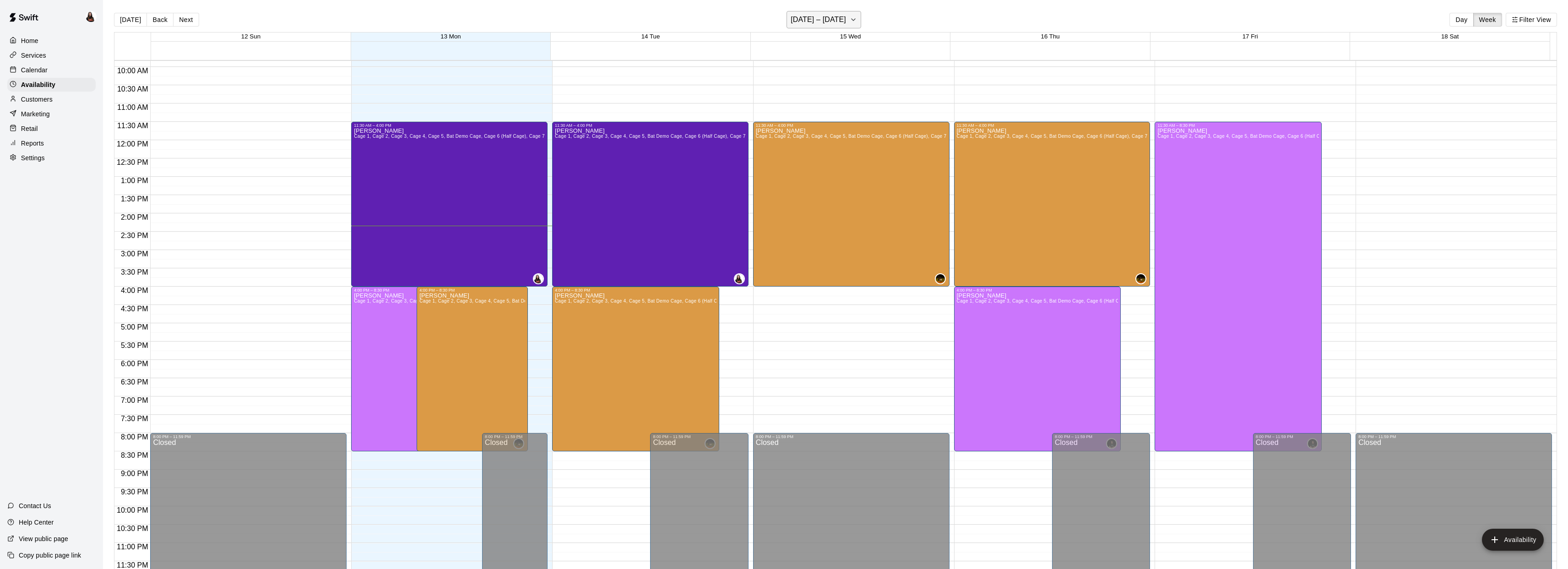
click at [844, 17] on button "October 12 – 18" at bounding box center [824, 20] width 75 height 17
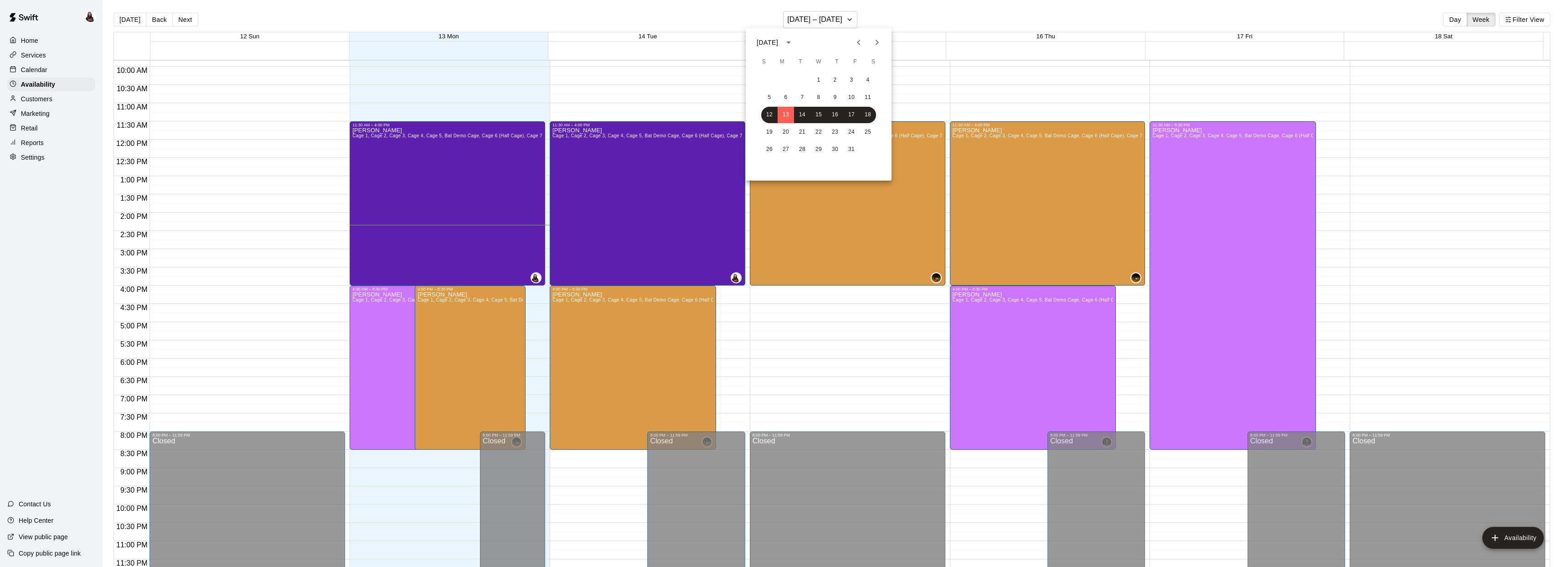
click at [846, 20] on div at bounding box center [784, 283] width 1568 height 567
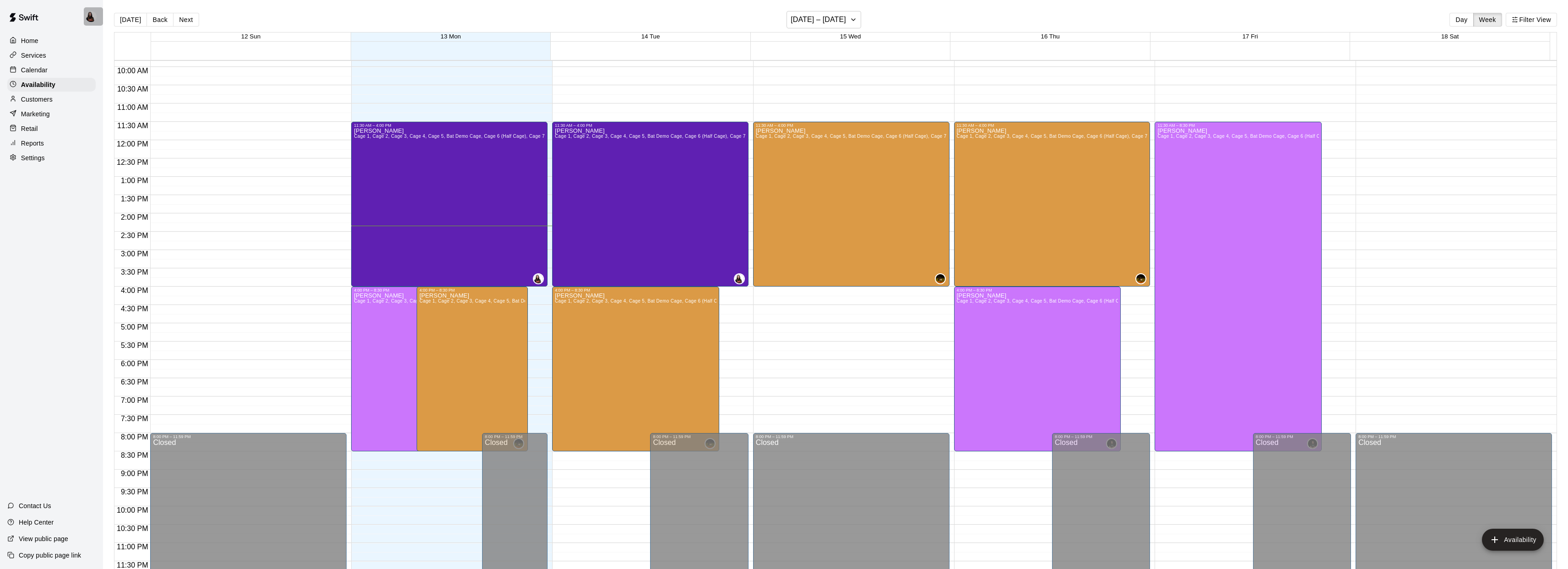
click at [92, 17] on img at bounding box center [91, 17] width 11 height 11
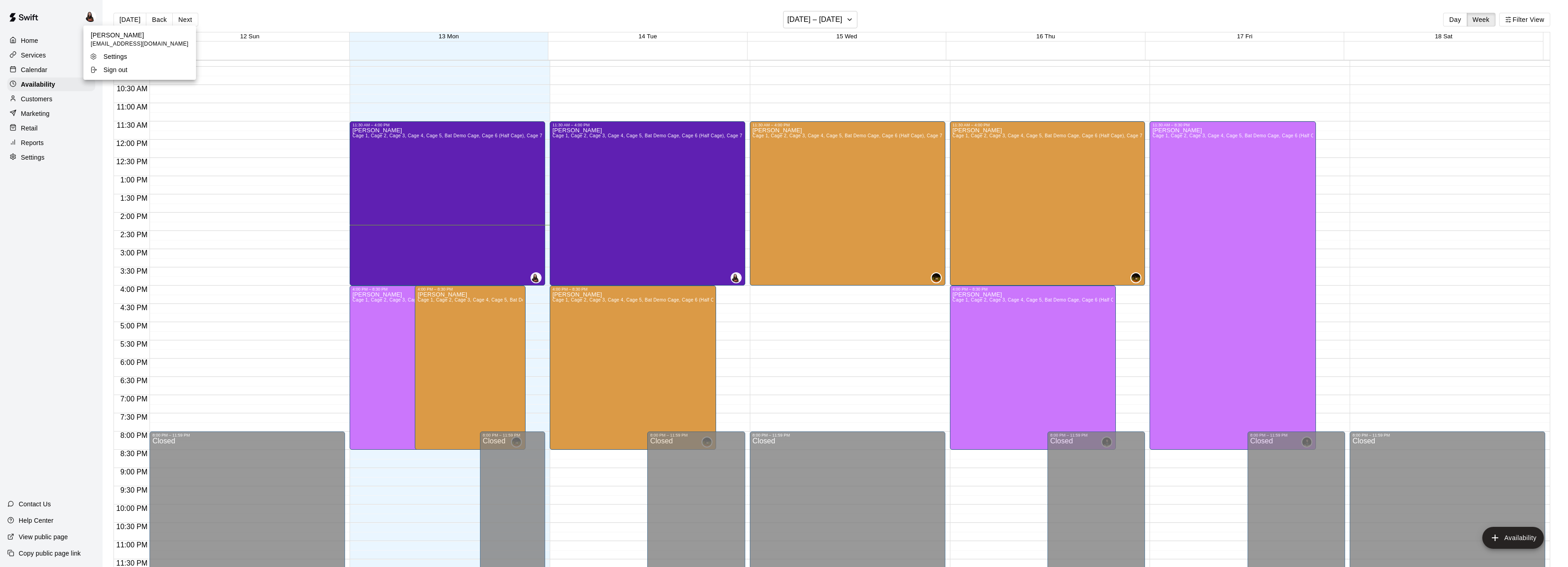
click at [74, 16] on div at bounding box center [784, 283] width 1568 height 567
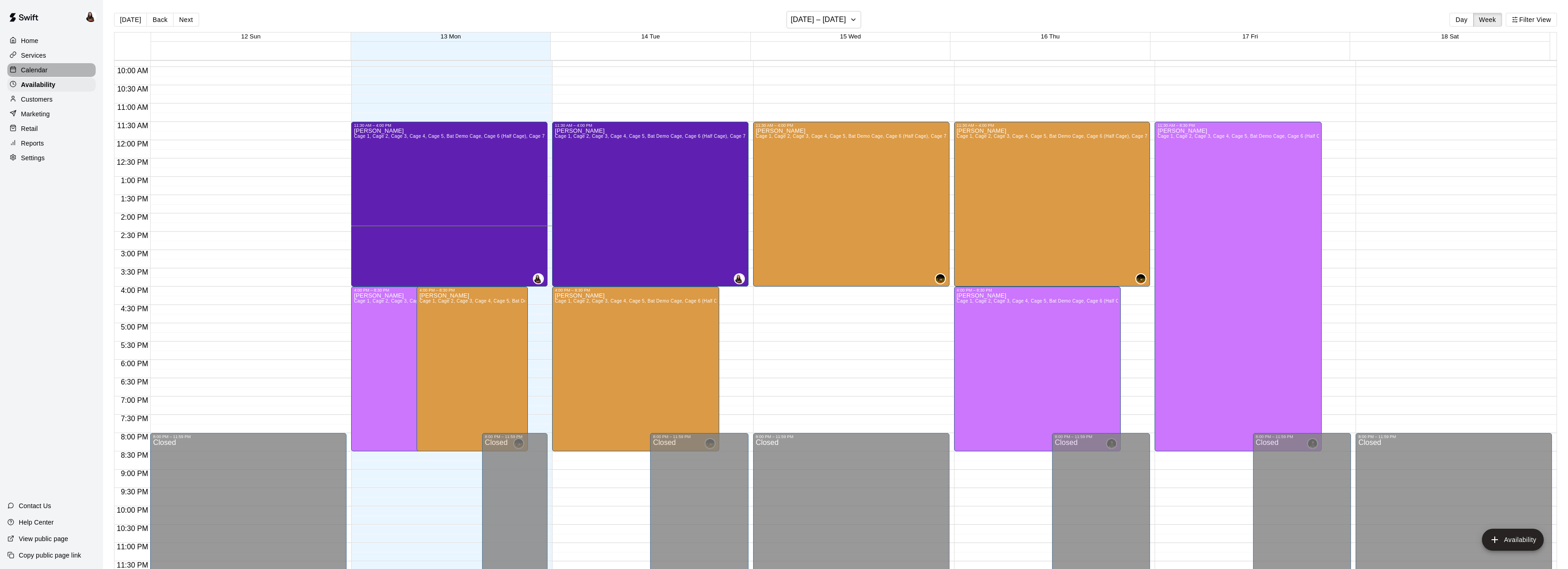
click at [35, 73] on p "Calendar" at bounding box center [34, 70] width 26 height 9
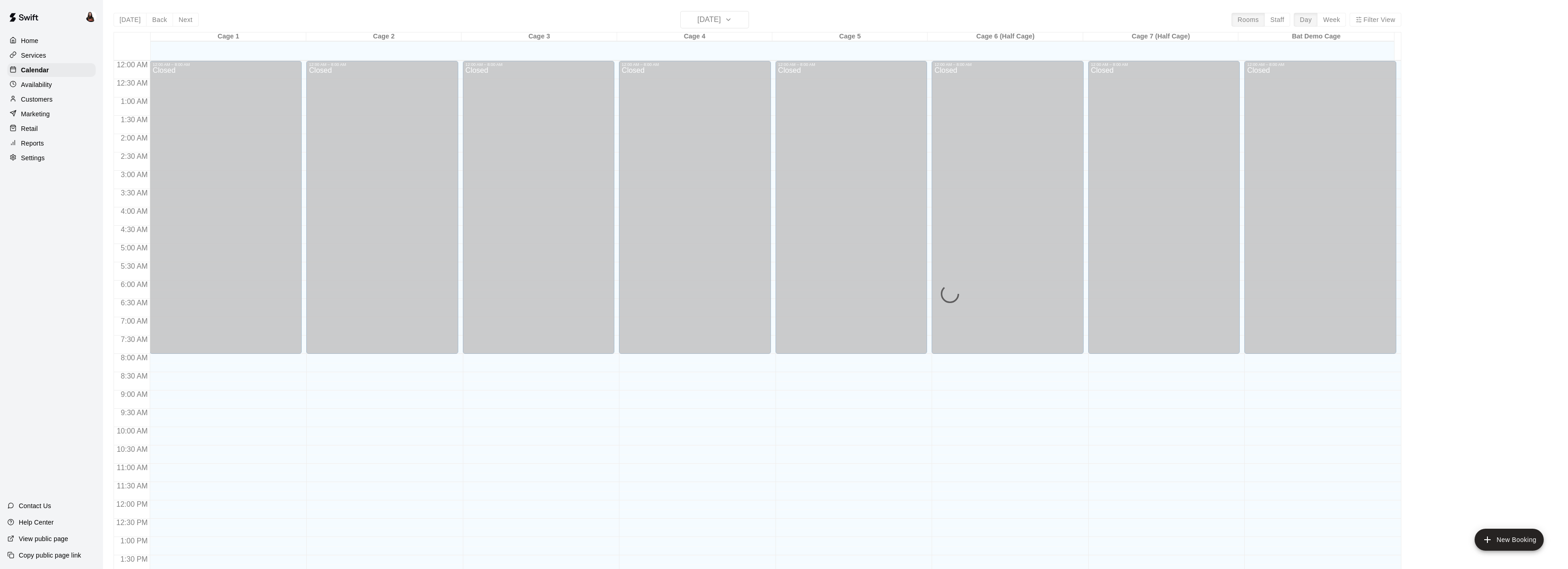
scroll to position [332, 0]
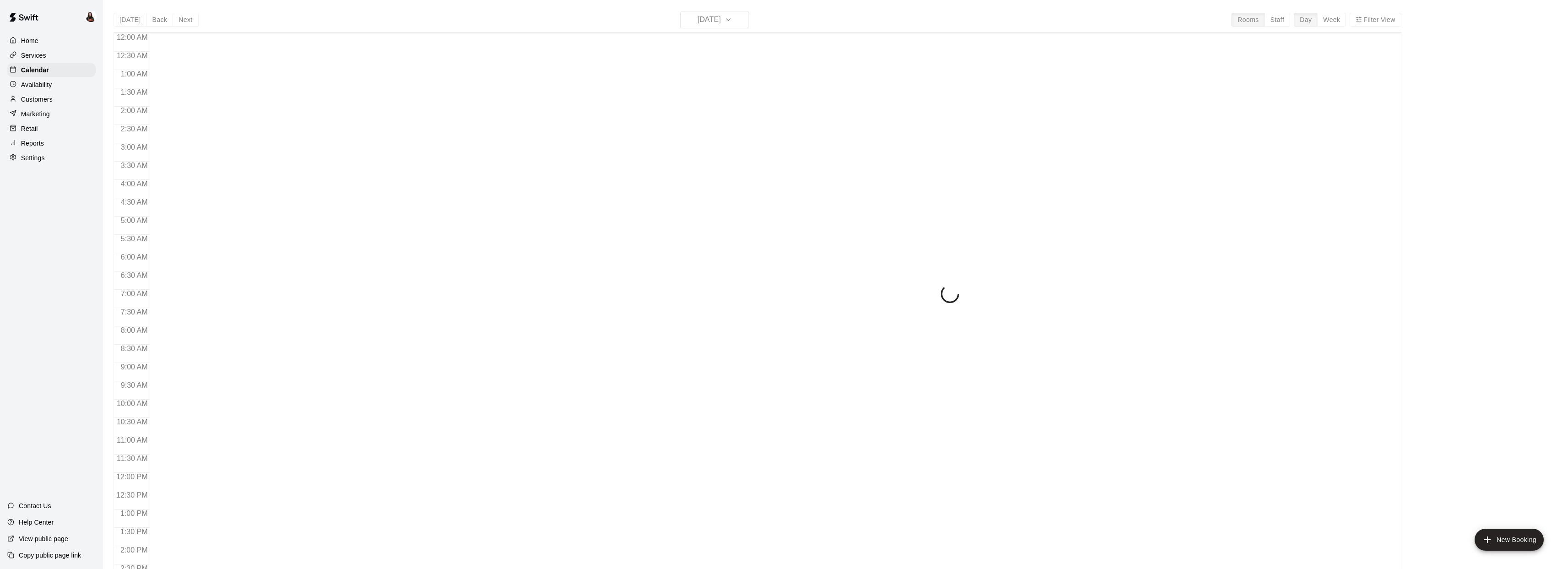
scroll to position [332, 0]
